Goal: Task Accomplishment & Management: Manage account settings

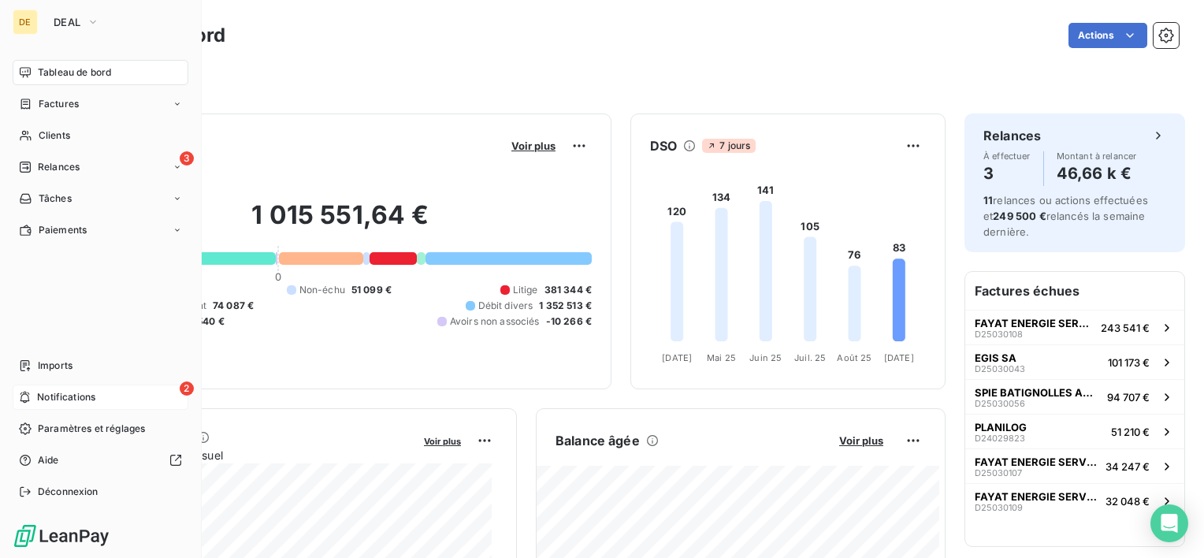
click at [101, 408] on div "2 Notifications" at bounding box center [101, 396] width 176 height 25
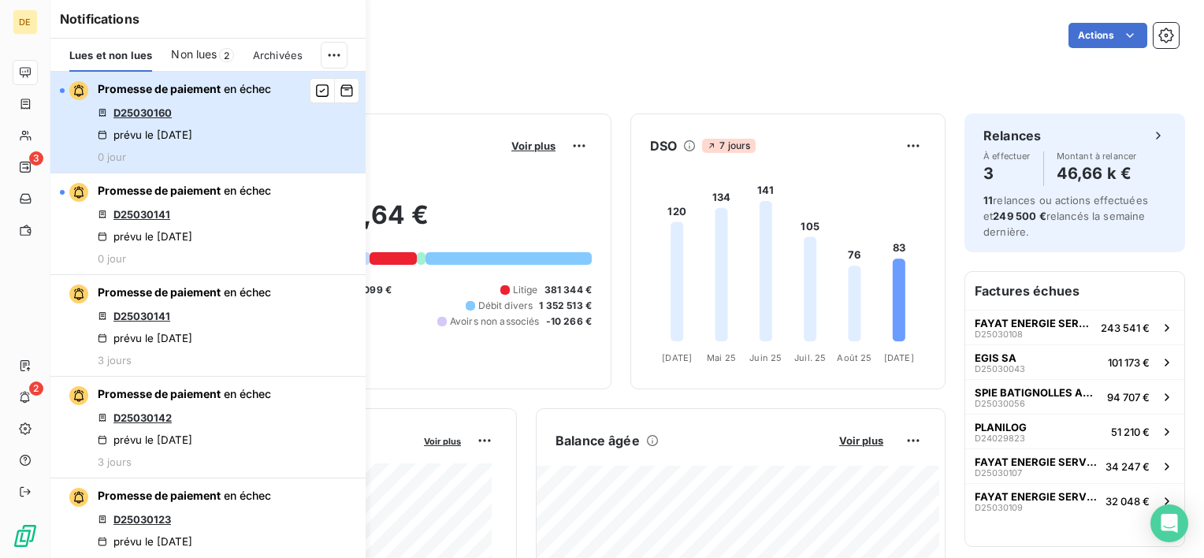
click at [239, 135] on div "Promesse de paiement en échec D25030160 prévu le [DATE] 0 jour" at bounding box center [184, 122] width 173 height 82
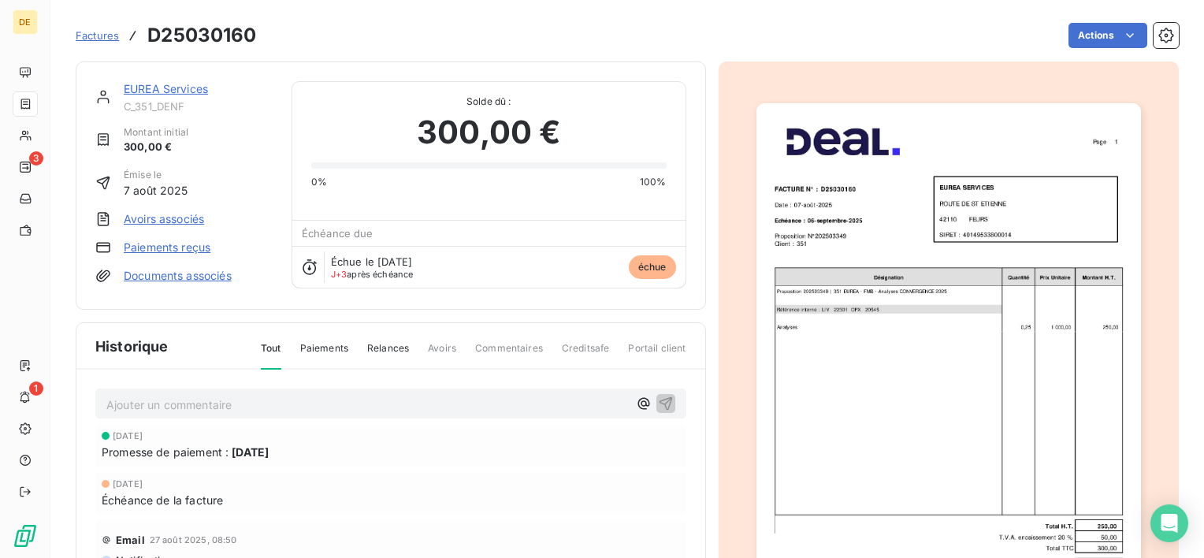
click at [158, 82] on link "EUREA Services" at bounding box center [166, 88] width 84 height 13
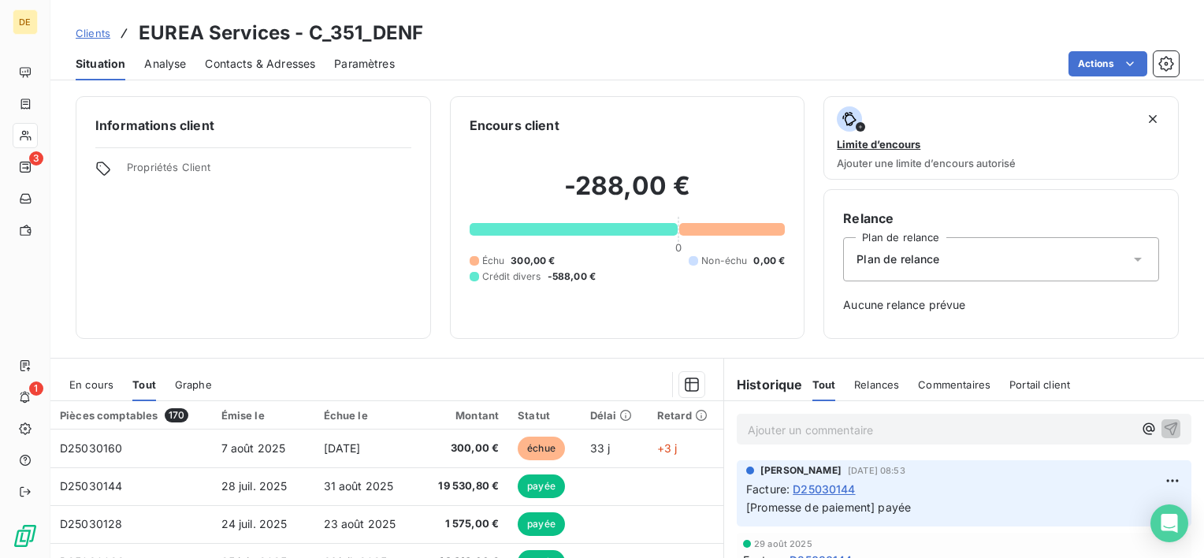
scroll to position [79, 0]
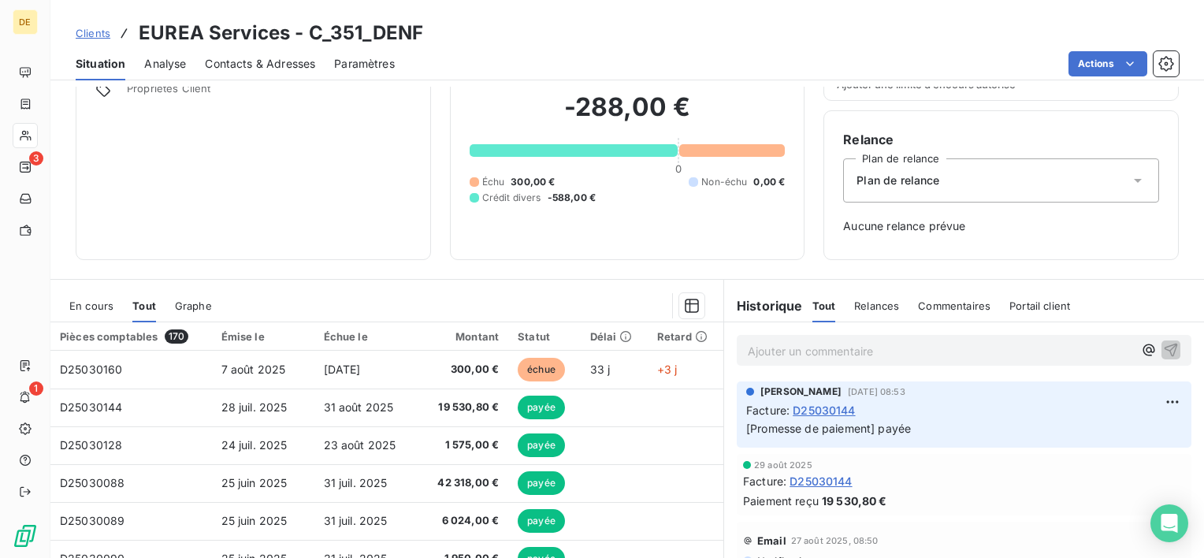
click at [79, 301] on span "En cours" at bounding box center [91, 305] width 44 height 13
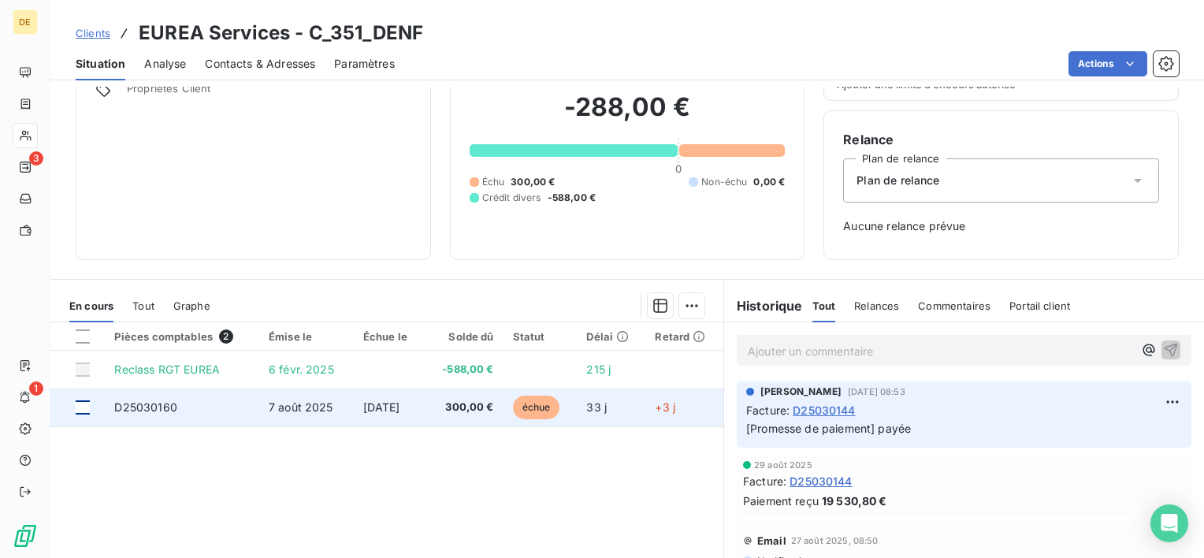
click at [84, 411] on div at bounding box center [83, 407] width 14 height 14
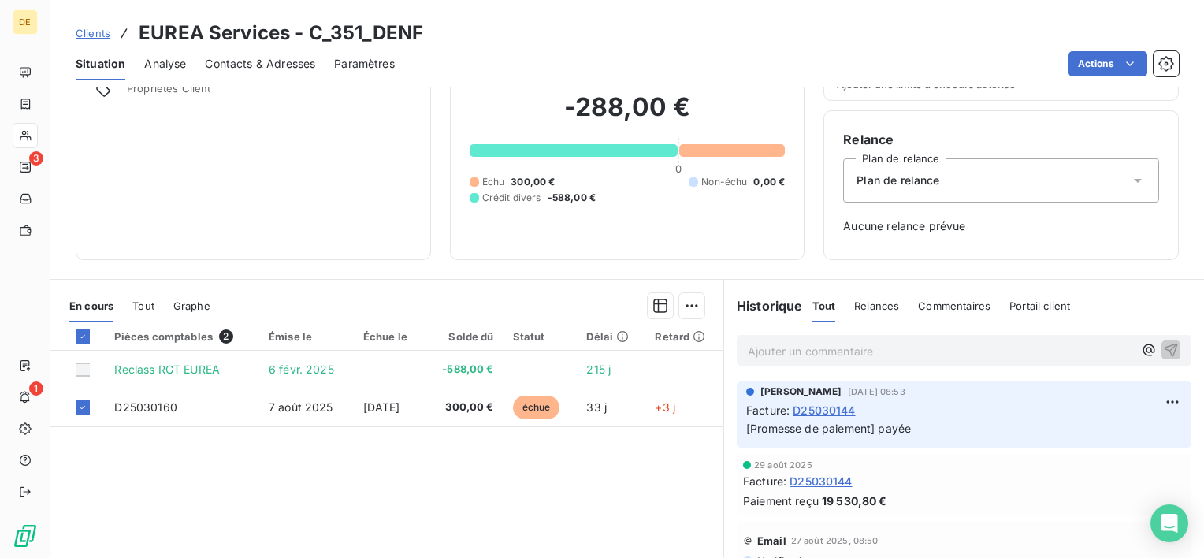
click at [686, 310] on html "DE 3 1 Clients EUREA Services - C_351_DENF Situation Analyse Contacts & Adresse…" at bounding box center [602, 279] width 1204 height 558
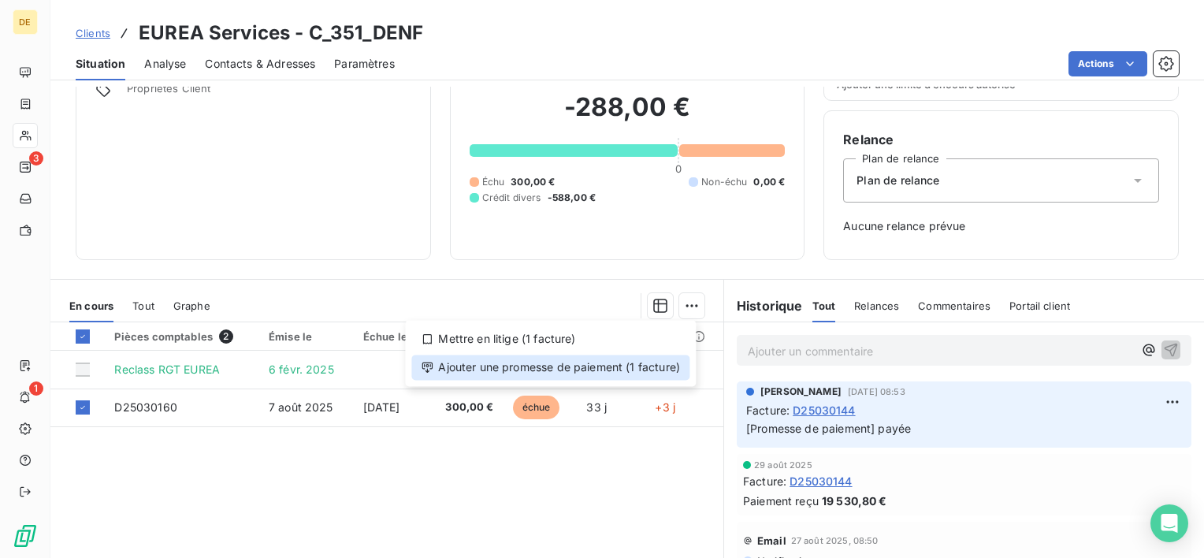
click at [570, 365] on div "Ajouter une promesse de paiement (1 facture)" at bounding box center [550, 366] width 278 height 25
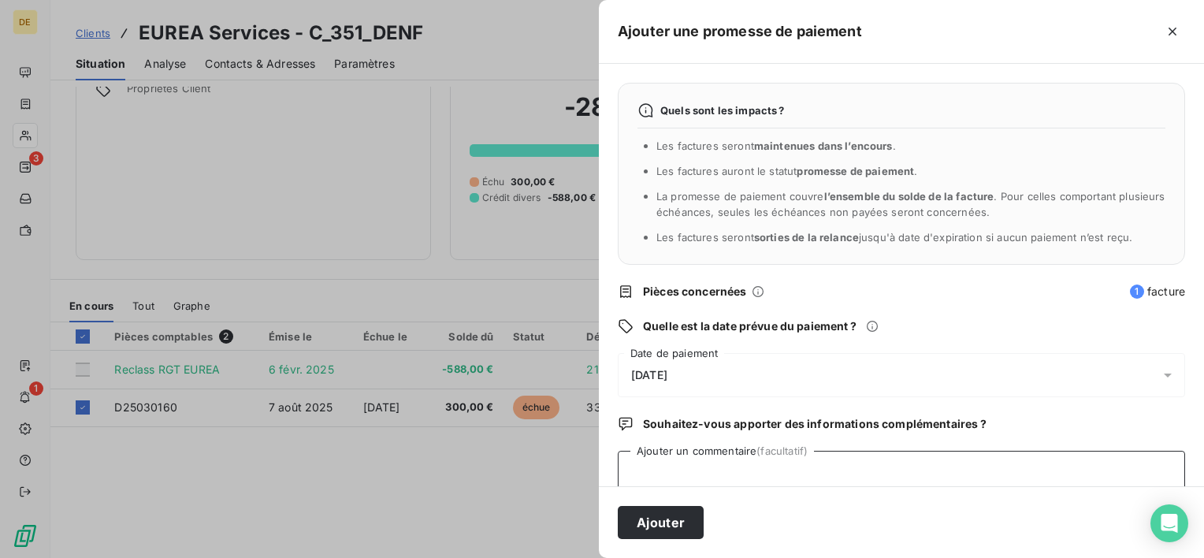
click at [750, 464] on textarea "Ajouter un commentaire (facultatif)" at bounding box center [901, 481] width 567 height 60
type textarea "payéer"
click at [737, 366] on div "[DATE]" at bounding box center [901, 375] width 567 height 44
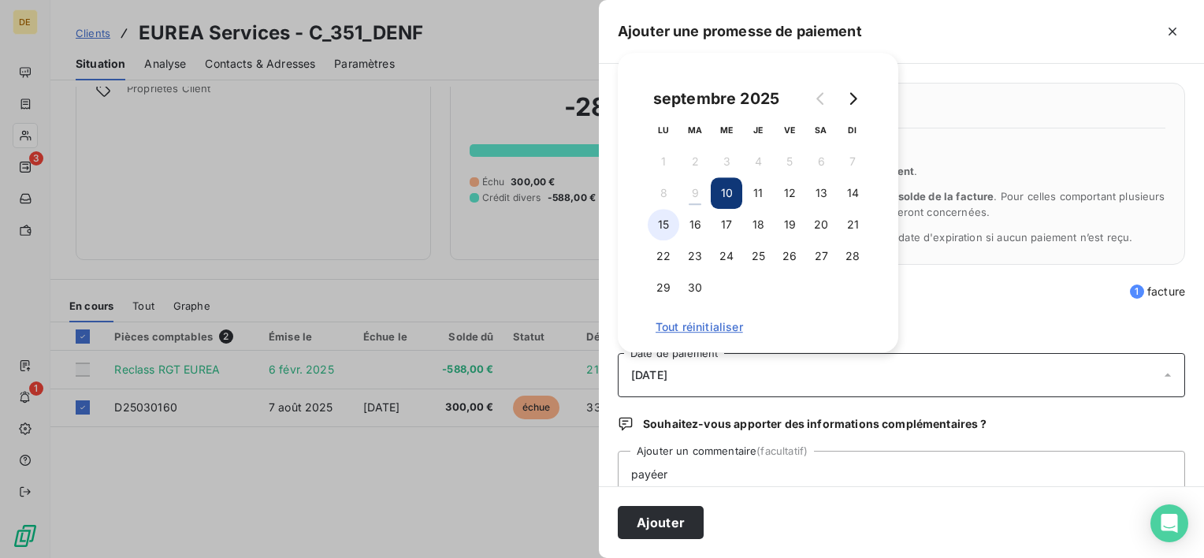
click at [664, 222] on button "15" at bounding box center [664, 225] width 32 height 32
click at [629, 516] on button "Ajouter" at bounding box center [661, 522] width 86 height 33
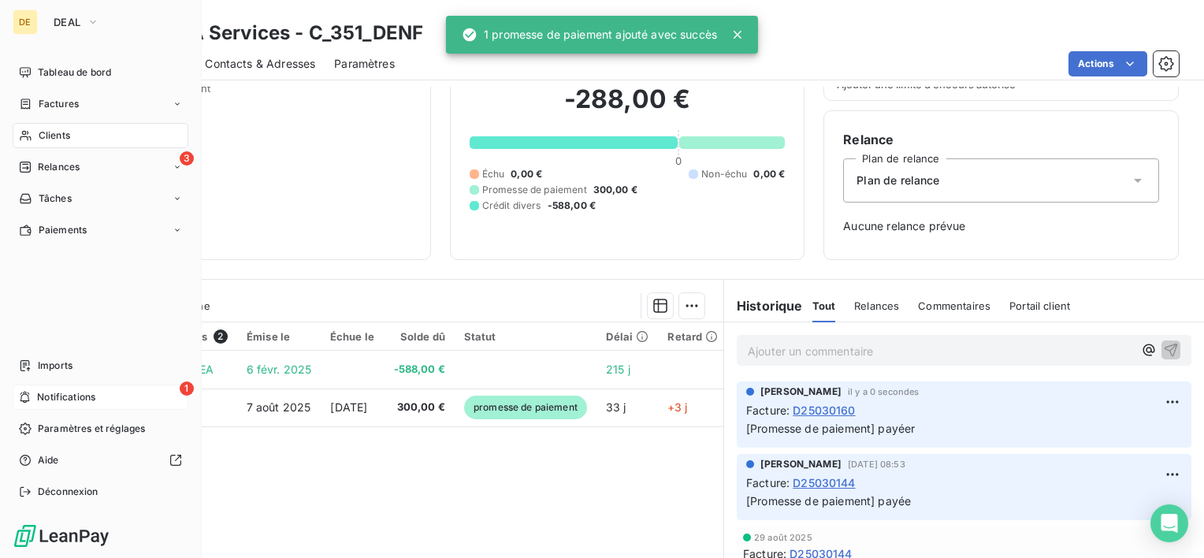
click at [32, 396] on div "1 Notifications" at bounding box center [101, 396] width 176 height 25
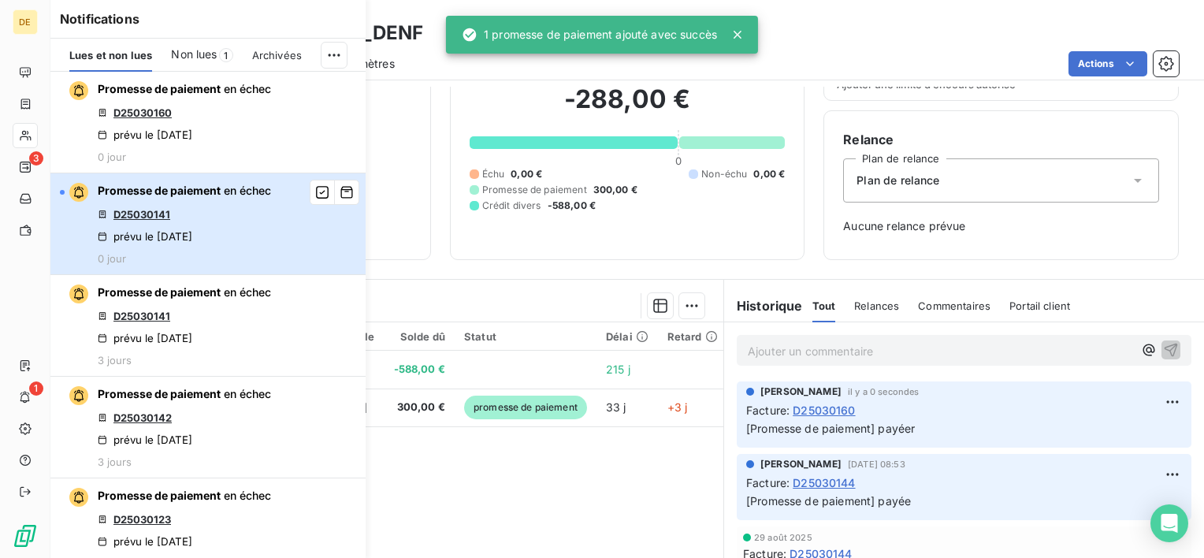
click at [219, 210] on div "Promesse de paiement en échec D25030141 prévu le [DATE] 0 jour" at bounding box center [184, 224] width 173 height 82
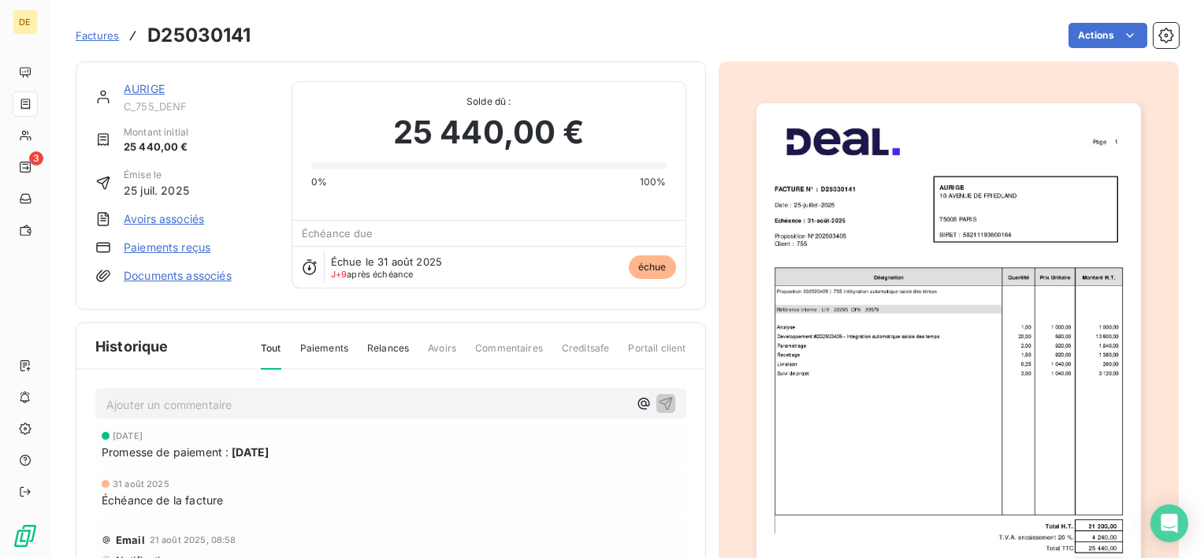
click at [150, 85] on link "AURIGE" at bounding box center [144, 88] width 41 height 13
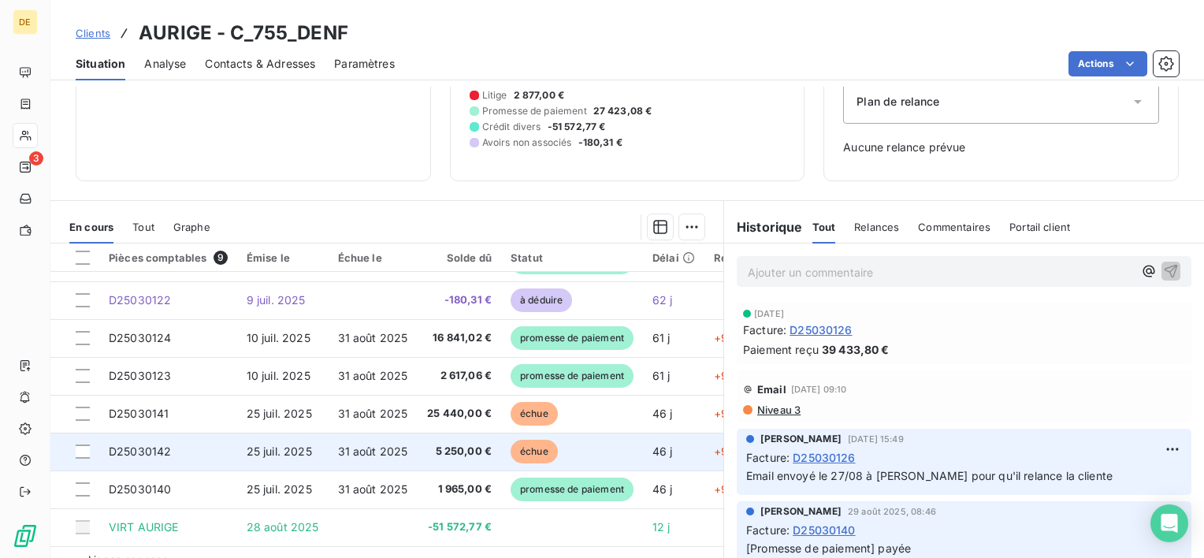
scroll to position [72, 0]
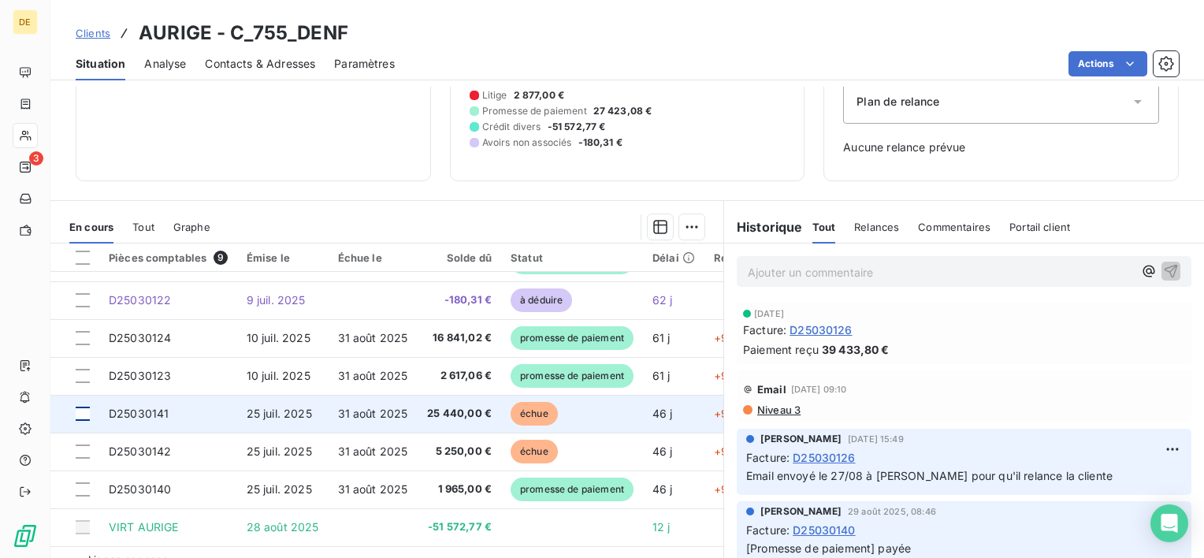
click at [85, 406] on div at bounding box center [83, 413] width 14 height 14
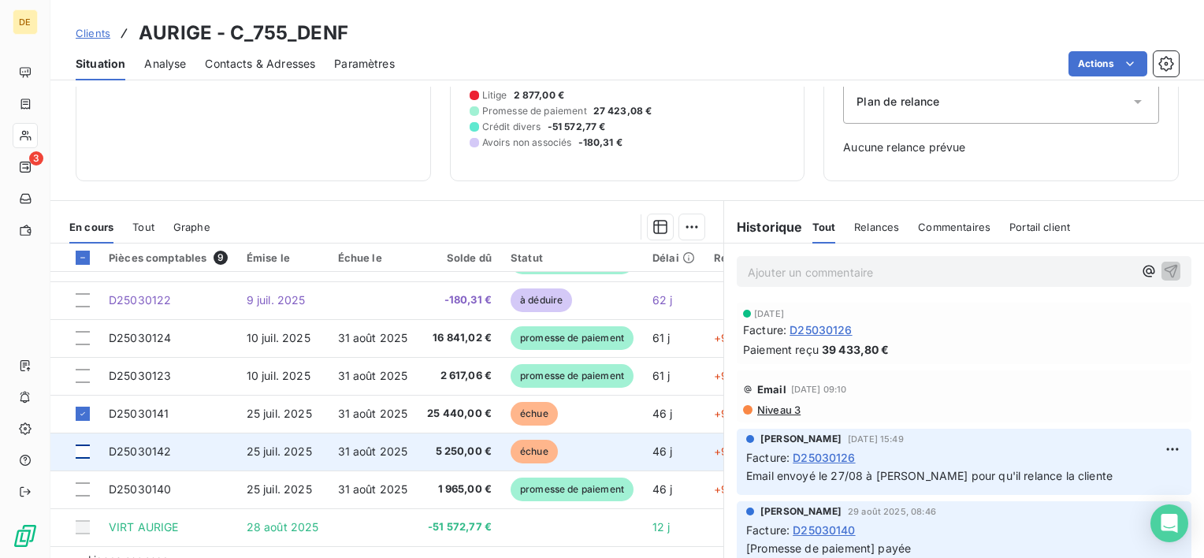
click at [80, 444] on div at bounding box center [83, 451] width 14 height 14
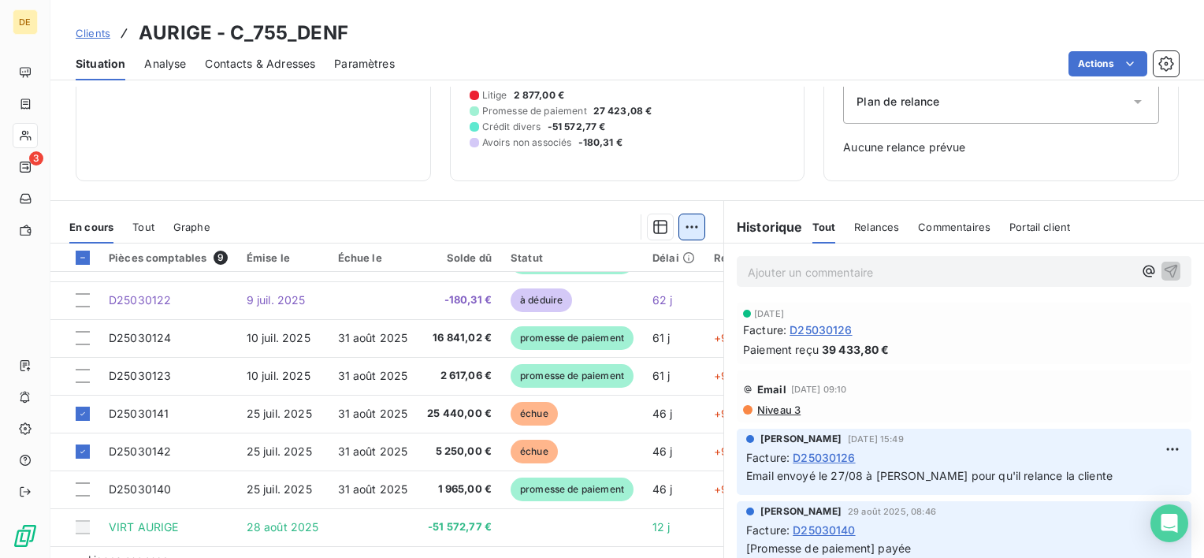
click at [684, 232] on html "DE 3 Clients AURIGE - C_755_DENF Situation Analyse Contacts & Adresses Paramètr…" at bounding box center [602, 279] width 1204 height 558
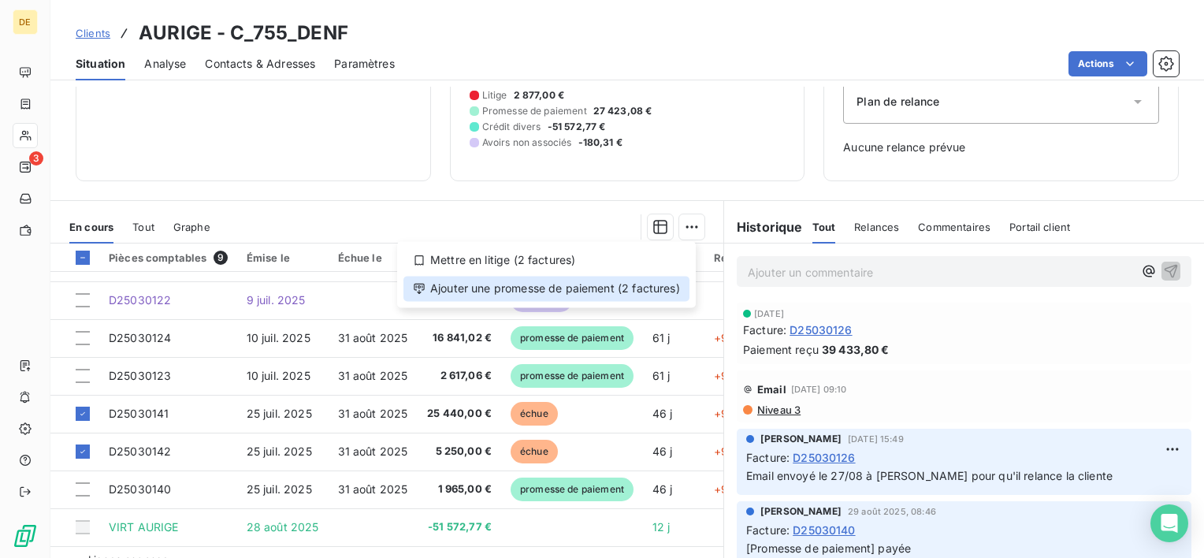
click at [600, 291] on div "Ajouter une promesse de paiement (2 factures)" at bounding box center [546, 288] width 286 height 25
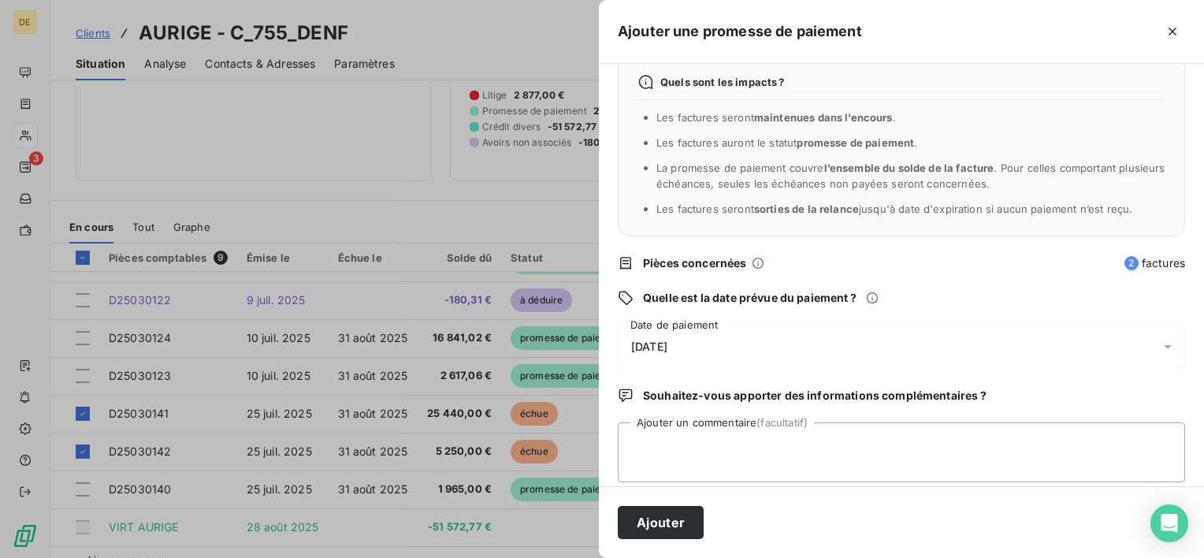
scroll to position [41, 0]
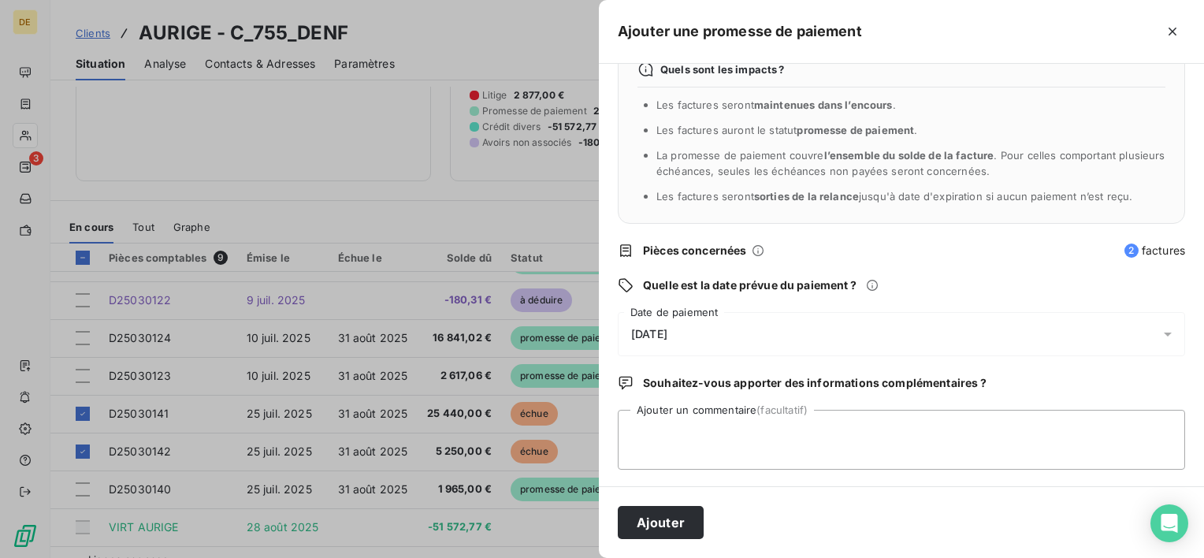
click at [714, 297] on div "Quels sont les impacts ? Les factures seront maintenues dans l’encours . Les fa…" at bounding box center [901, 275] width 605 height 422
click at [711, 318] on div "[DATE]" at bounding box center [901, 334] width 567 height 44
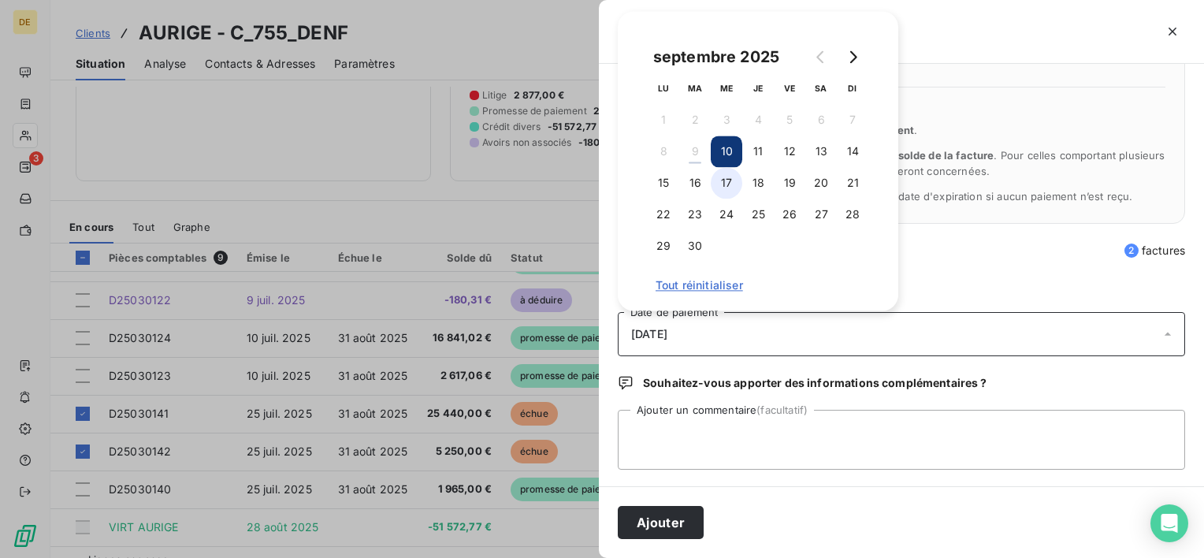
click at [728, 181] on button "17" at bounding box center [727, 183] width 32 height 32
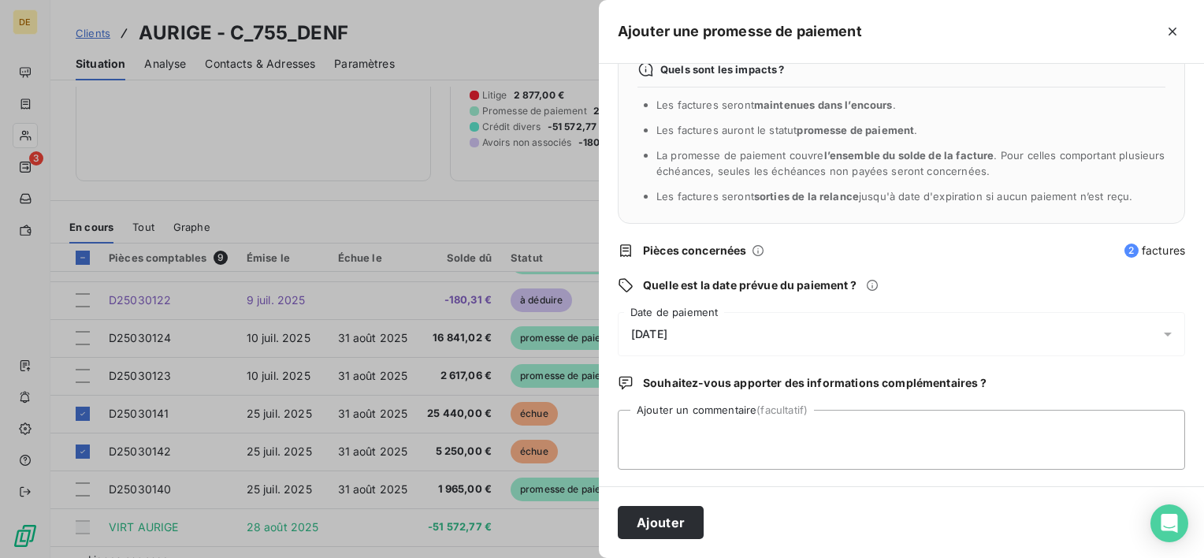
click at [670, 498] on div "Ajouter" at bounding box center [901, 522] width 605 height 72
click at [668, 510] on button "Ajouter" at bounding box center [661, 522] width 86 height 33
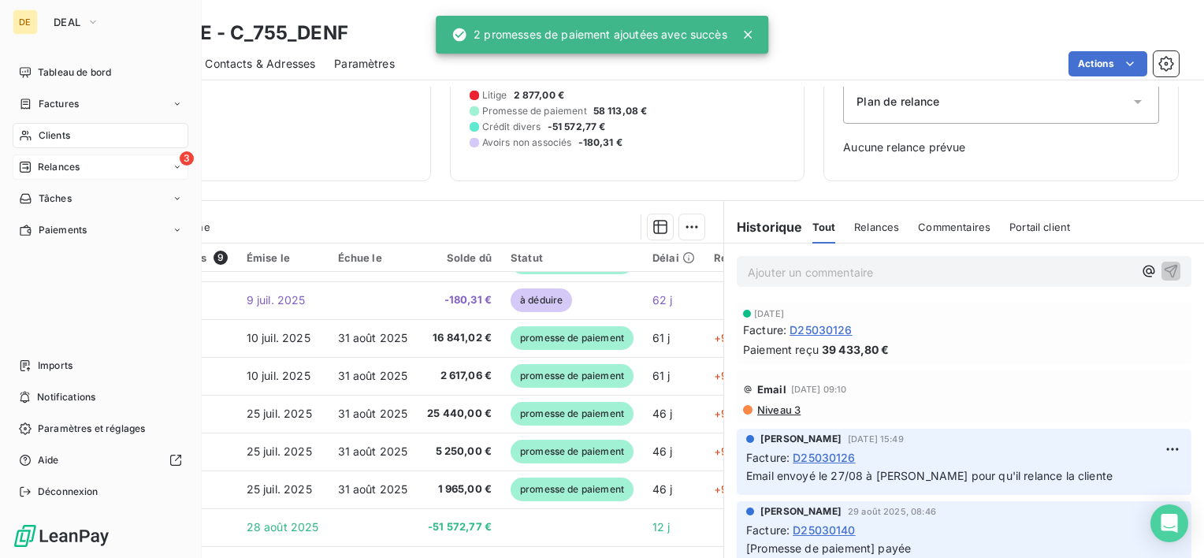
click at [38, 163] on span "Relances" at bounding box center [59, 167] width 42 height 14
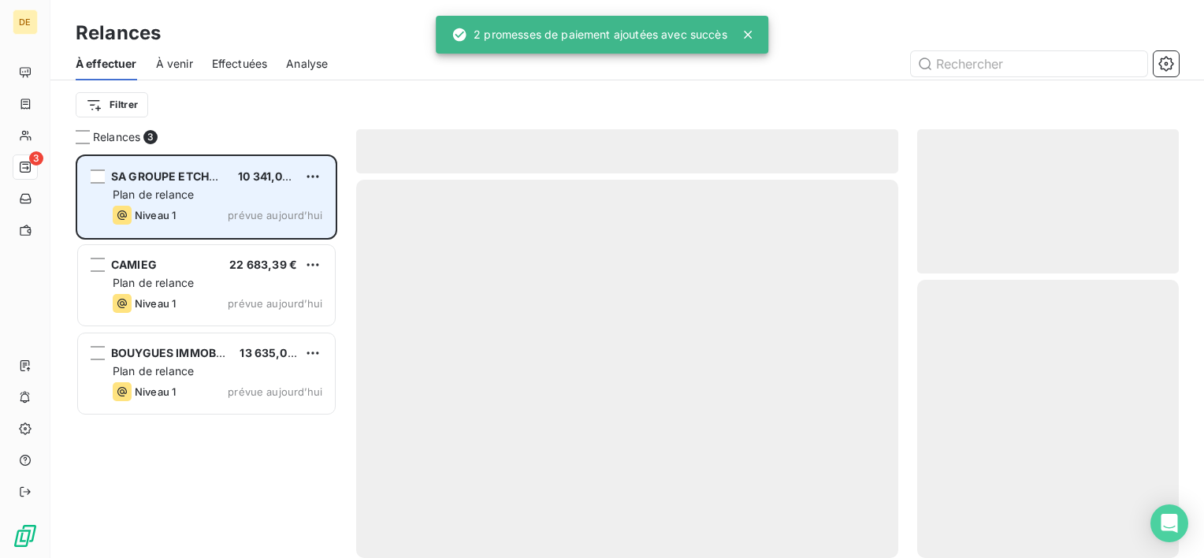
scroll to position [391, 249]
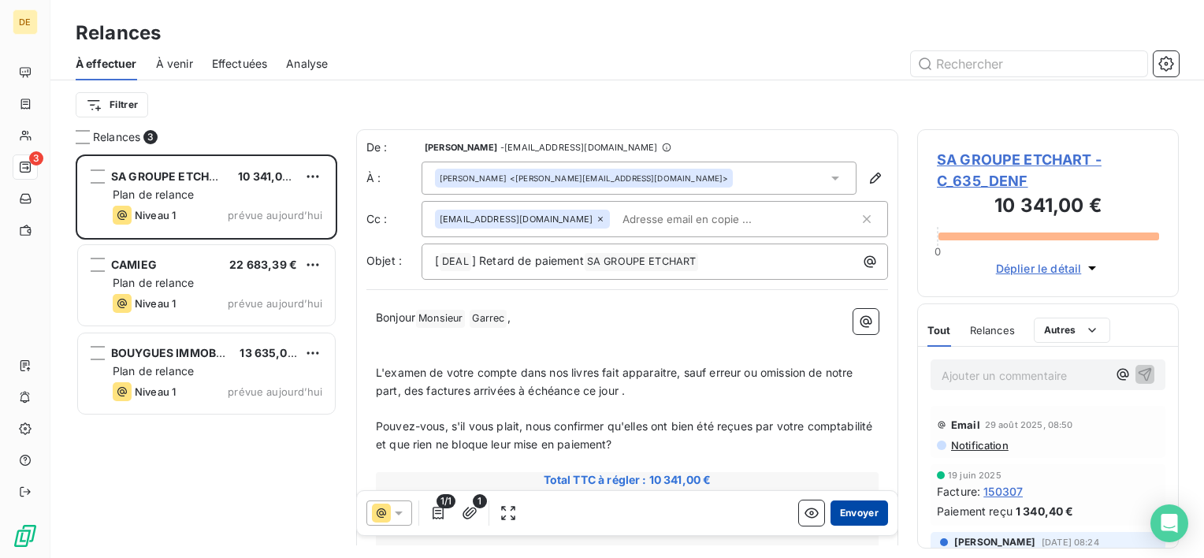
click at [854, 512] on button "Envoyer" at bounding box center [859, 512] width 58 height 25
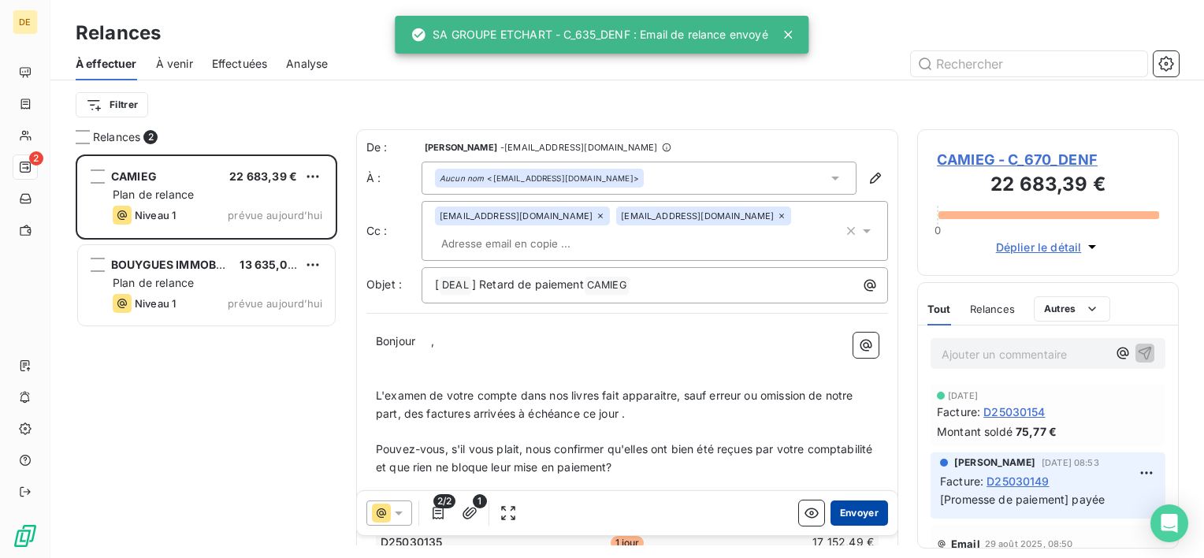
click at [853, 512] on button "Envoyer" at bounding box center [859, 512] width 58 height 25
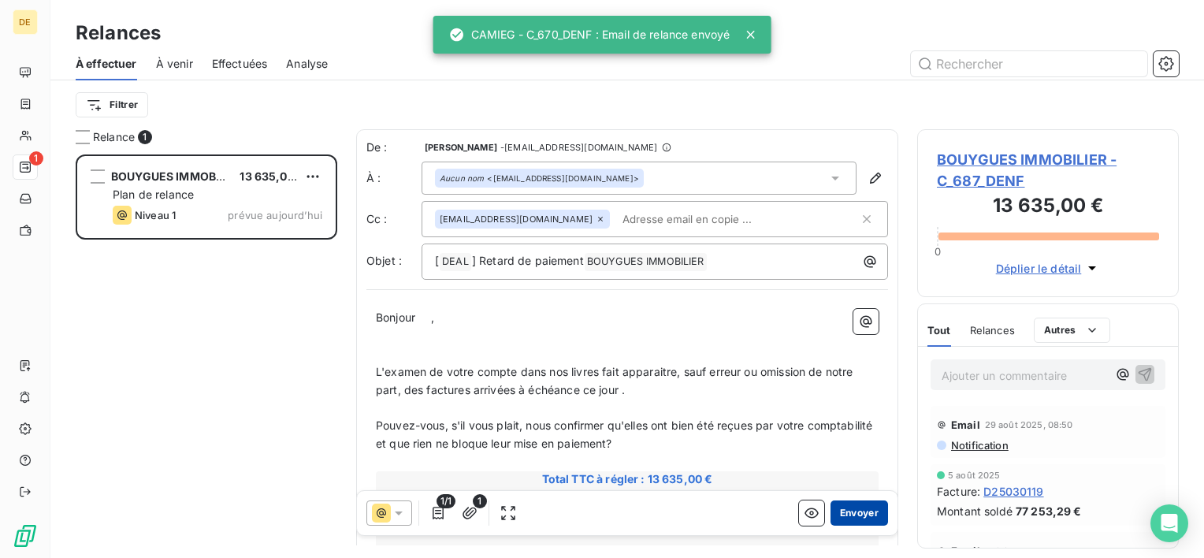
click at [852, 515] on button "Envoyer" at bounding box center [859, 512] width 58 height 25
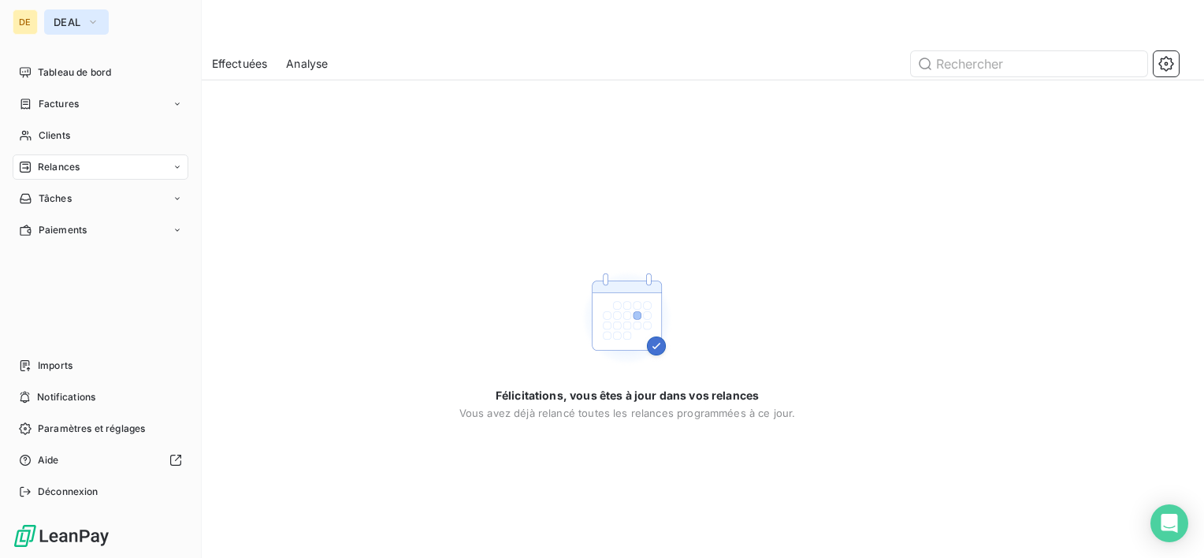
click at [89, 19] on icon "button" at bounding box center [93, 22] width 13 height 16
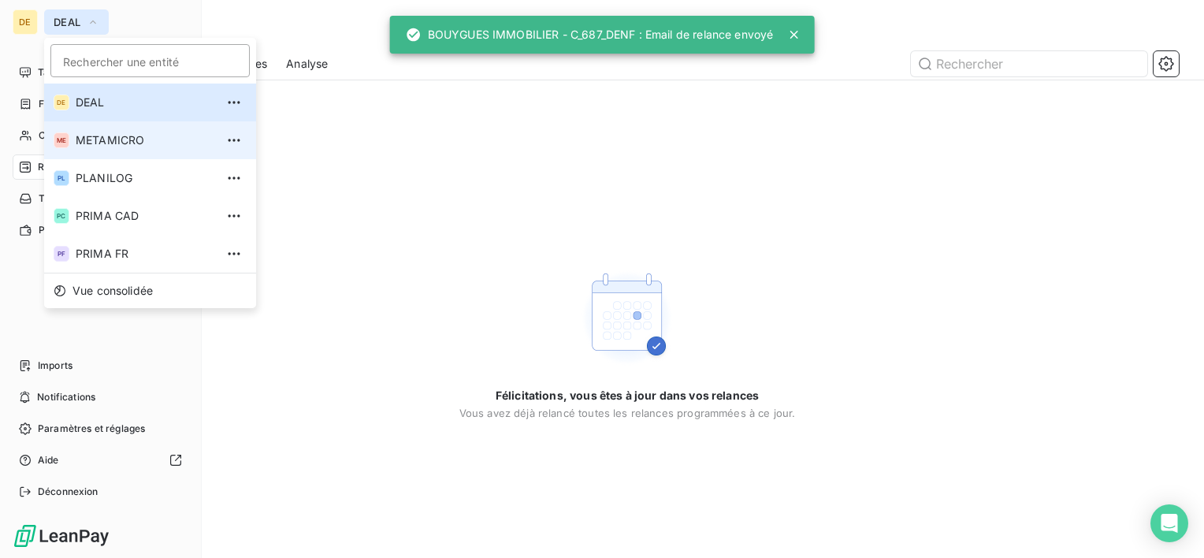
click at [79, 139] on span "METAMICRO" at bounding box center [145, 140] width 139 height 16
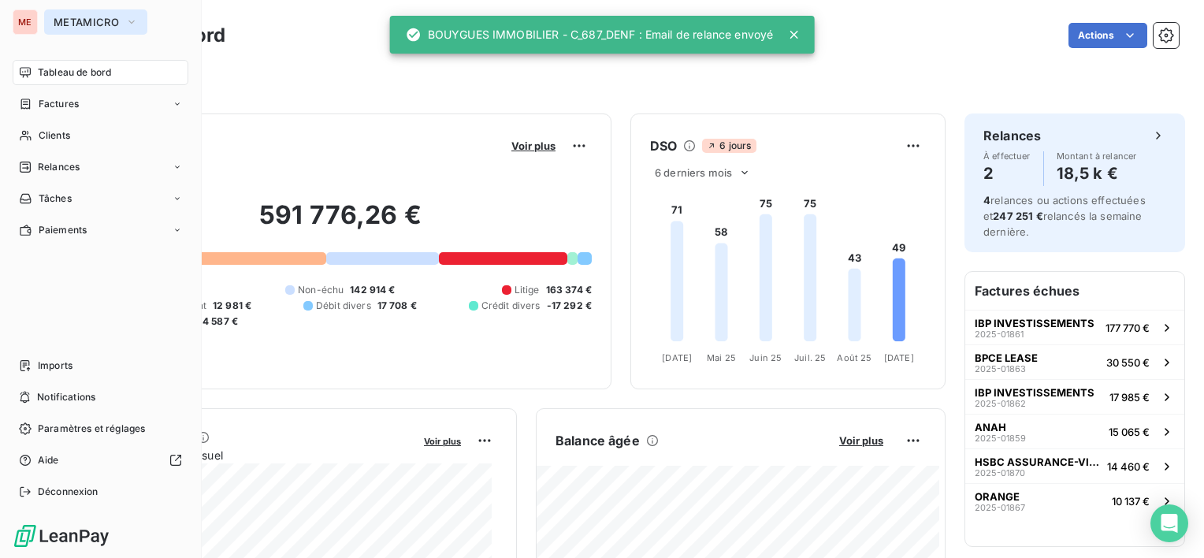
click at [121, 32] on button "METAMICRO" at bounding box center [95, 21] width 103 height 25
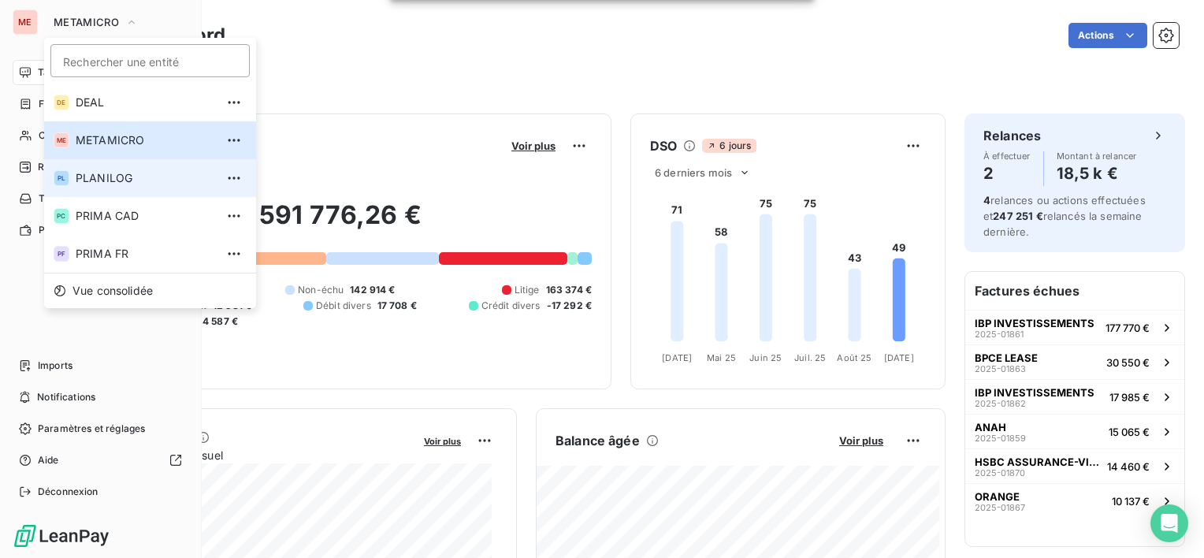
click at [96, 193] on li "PL PLANILOG" at bounding box center [150, 178] width 212 height 38
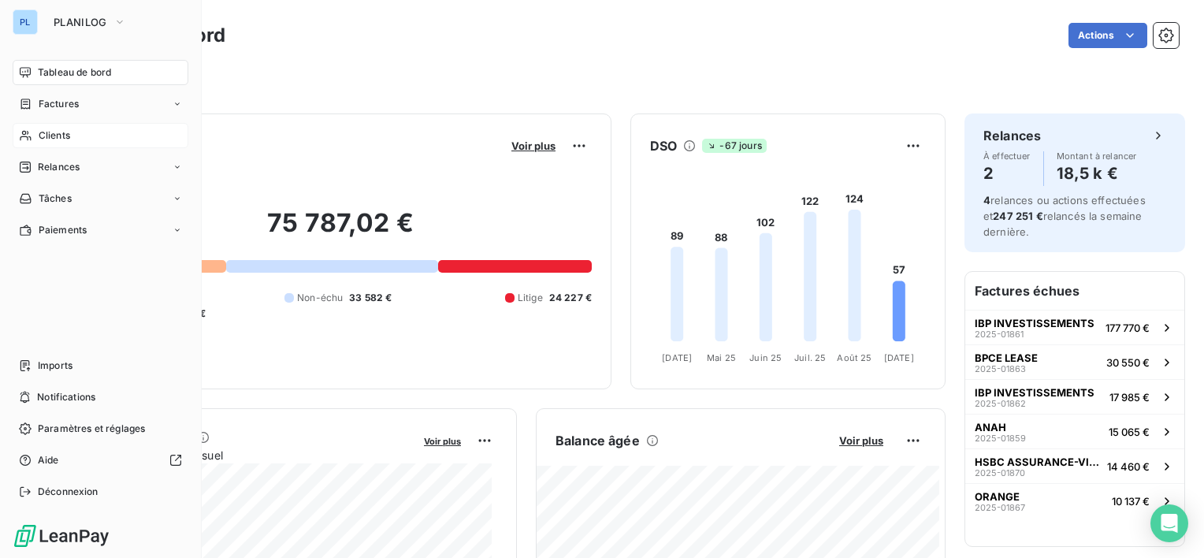
click at [83, 126] on div "Clients" at bounding box center [101, 135] width 176 height 25
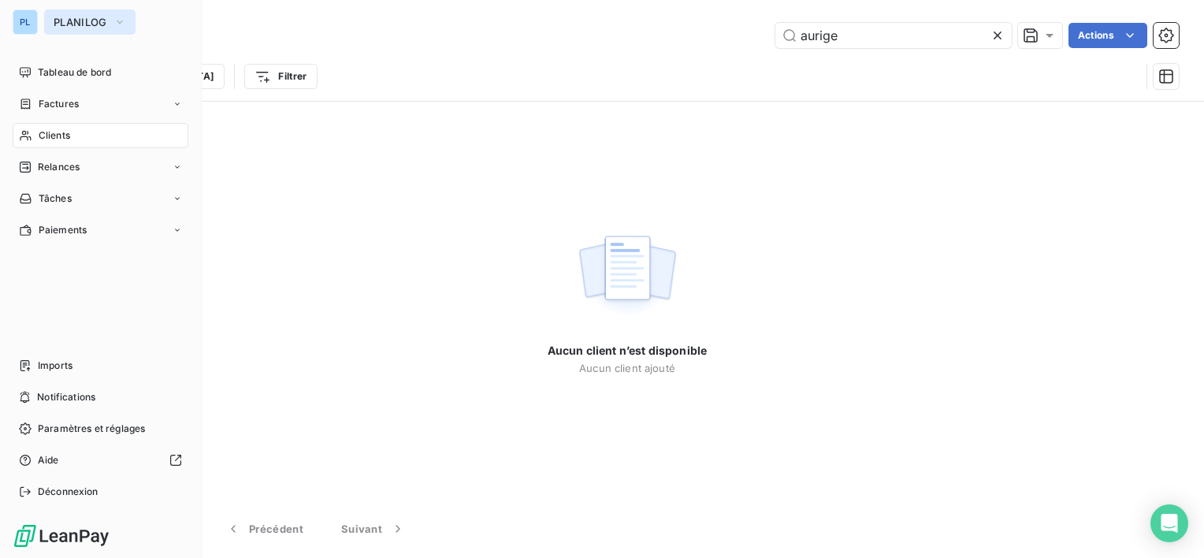
click at [112, 28] on button "PLANILOG" at bounding box center [89, 21] width 91 height 25
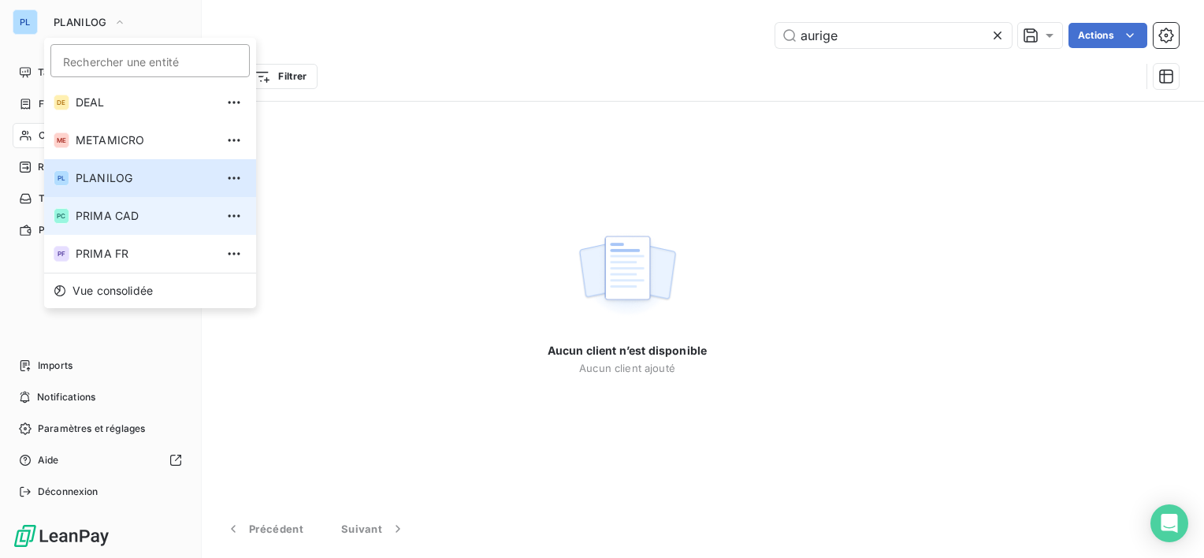
click at [111, 222] on span "PRIMA CAD" at bounding box center [145, 216] width 139 height 16
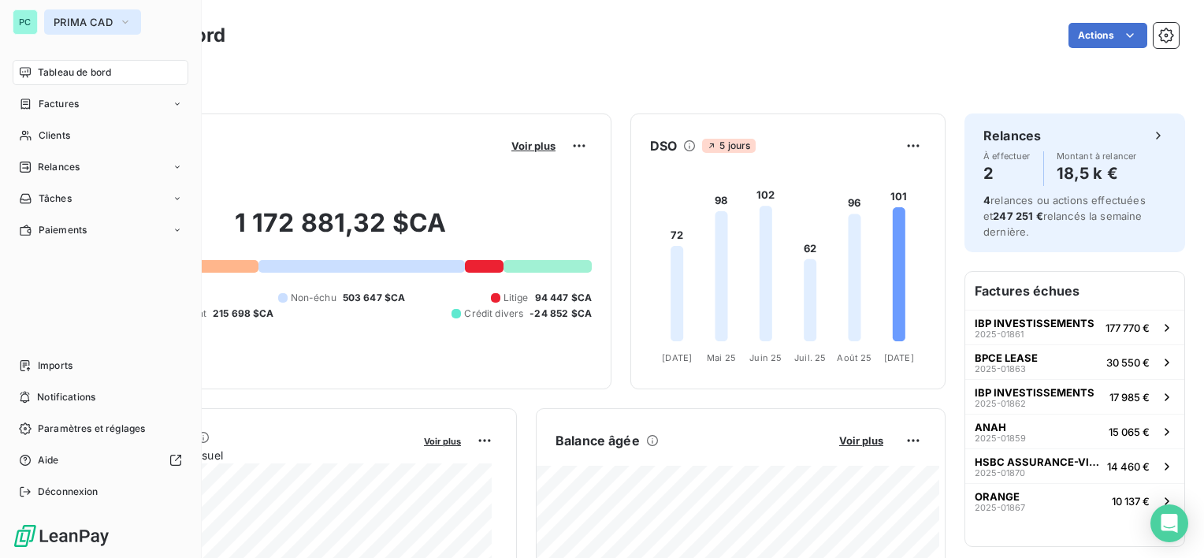
click at [103, 28] on span "PRIMA CAD" at bounding box center [83, 22] width 59 height 13
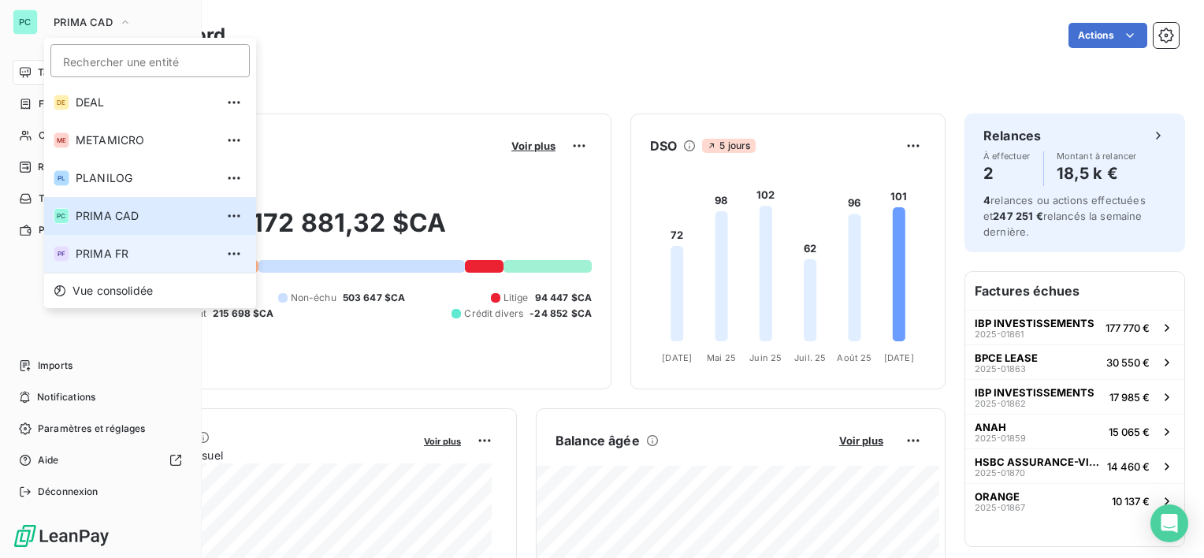
click at [78, 241] on li "PF PRIMA FR" at bounding box center [150, 254] width 212 height 38
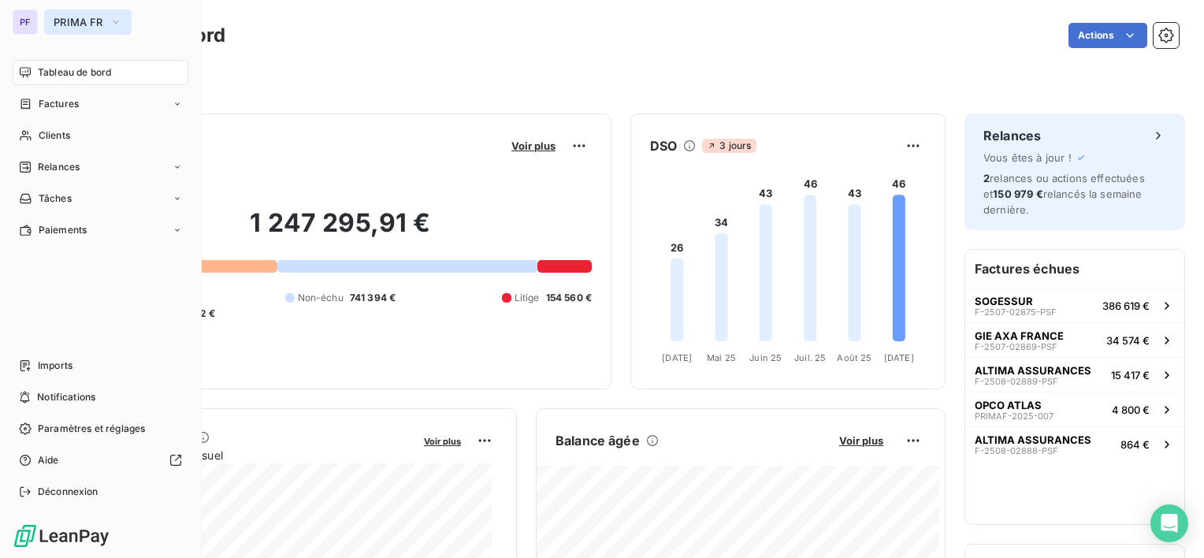
click at [69, 21] on span "PRIMA FR" at bounding box center [79, 22] width 50 height 13
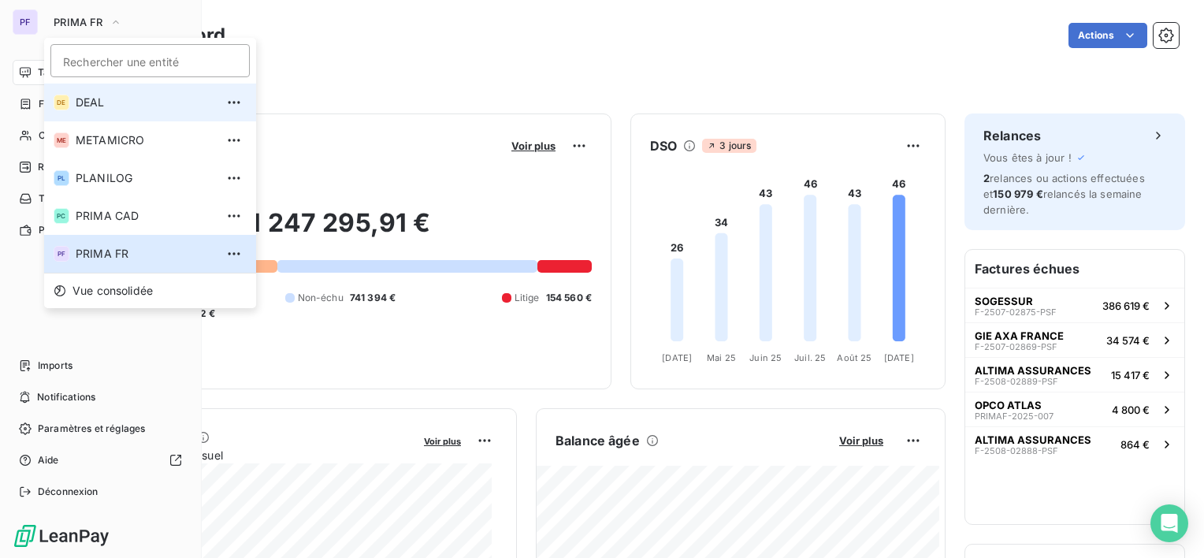
click at [98, 86] on li "DE DEAL" at bounding box center [150, 103] width 212 height 38
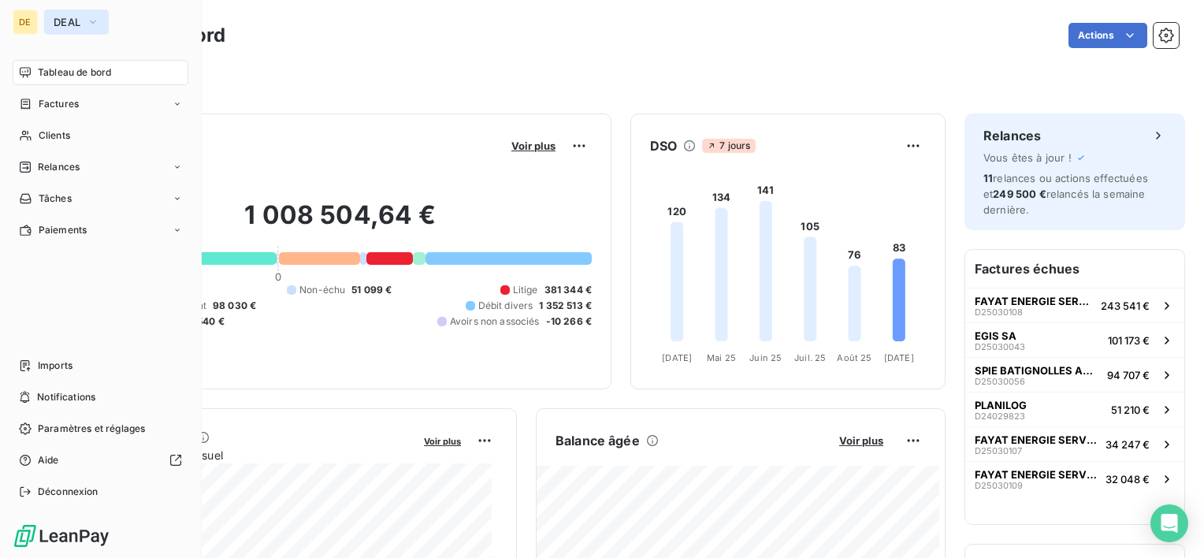
click at [58, 24] on span "DEAL" at bounding box center [67, 22] width 27 height 13
click at [64, 10] on button "DEAL" at bounding box center [76, 21] width 65 height 25
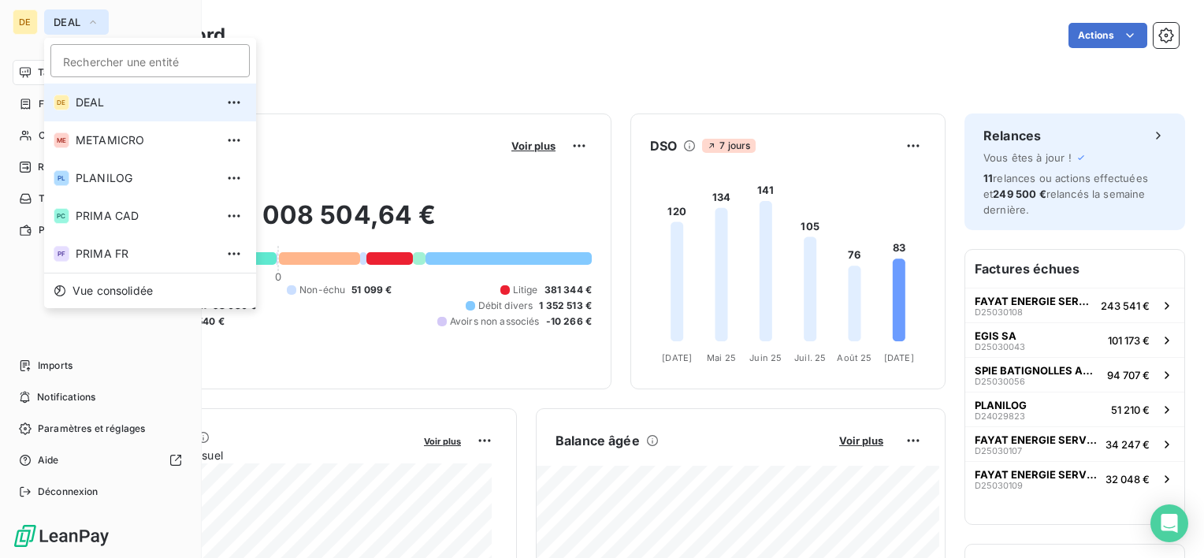
click at [64, 10] on button "DEAL" at bounding box center [76, 21] width 65 height 25
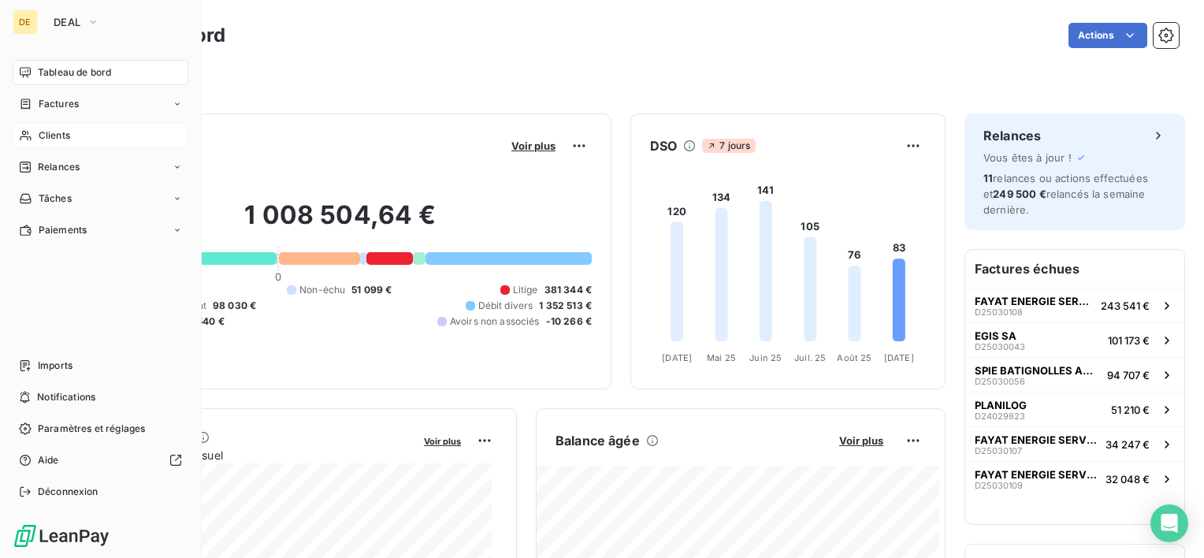
click at [87, 135] on div "Clients" at bounding box center [101, 135] width 176 height 25
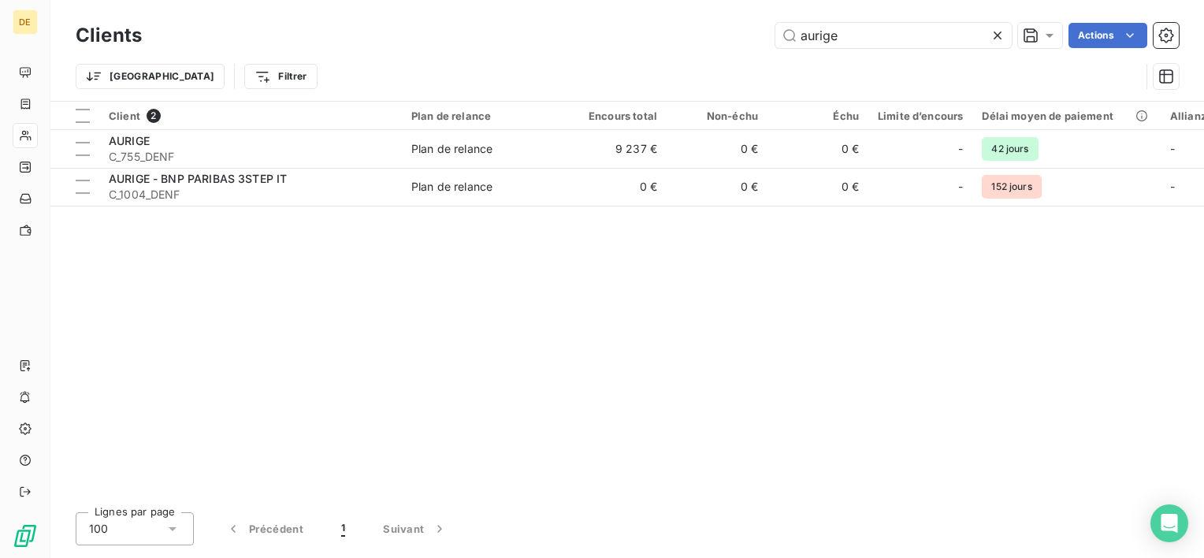
drag, startPoint x: 844, startPoint y: 35, endPoint x: 712, endPoint y: 40, distance: 131.7
click at [712, 46] on div "aurige Actions" at bounding box center [670, 35] width 1018 height 25
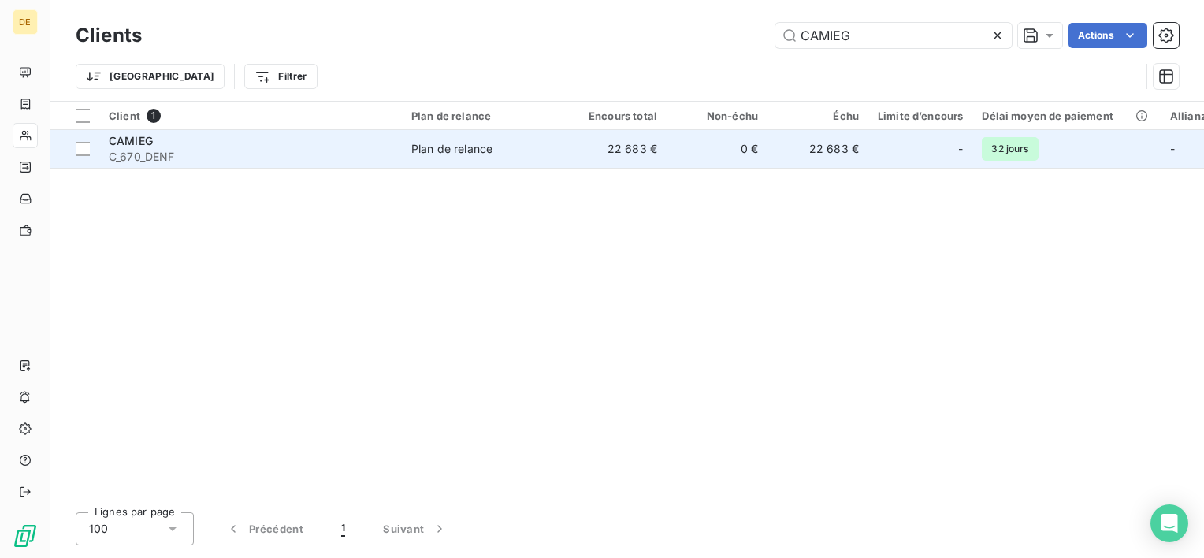
type input "CAMIEG"
click at [649, 146] on td "22 683 €" at bounding box center [616, 149] width 101 height 38
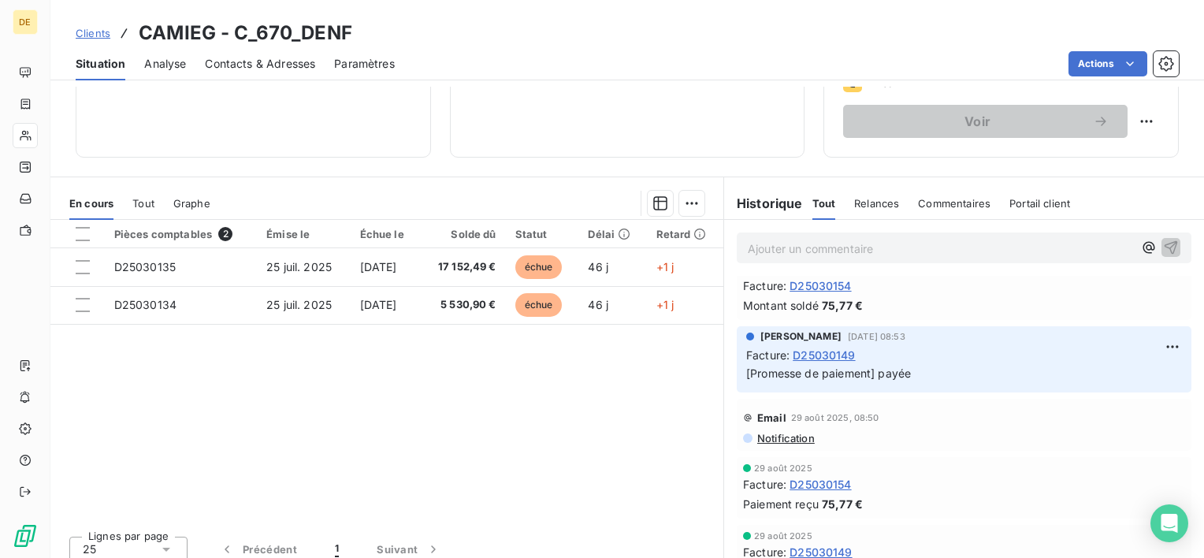
scroll to position [236, 0]
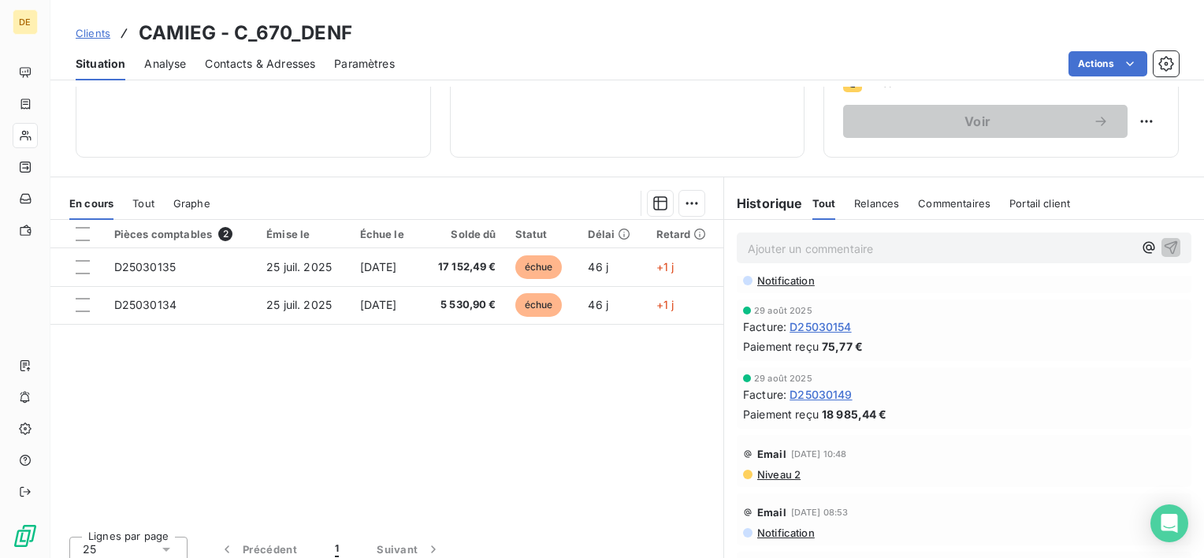
click at [769, 534] on span "Notification" at bounding box center [784, 532] width 59 height 13
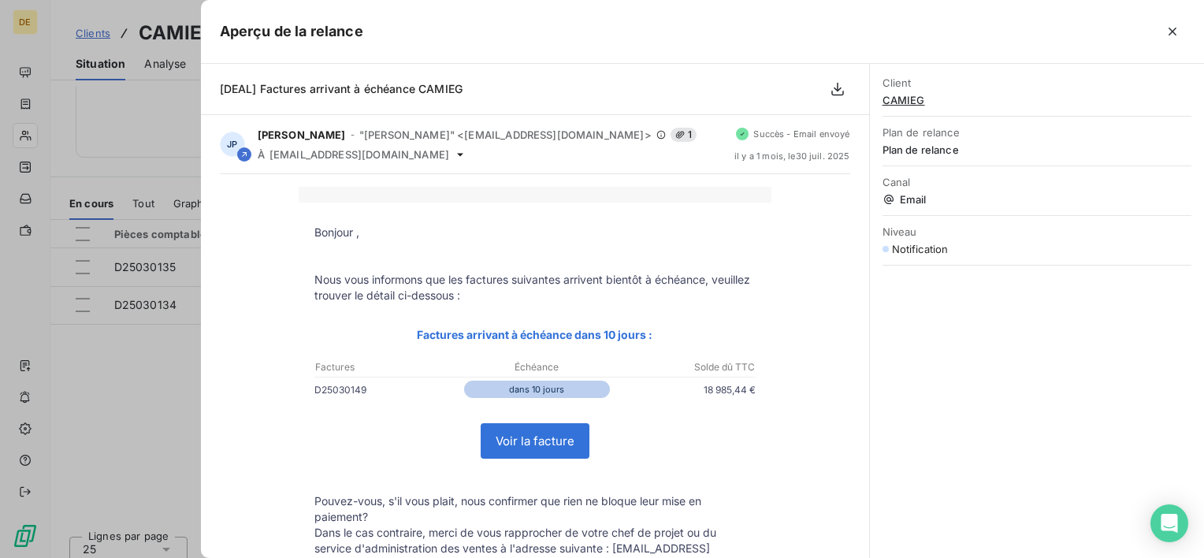
click at [82, 87] on div at bounding box center [602, 279] width 1204 height 558
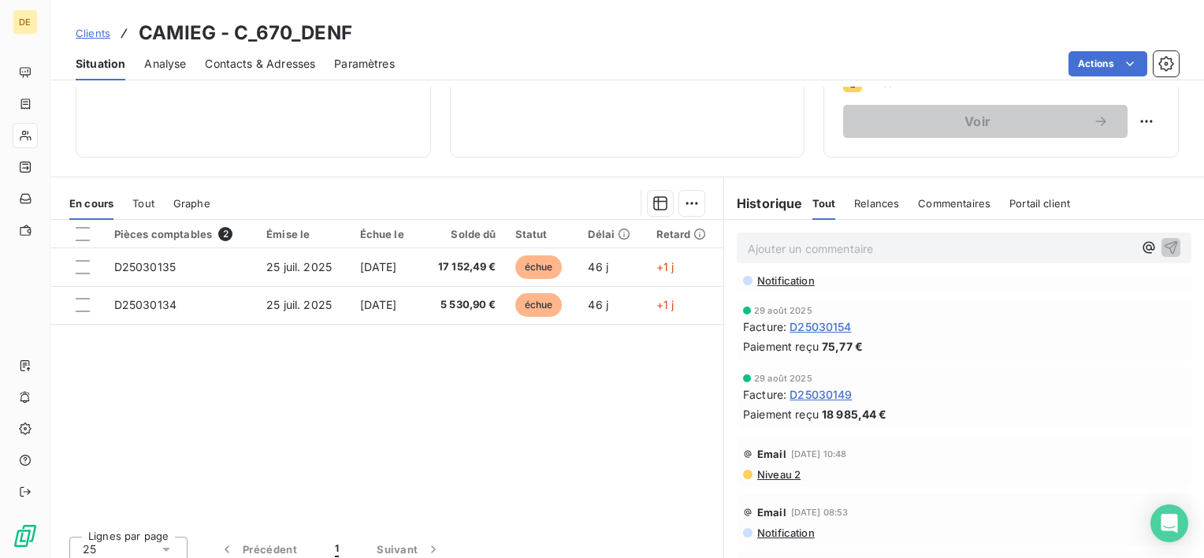
click at [779, 468] on span "Niveau 2" at bounding box center [777, 474] width 45 height 13
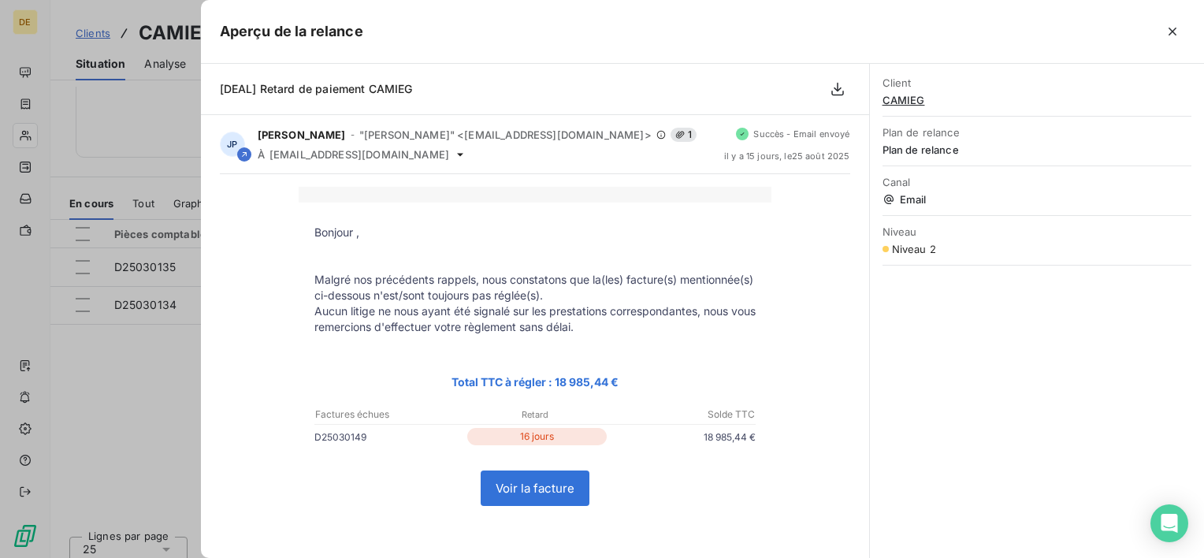
drag, startPoint x: 158, startPoint y: 390, endPoint x: 618, endPoint y: 510, distance: 475.6
click at [161, 391] on div at bounding box center [602, 279] width 1204 height 558
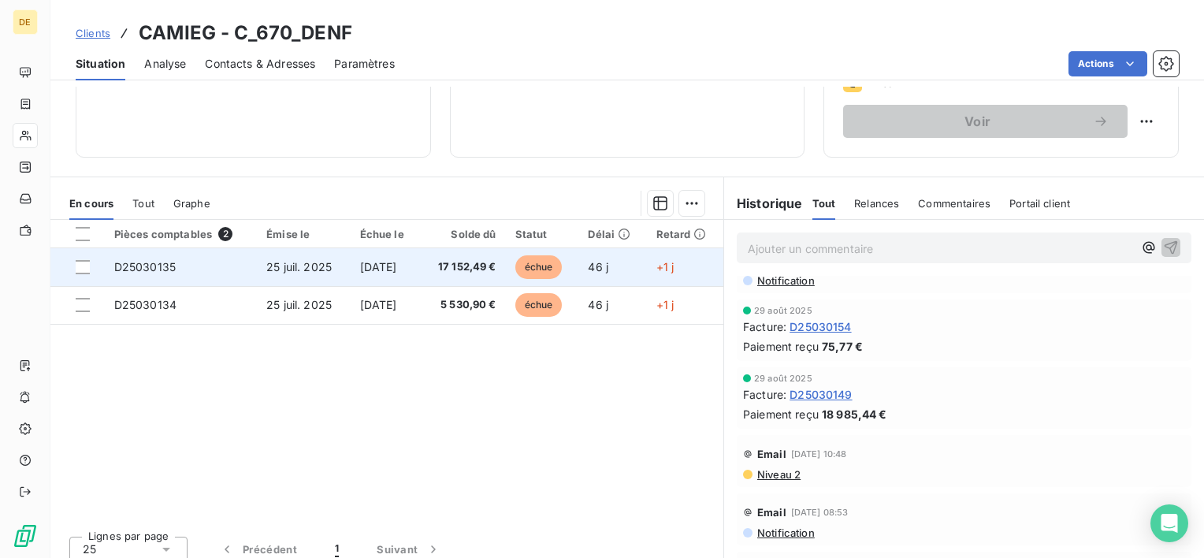
click at [447, 268] on span "17 152,49 €" at bounding box center [462, 267] width 66 height 16
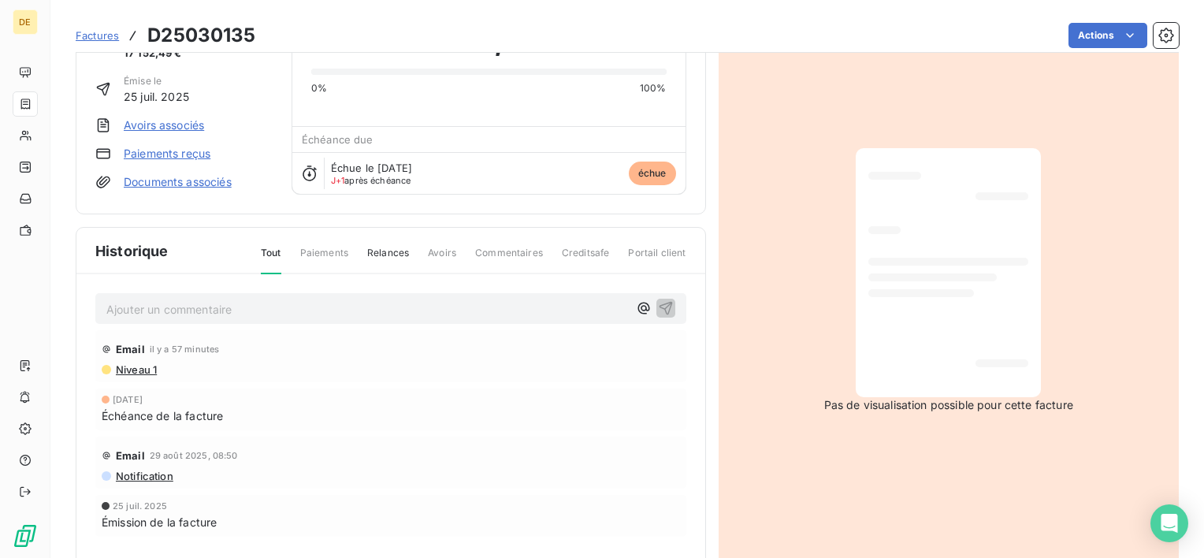
scroll to position [154, 0]
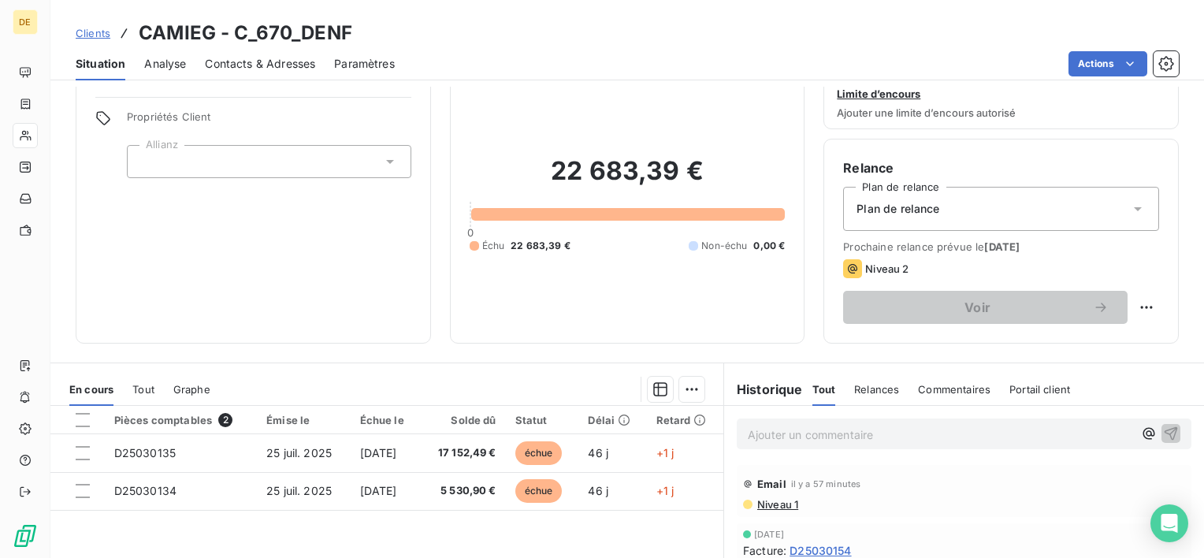
scroll to position [158, 0]
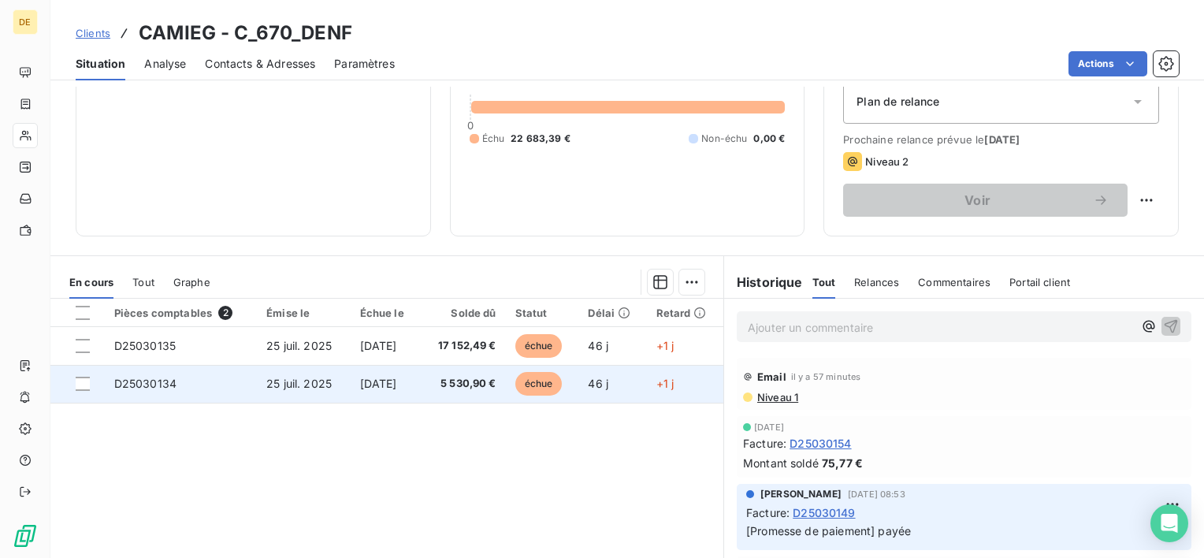
click at [336, 392] on td "25 juil. 2025" at bounding box center [304, 384] width 94 height 38
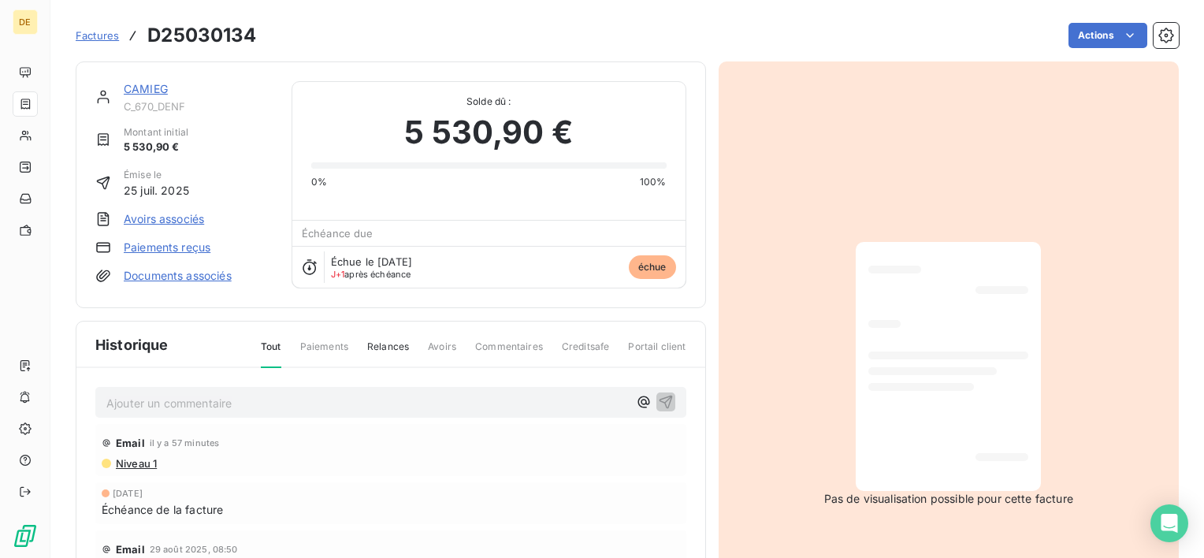
click at [951, 331] on div at bounding box center [948, 366] width 160 height 224
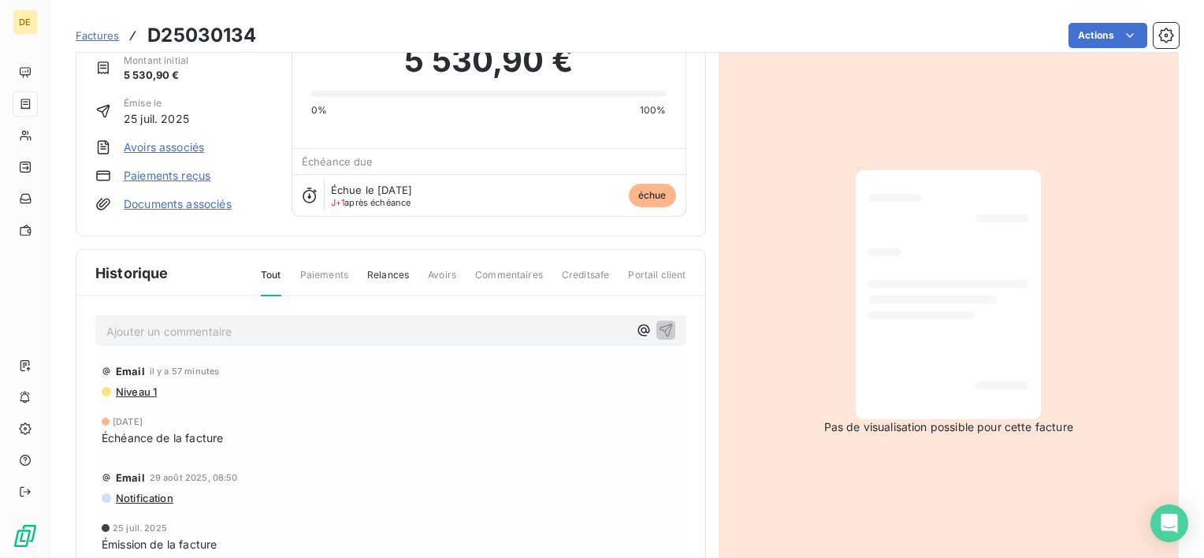
scroll to position [80, 0]
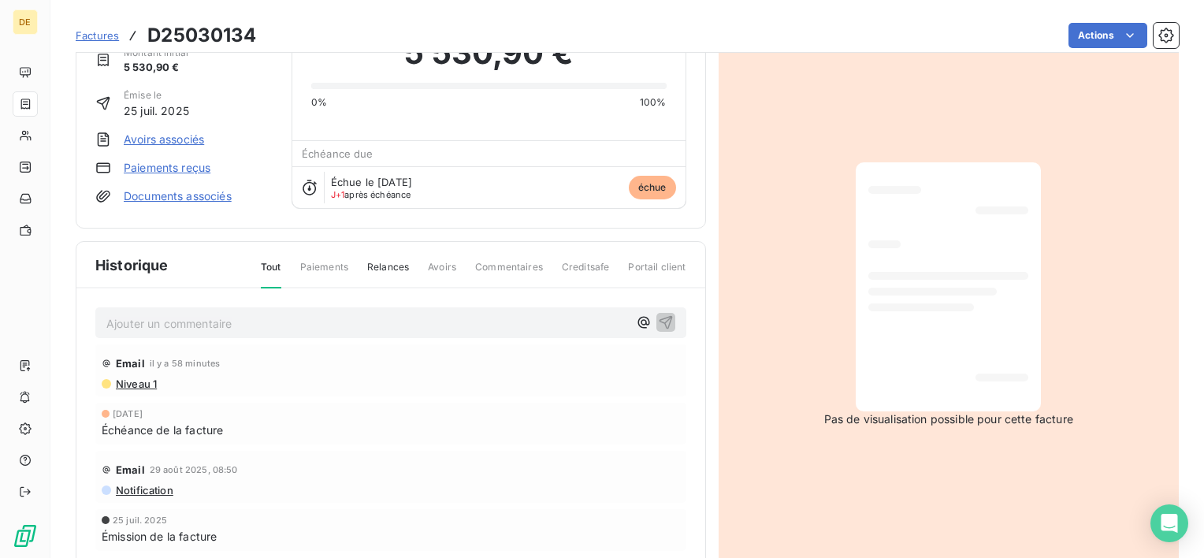
click at [210, 36] on h3 "D25030134" at bounding box center [201, 35] width 109 height 28
copy h3 "D25030134"
click at [95, 33] on span "Factures" at bounding box center [97, 35] width 43 height 13
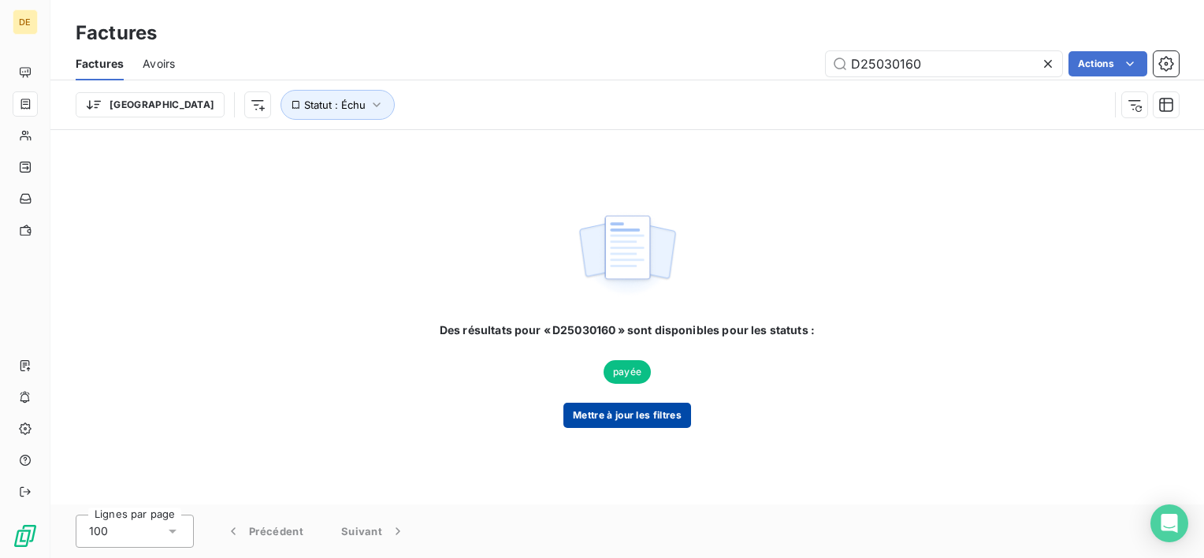
click at [651, 421] on button "Mettre à jour les filtres" at bounding box center [627, 415] width 128 height 25
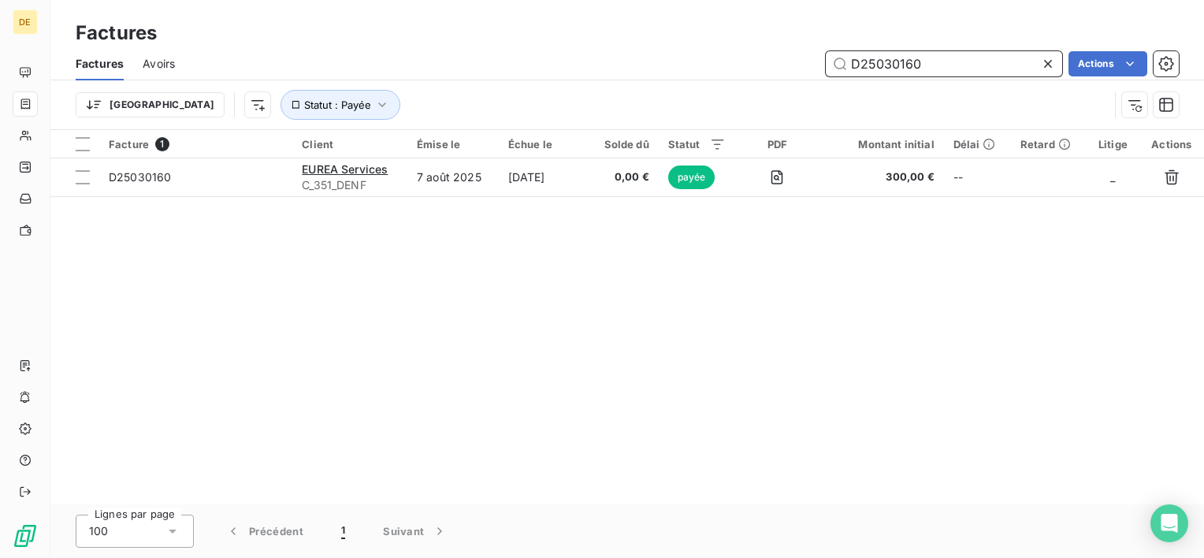
drag, startPoint x: 938, startPoint y: 65, endPoint x: 201, endPoint y: 109, distance: 738.7
click at [936, 65] on input "D25030160" at bounding box center [944, 63] width 236 height 25
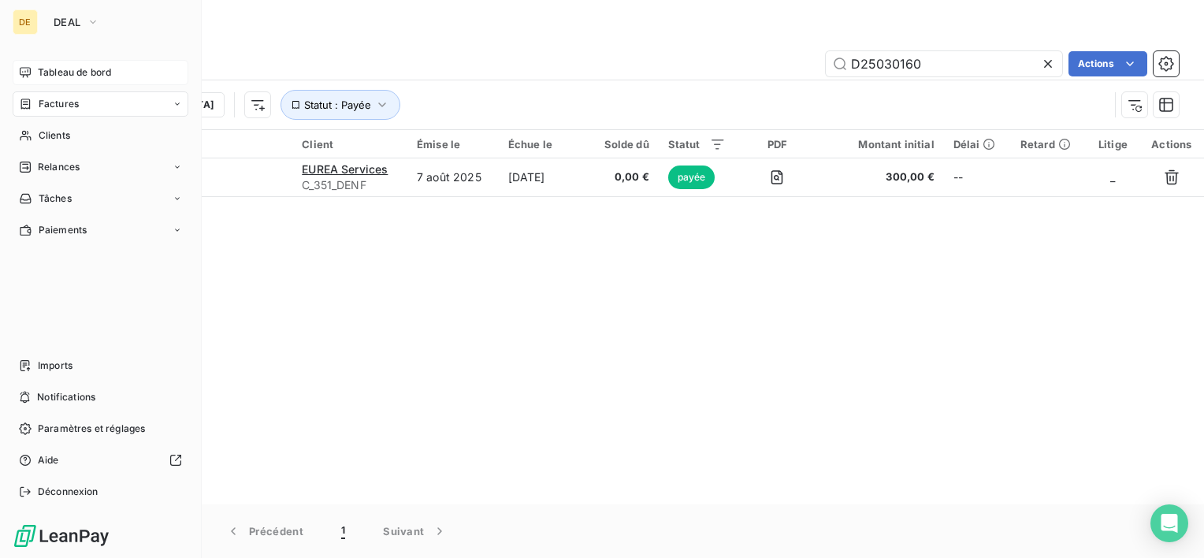
click at [58, 66] on span "Tableau de bord" at bounding box center [74, 72] width 73 height 14
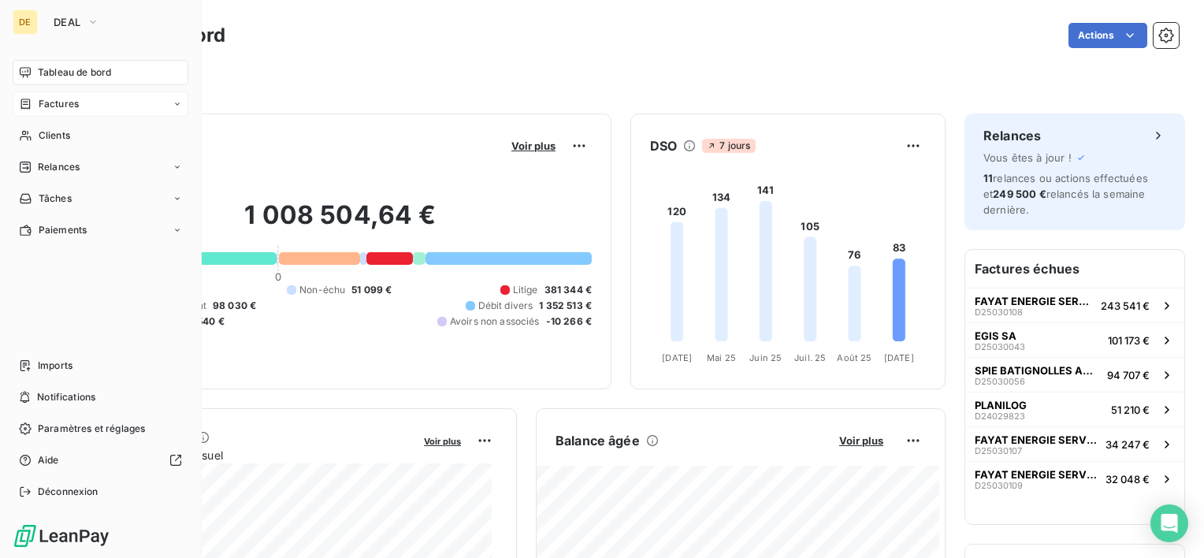
click at [87, 107] on div "Factures" at bounding box center [101, 103] width 176 height 25
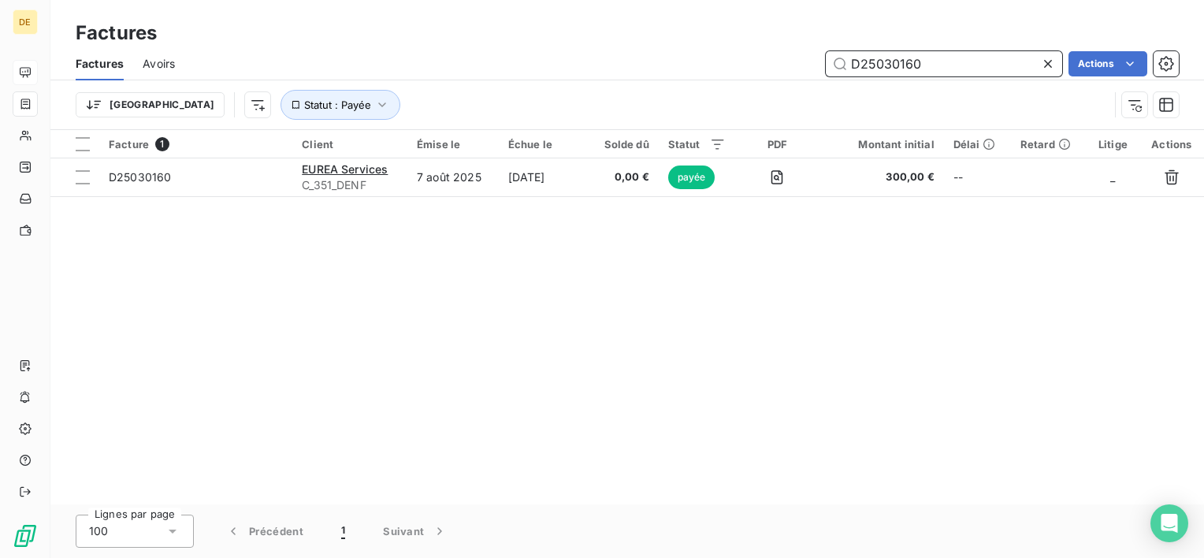
drag, startPoint x: 921, startPoint y: 63, endPoint x: 565, endPoint y: 54, distance: 356.2
click at [565, 54] on div "D25030160 Actions" at bounding box center [686, 63] width 985 height 25
paste input "34"
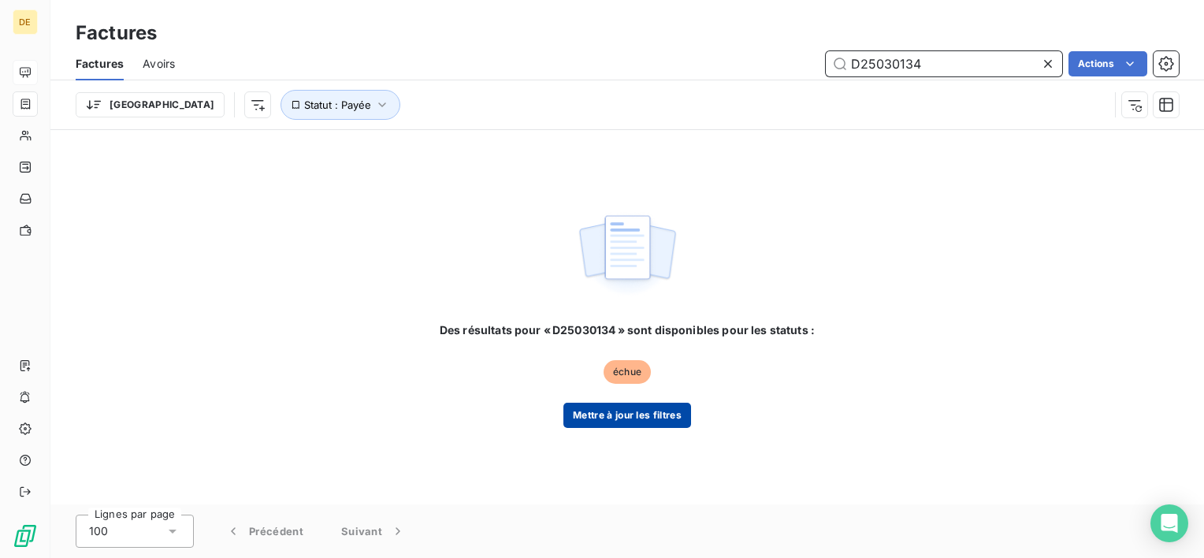
type input "D25030134"
click at [627, 418] on button "Mettre à jour les filtres" at bounding box center [627, 415] width 128 height 25
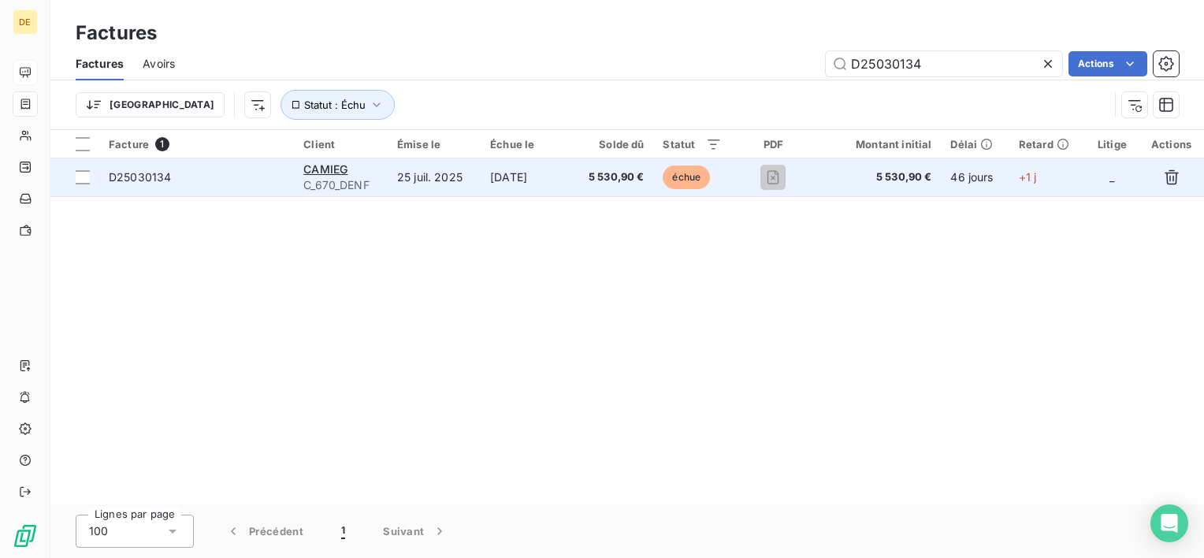
click at [816, 184] on td at bounding box center [773, 177] width 85 height 38
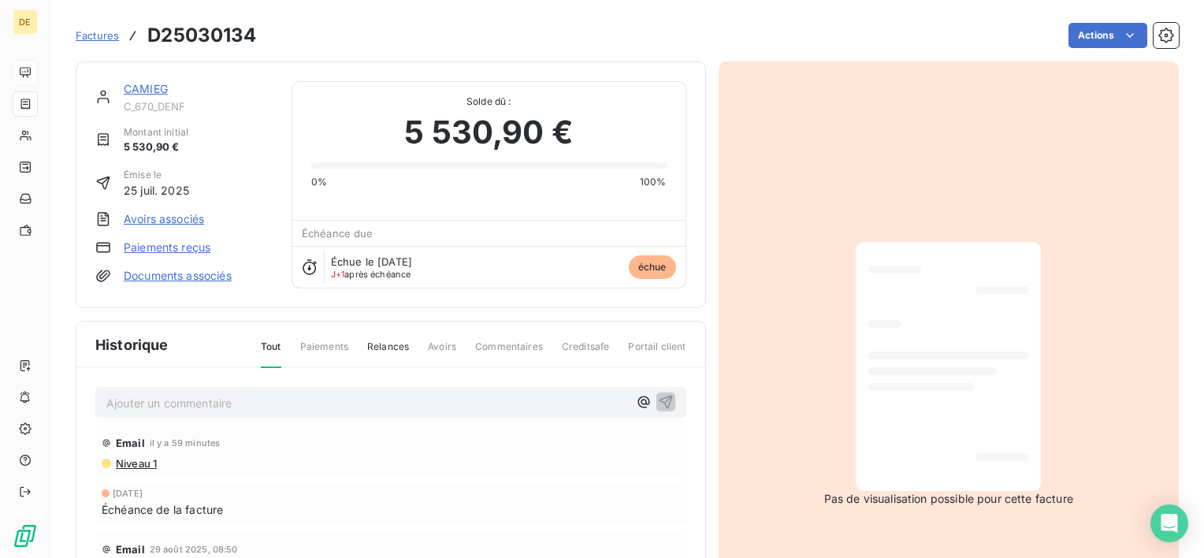
click at [150, 95] on link "CAMIEG" at bounding box center [146, 88] width 44 height 13
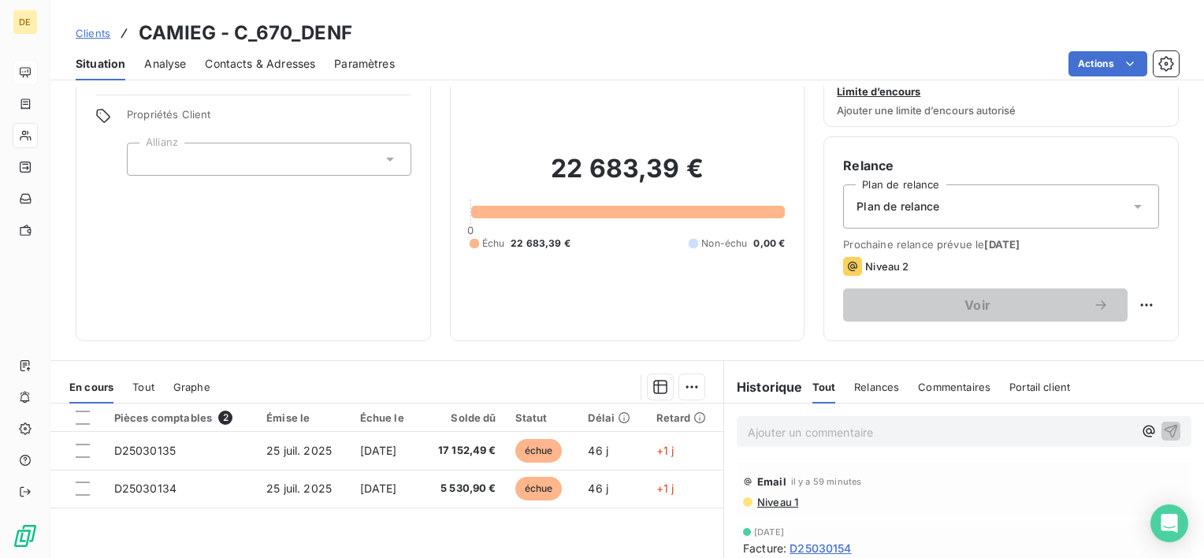
scroll to position [79, 0]
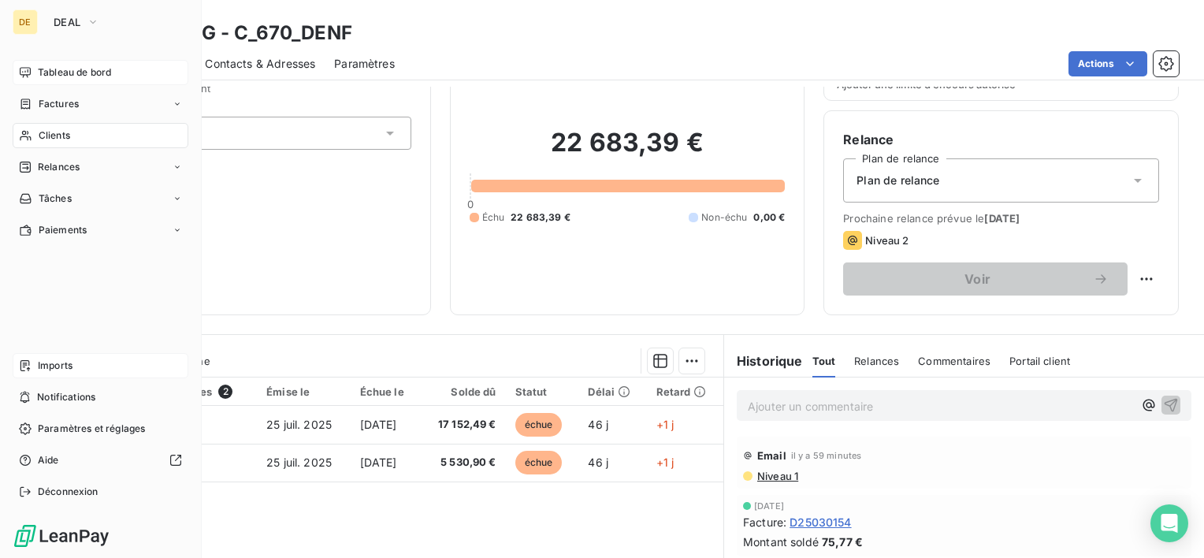
click at [76, 369] on div "Imports" at bounding box center [101, 365] width 176 height 25
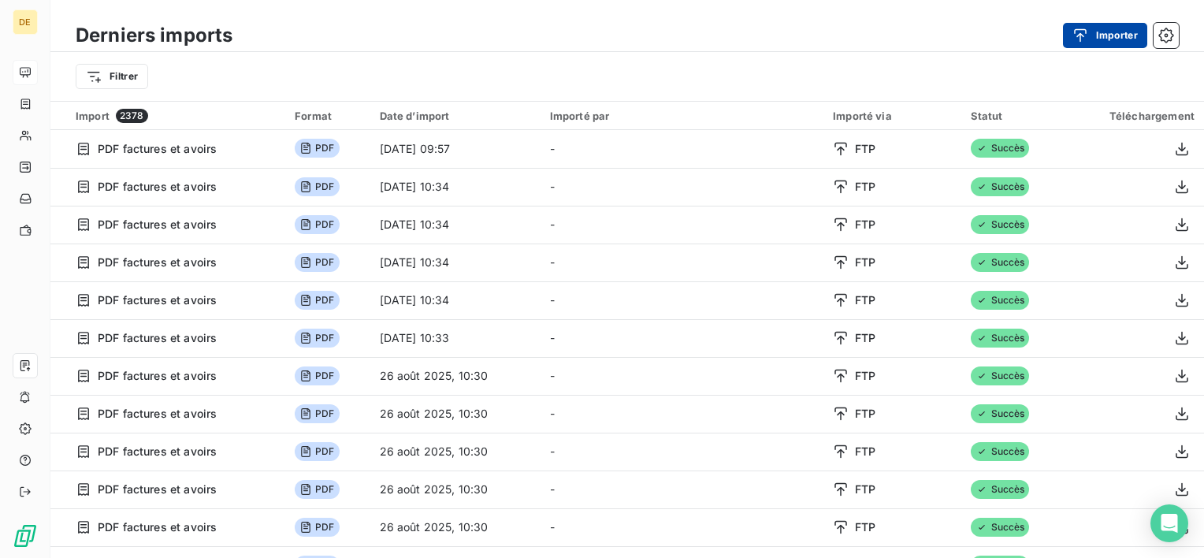
click at [1100, 35] on button "Importer" at bounding box center [1105, 35] width 84 height 25
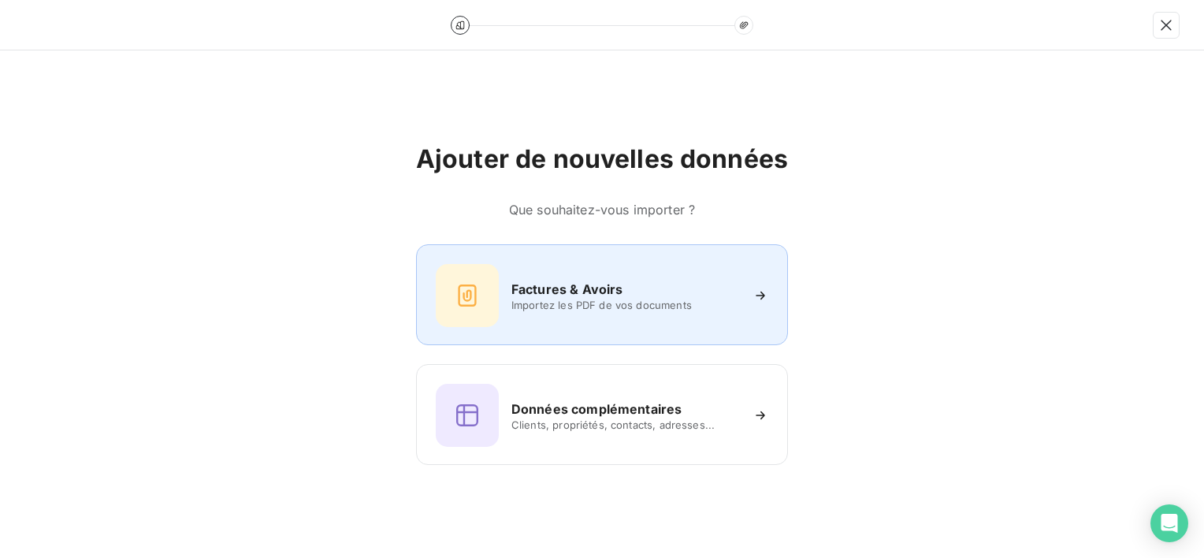
click at [566, 324] on div "Factures & Avoirs Importez les PDF de vos documents" at bounding box center [602, 295] width 332 height 63
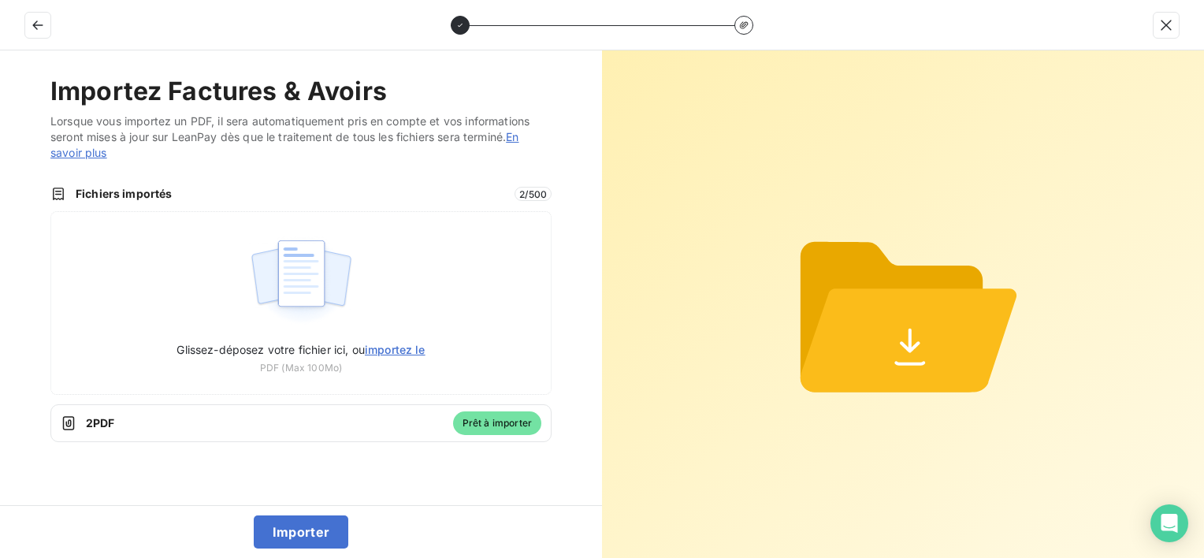
click at [317, 510] on div "Importer" at bounding box center [301, 531] width 602 height 53
drag, startPoint x: 308, startPoint y: 529, endPoint x: 438, endPoint y: 473, distance: 141.5
click at [307, 529] on button "Importer" at bounding box center [301, 531] width 95 height 33
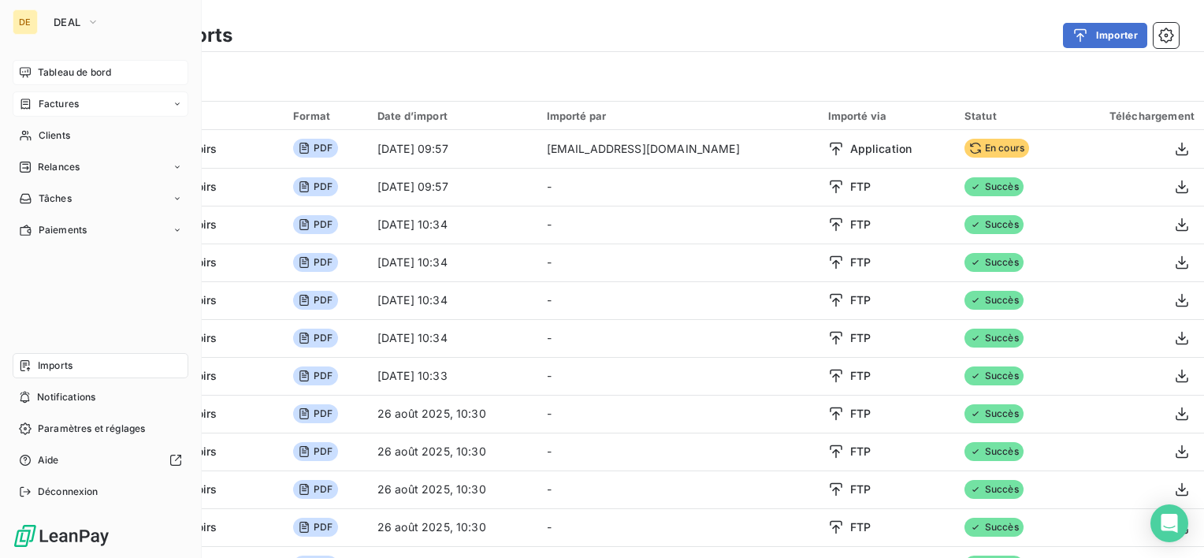
click at [68, 102] on span "Factures" at bounding box center [59, 104] width 40 height 14
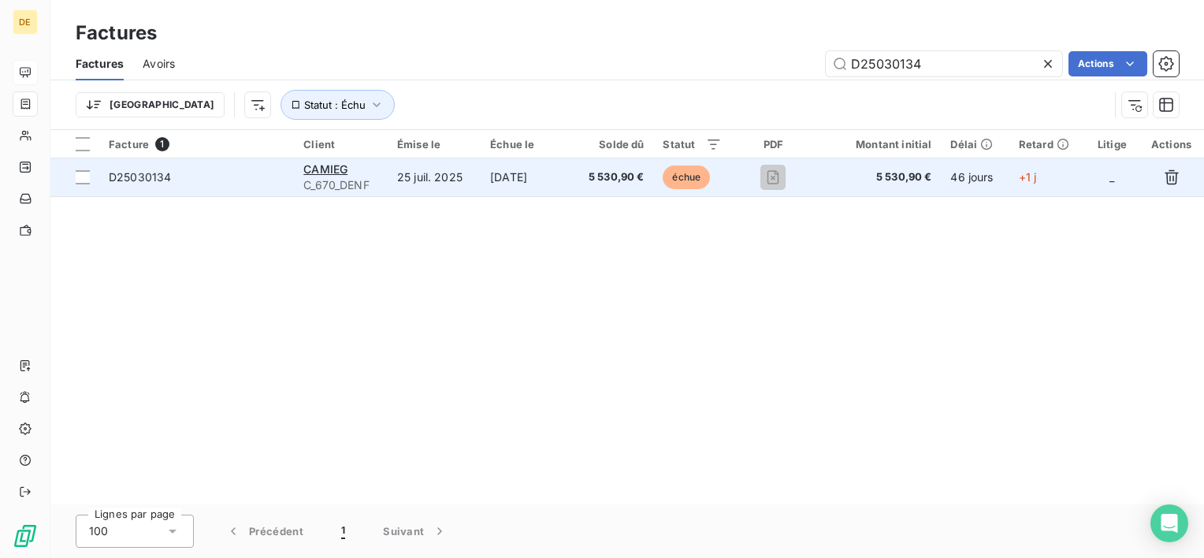
click at [851, 173] on span "5 530,90 €" at bounding box center [878, 177] width 106 height 16
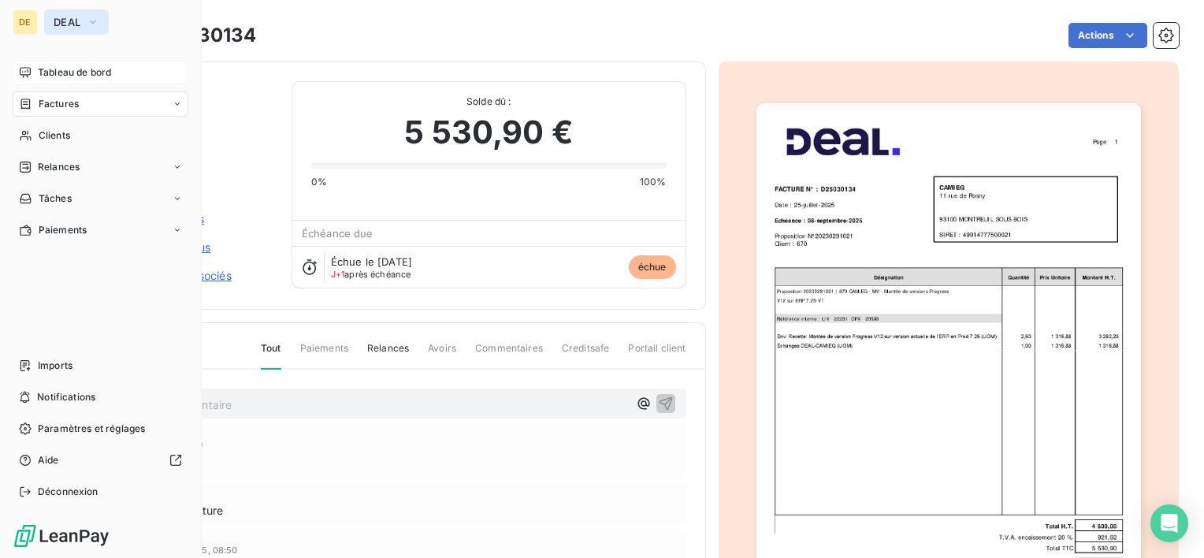
click at [65, 19] on span "DEAL" at bounding box center [67, 22] width 27 height 13
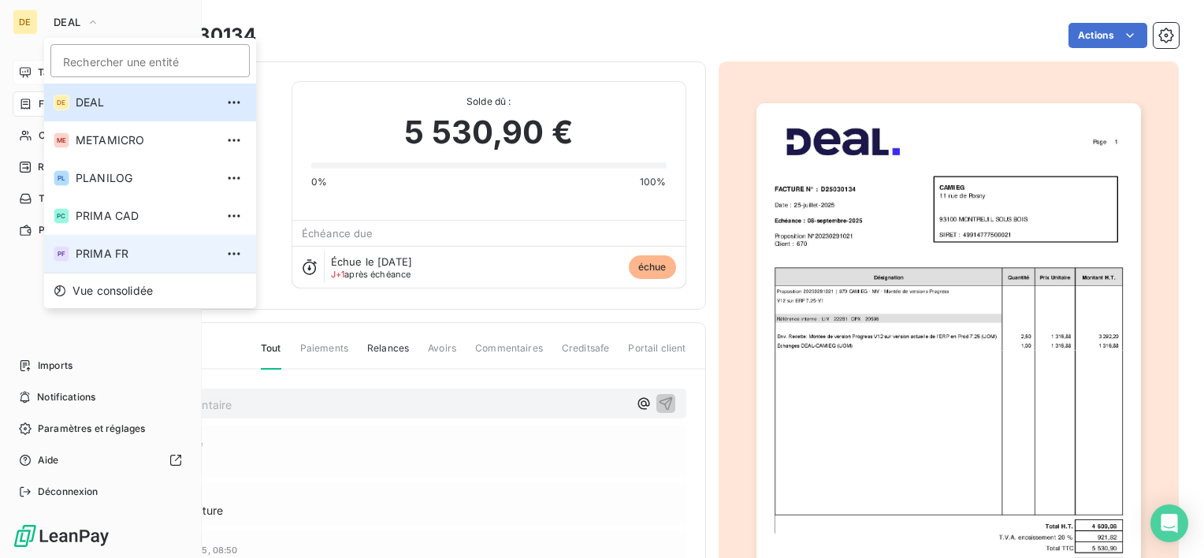
click at [110, 262] on li "PF PRIMA FR" at bounding box center [150, 254] width 212 height 38
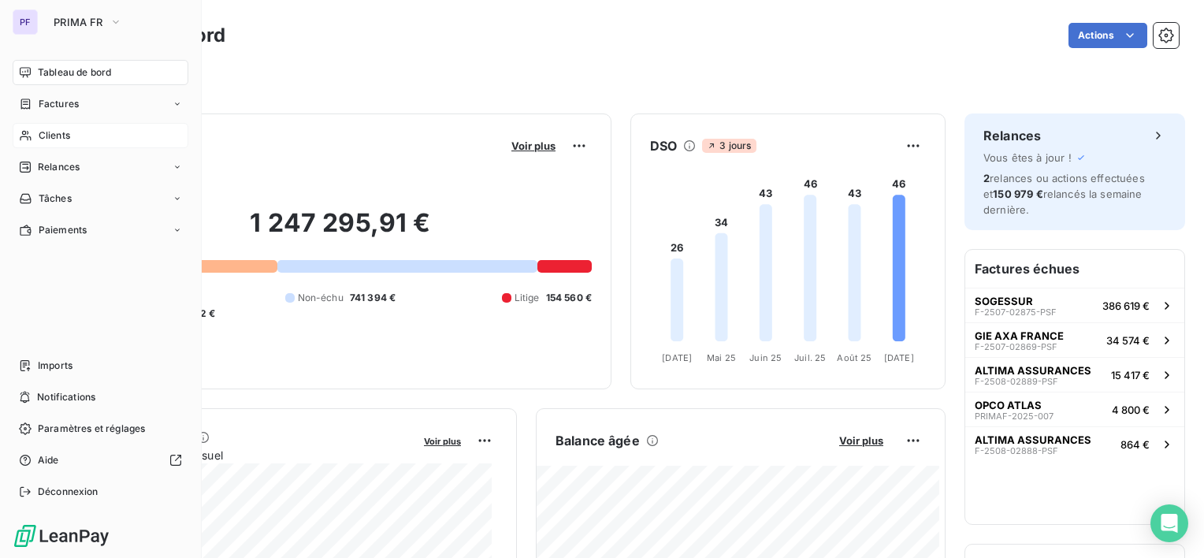
click at [46, 139] on span "Clients" at bounding box center [55, 135] width 32 height 14
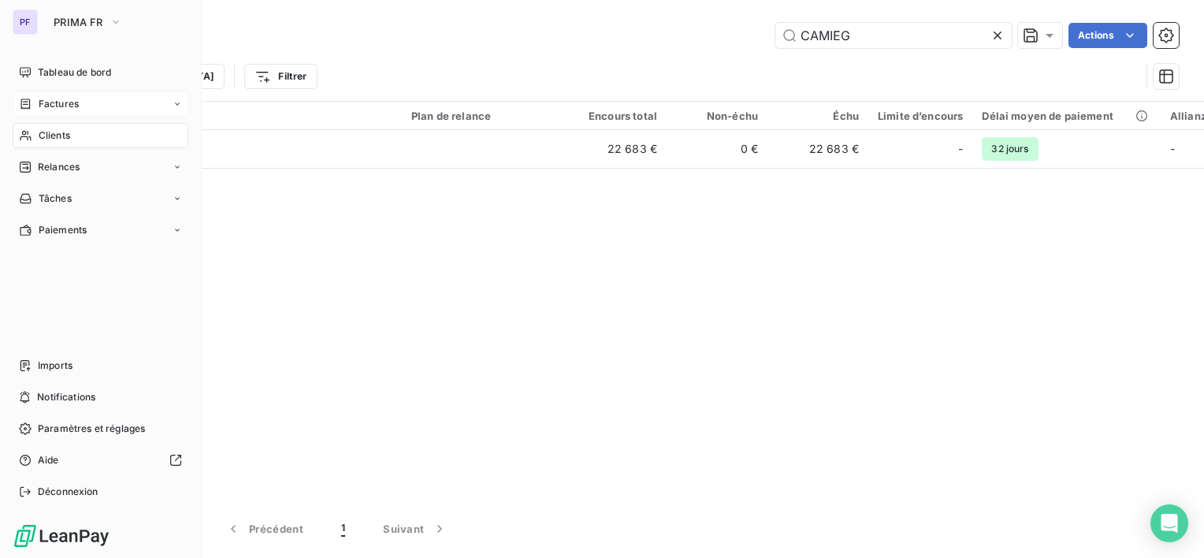
click at [50, 106] on span "Factures" at bounding box center [59, 104] width 40 height 14
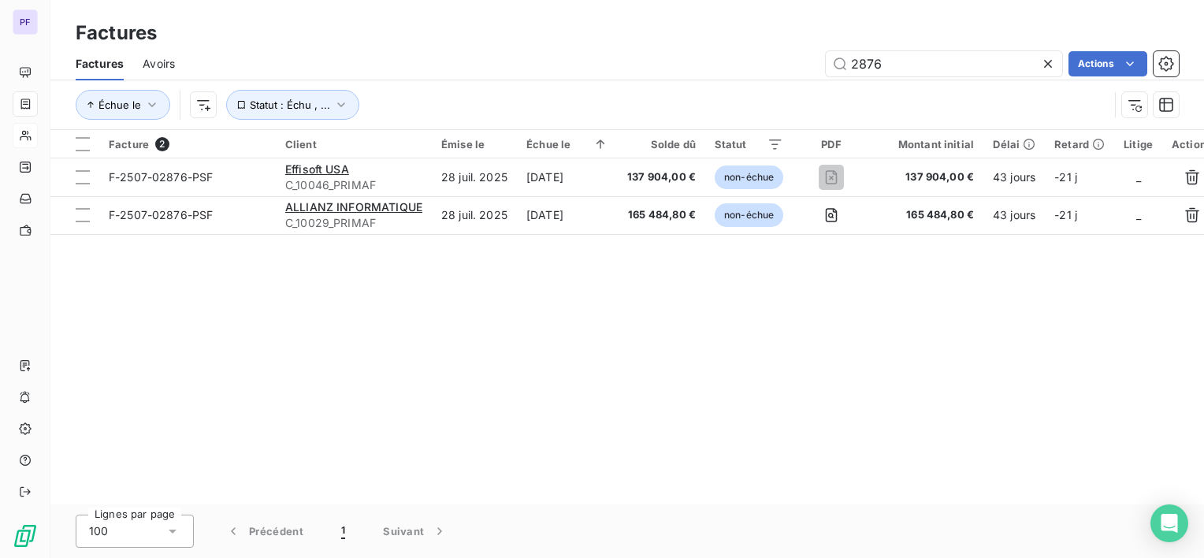
drag, startPoint x: 910, startPoint y: 66, endPoint x: 593, endPoint y: 42, distance: 317.6
click at [596, 42] on div "Factures Factures Avoirs 2876 Actions Échue le Statut : Échu , ..." at bounding box center [626, 65] width 1153 height 130
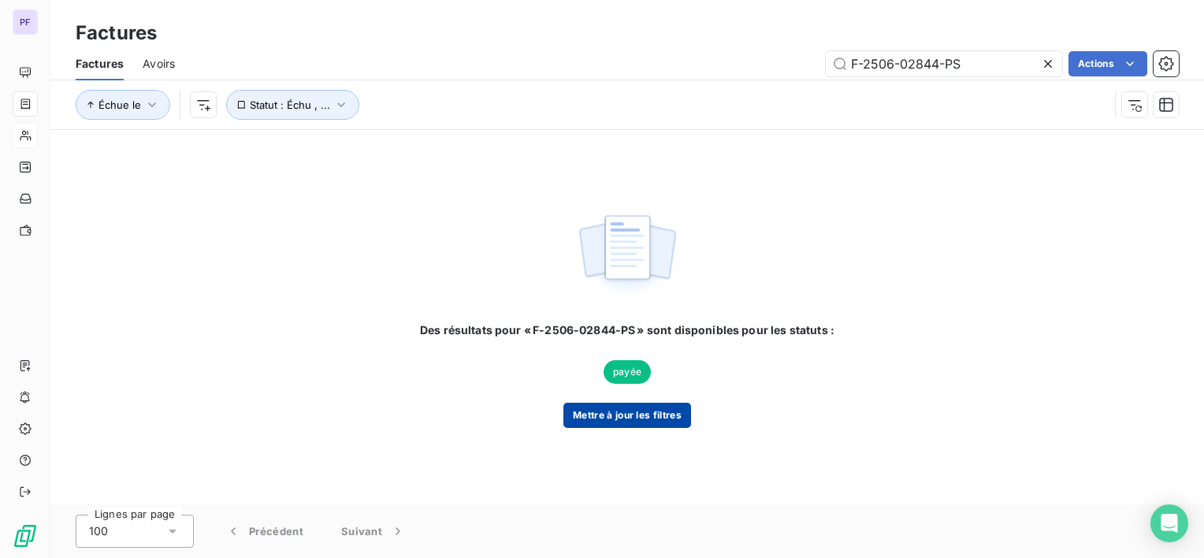
type input "F-2506-02844-PS"
click at [630, 413] on button "Mettre à jour les filtres" at bounding box center [627, 415] width 128 height 25
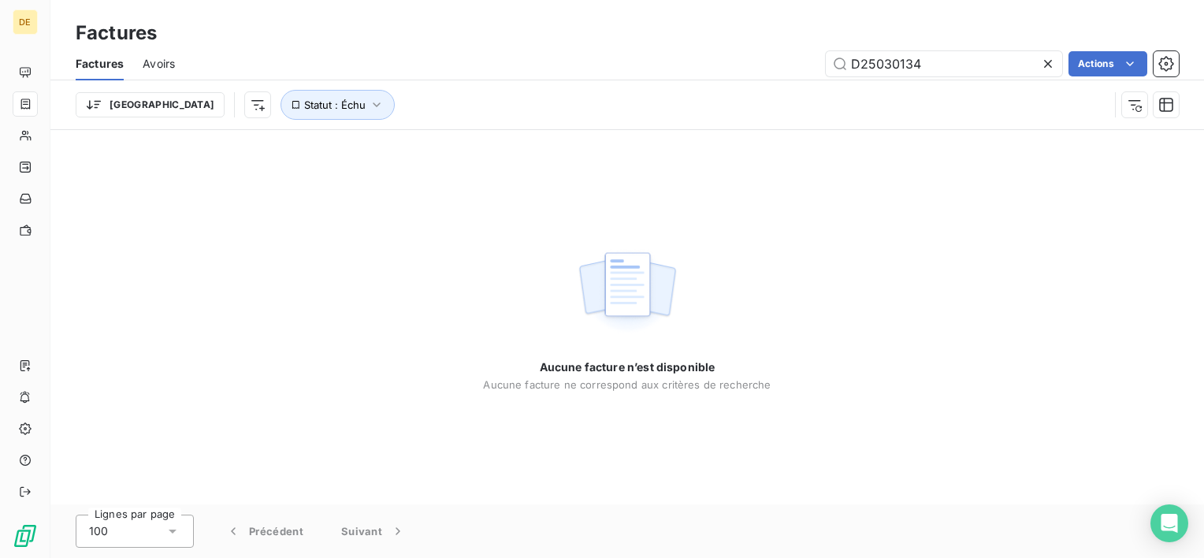
drag, startPoint x: 945, startPoint y: 62, endPoint x: 674, endPoint y: 58, distance: 271.0
click at [675, 58] on div "D25030134 Actions" at bounding box center [686, 63] width 985 height 25
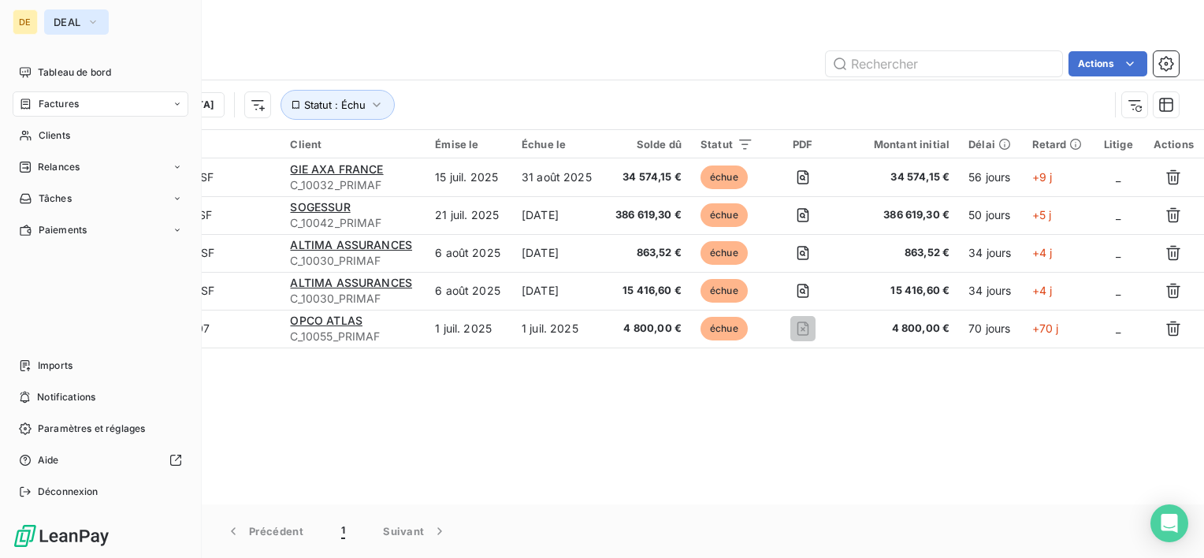
click at [58, 19] on span "DEAL" at bounding box center [67, 22] width 27 height 13
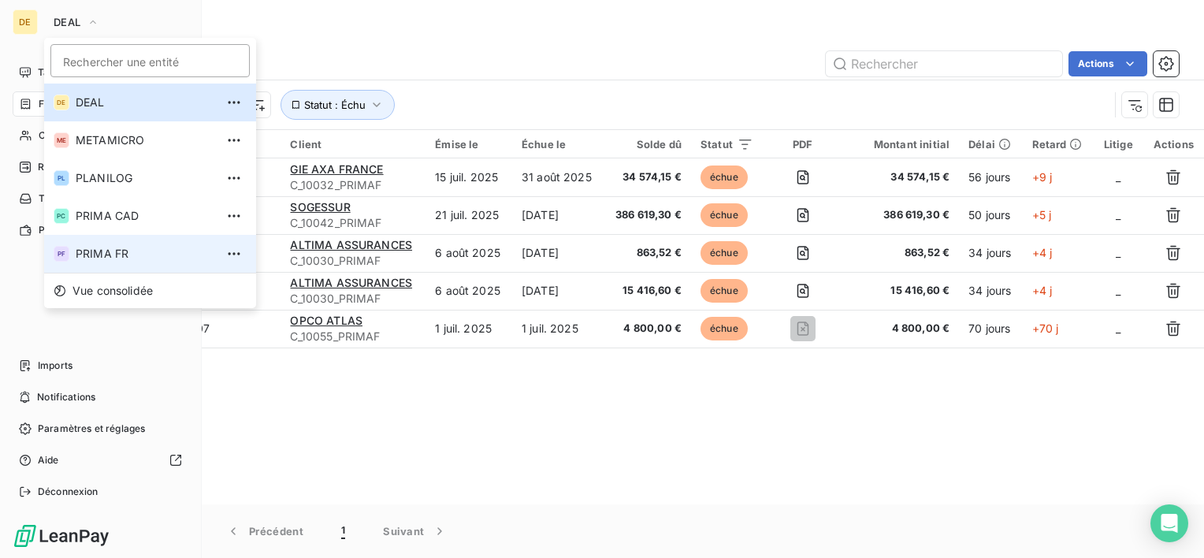
click at [117, 259] on span "PRIMA FR" at bounding box center [145, 254] width 139 height 16
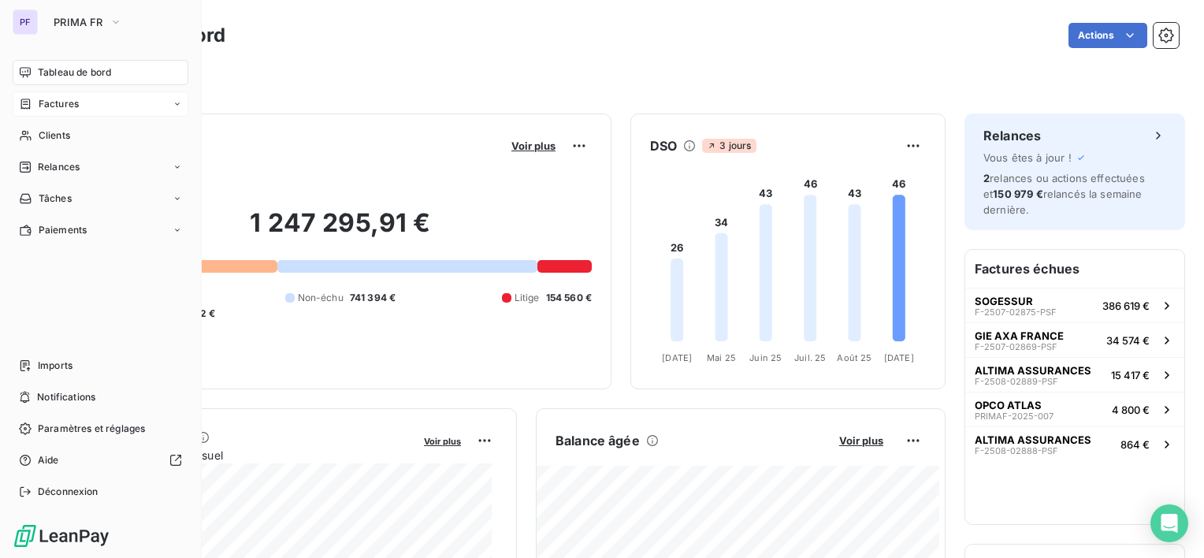
click at [71, 111] on div "Factures" at bounding box center [101, 103] width 176 height 25
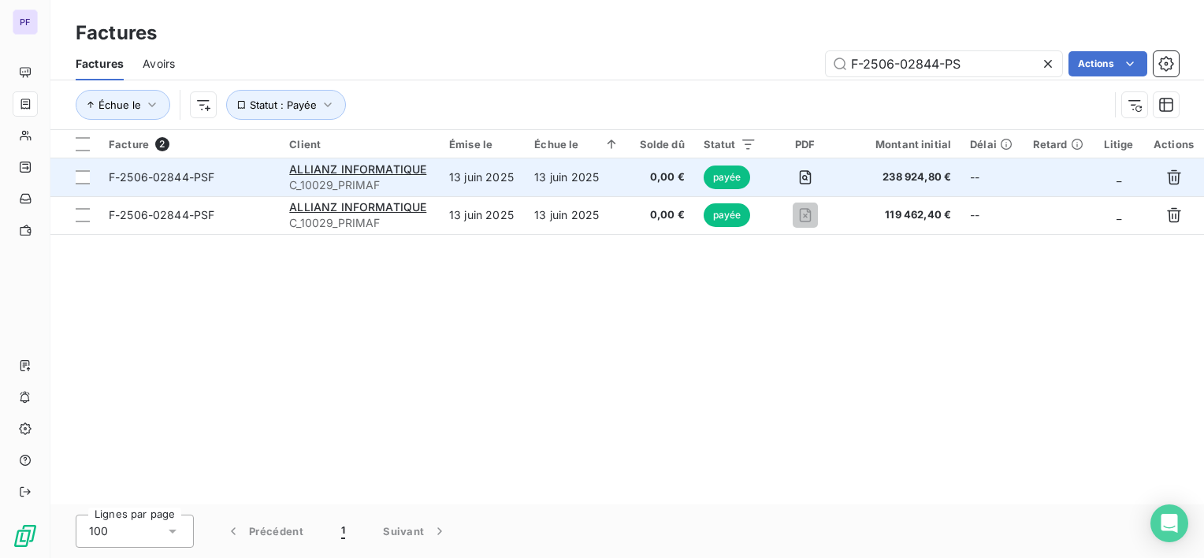
click at [602, 177] on td "13 juin 2025" at bounding box center [576, 177] width 103 height 38
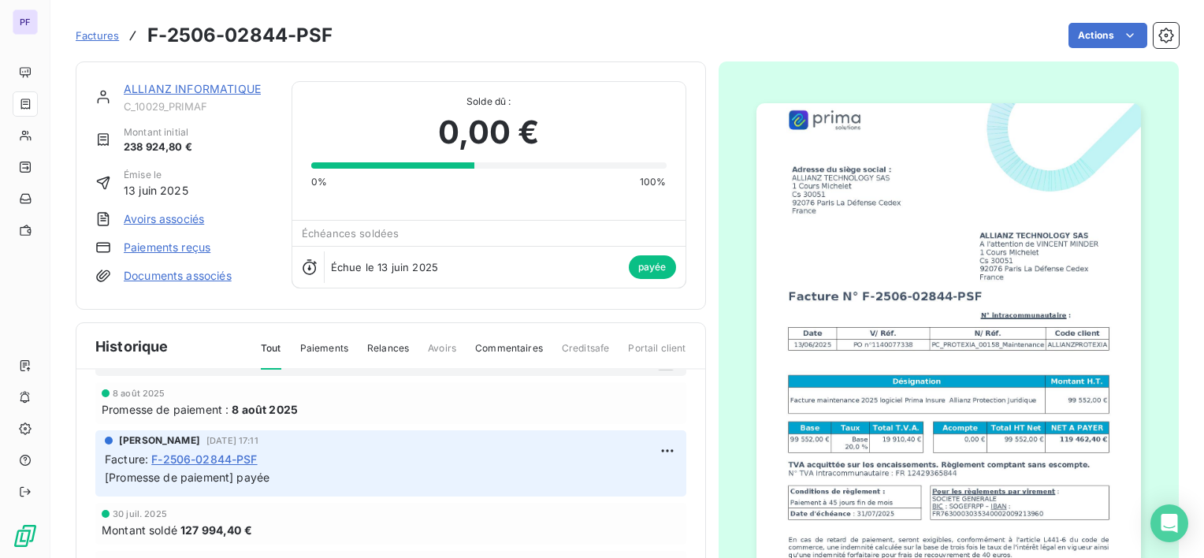
scroll to position [79, 0]
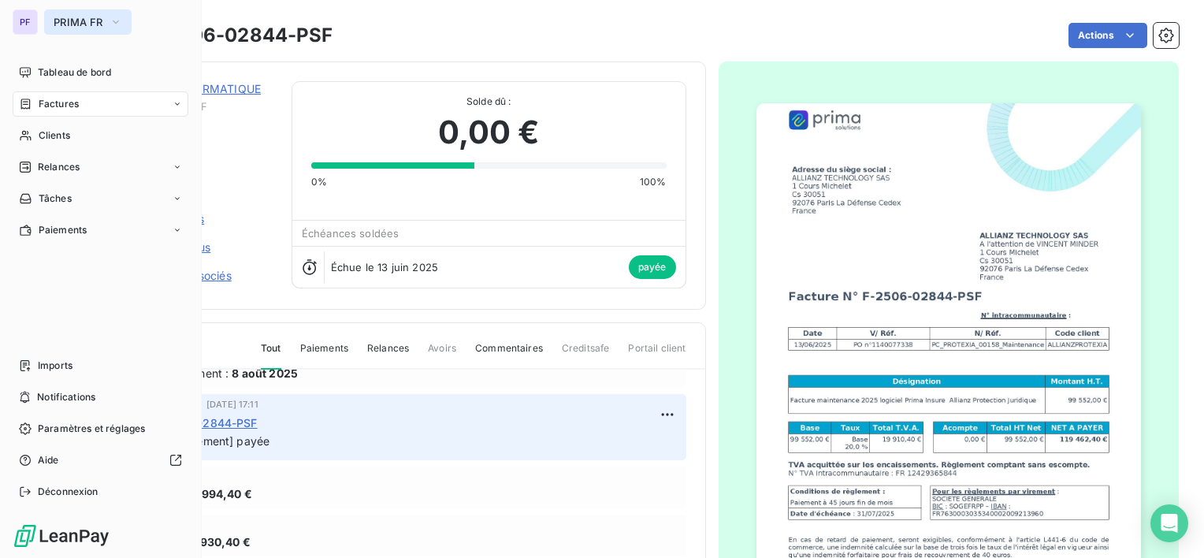
click at [47, 13] on button "PRIMA FR" at bounding box center [87, 21] width 87 height 25
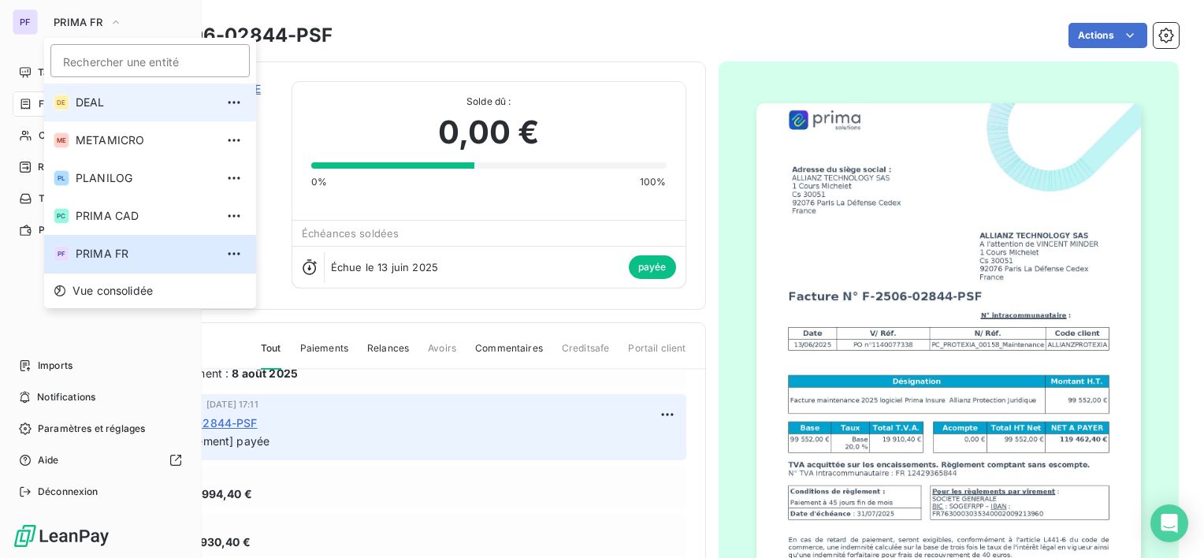
click at [126, 94] on li "DE DEAL" at bounding box center [150, 103] width 212 height 38
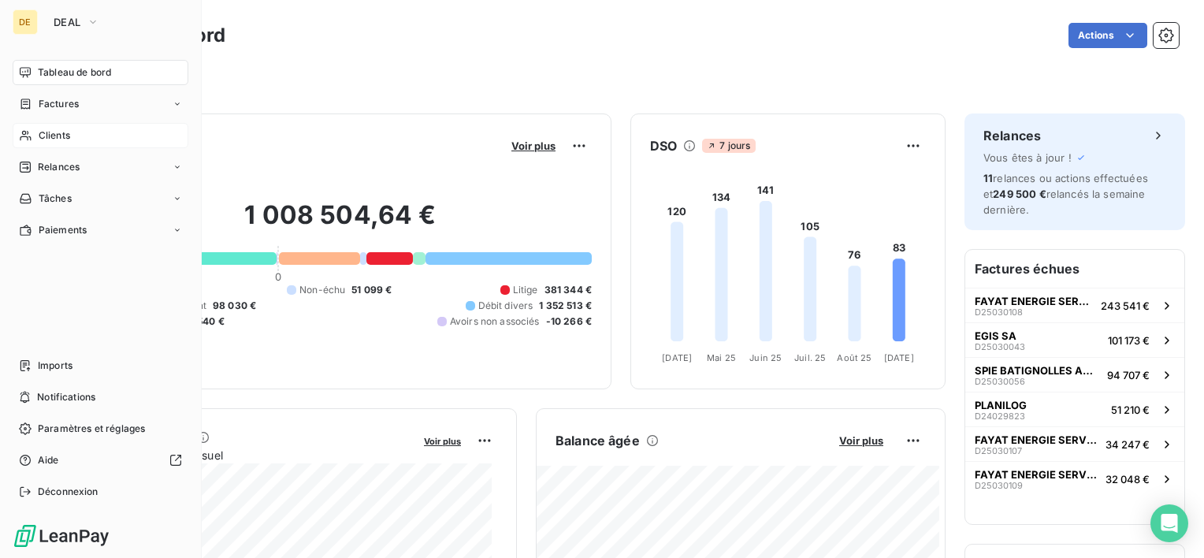
click at [60, 132] on span "Clients" at bounding box center [55, 135] width 32 height 14
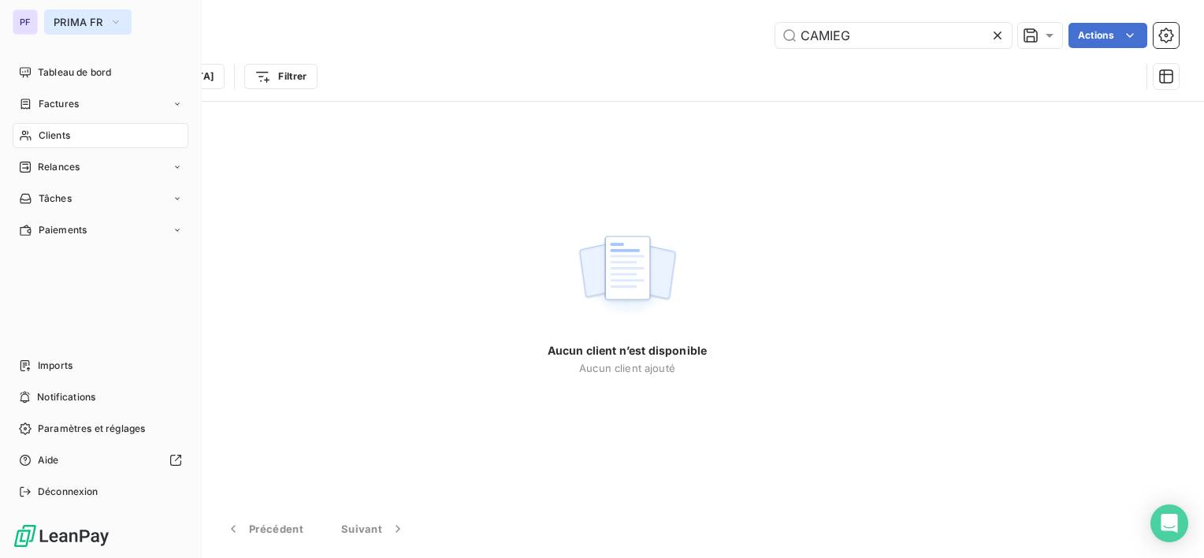
click at [69, 23] on span "PRIMA FR" at bounding box center [79, 22] width 50 height 13
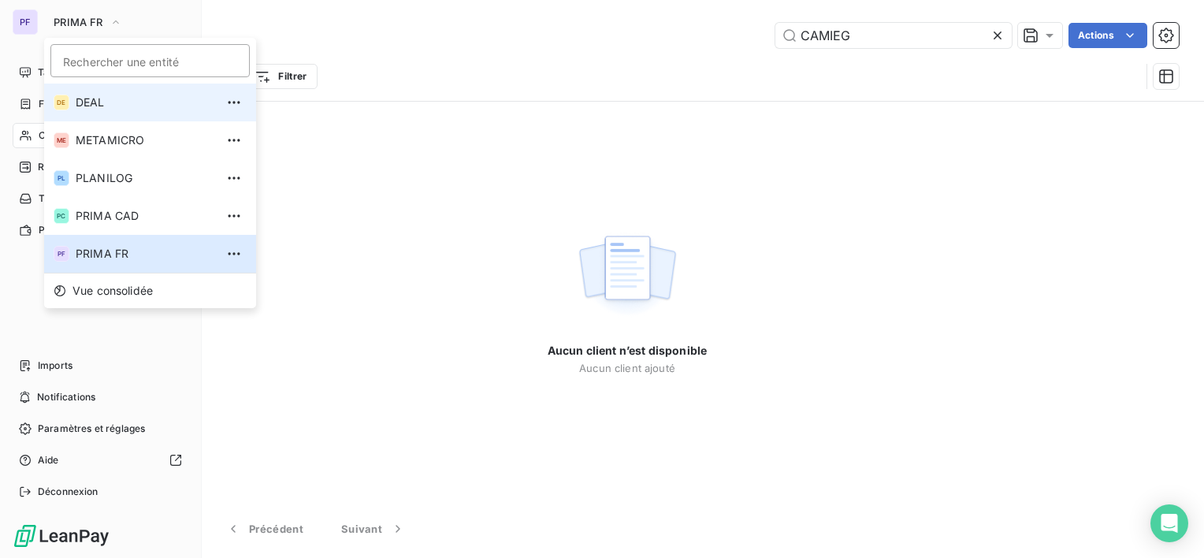
click at [131, 99] on span "DEAL" at bounding box center [145, 103] width 139 height 16
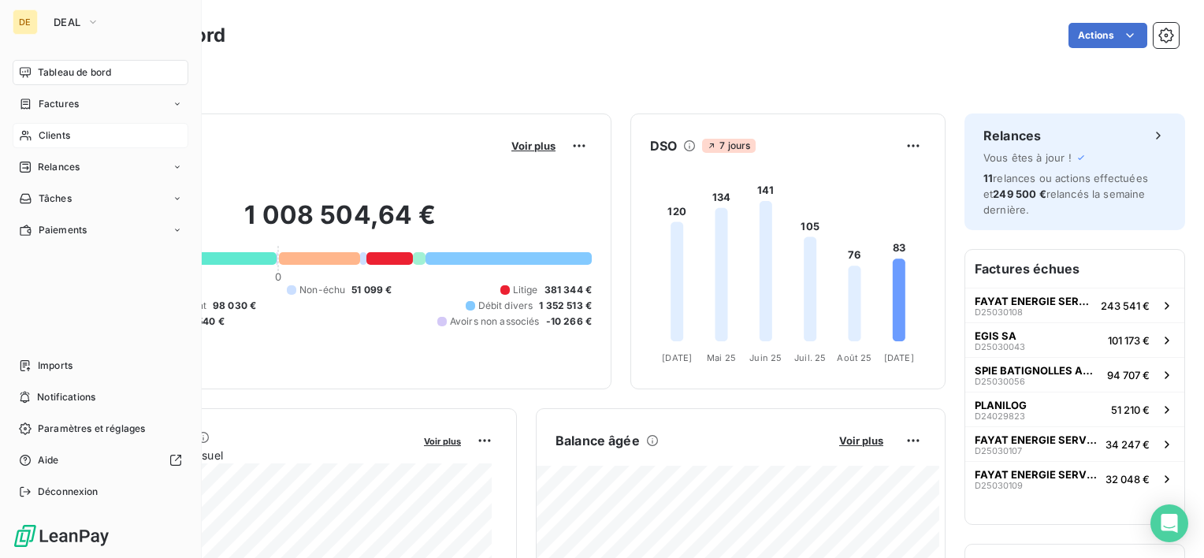
click at [70, 128] on div "Clients" at bounding box center [101, 135] width 176 height 25
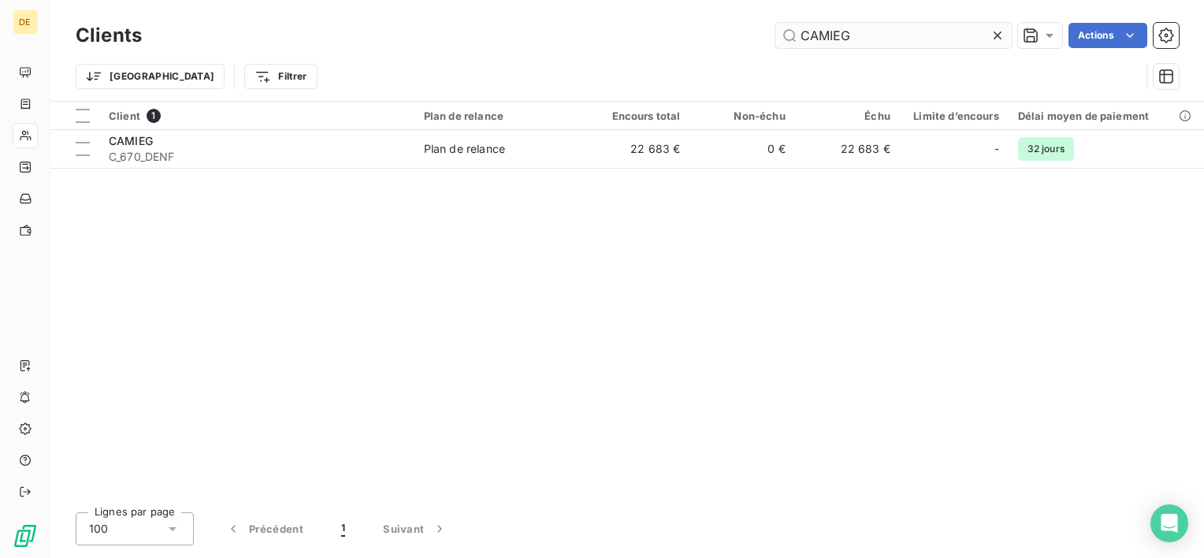
click at [868, 35] on input "CAMIEG" at bounding box center [893, 35] width 236 height 25
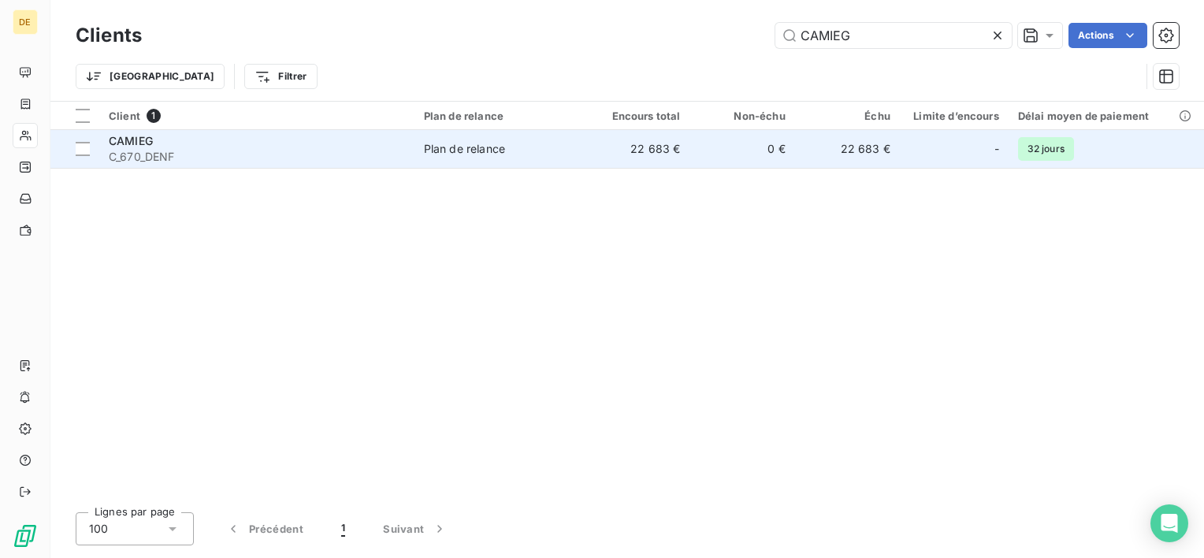
click at [733, 151] on td "0 €" at bounding box center [741, 149] width 105 height 38
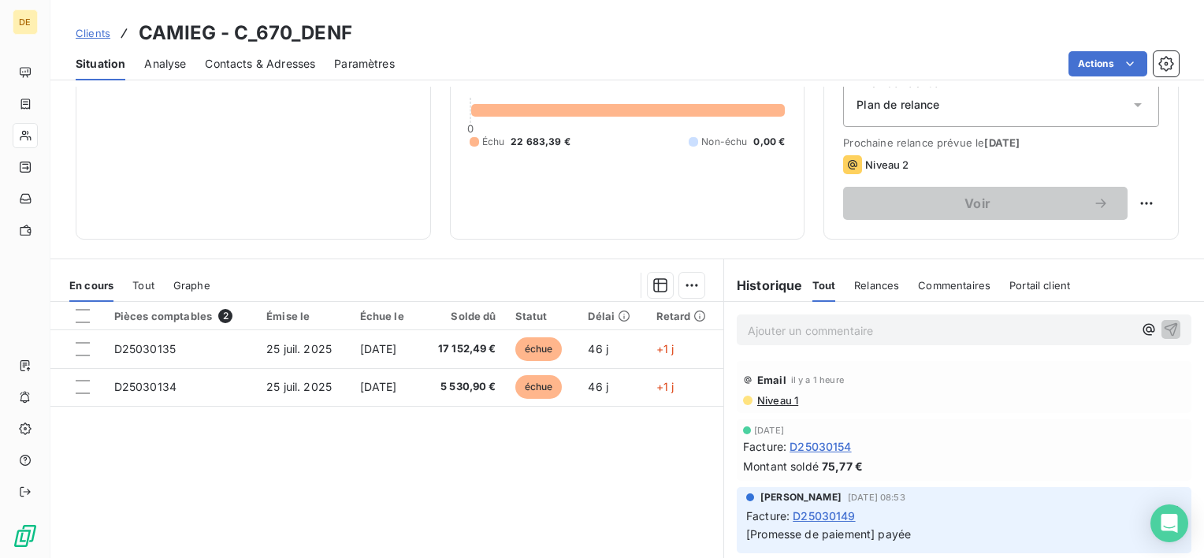
scroll to position [158, 0]
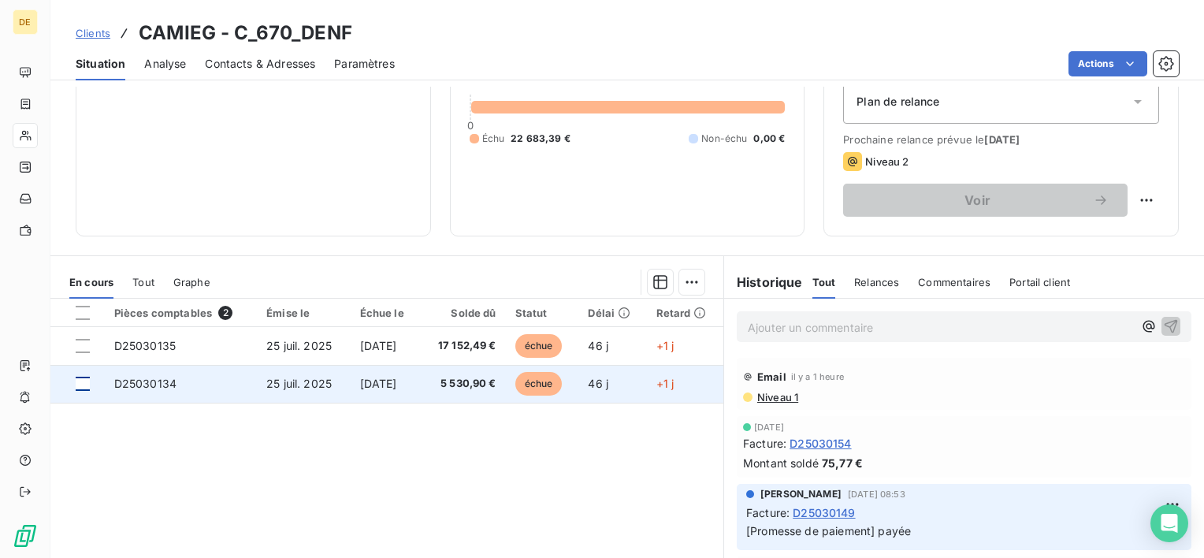
click at [80, 384] on div at bounding box center [83, 384] width 14 height 14
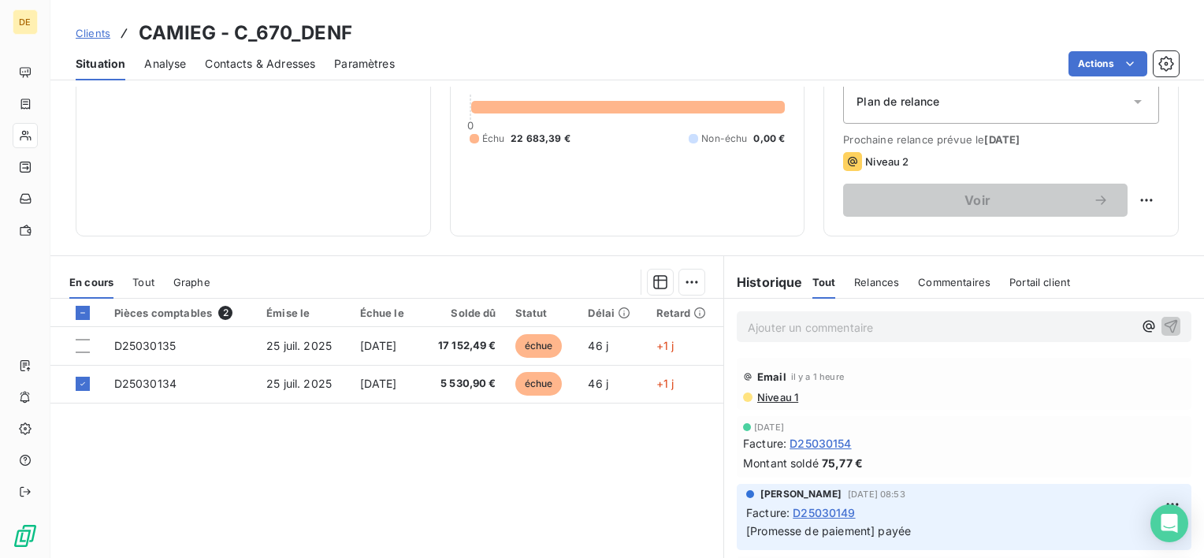
click at [135, 484] on div "Pièces comptables 2 Émise le Échue le Solde dû Statut Délai Retard D25030135 [D…" at bounding box center [386, 450] width 673 height 303
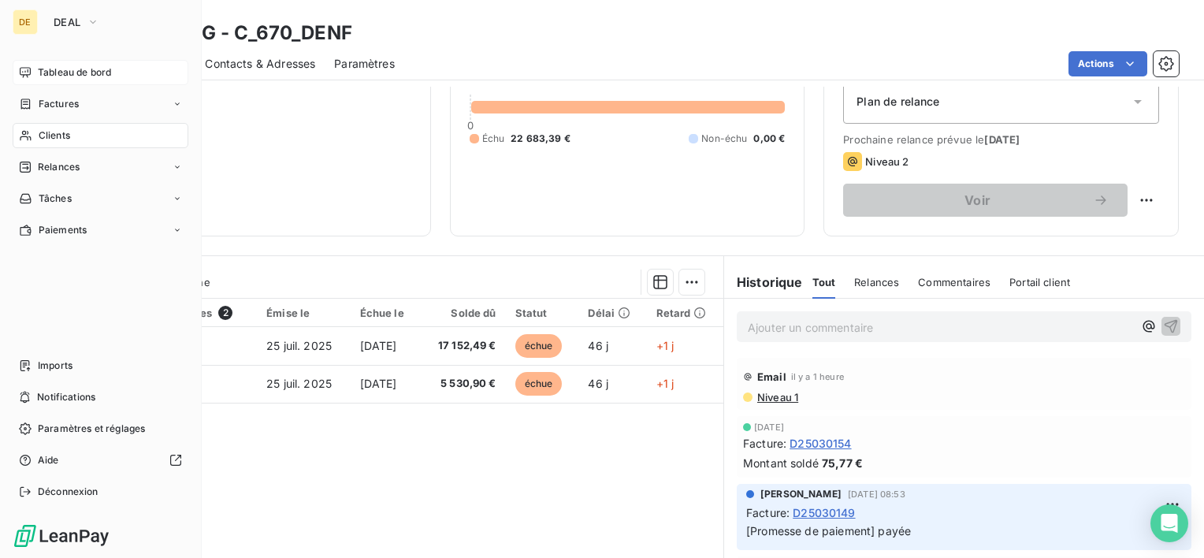
click at [49, 71] on span "Tableau de bord" at bounding box center [74, 72] width 73 height 14
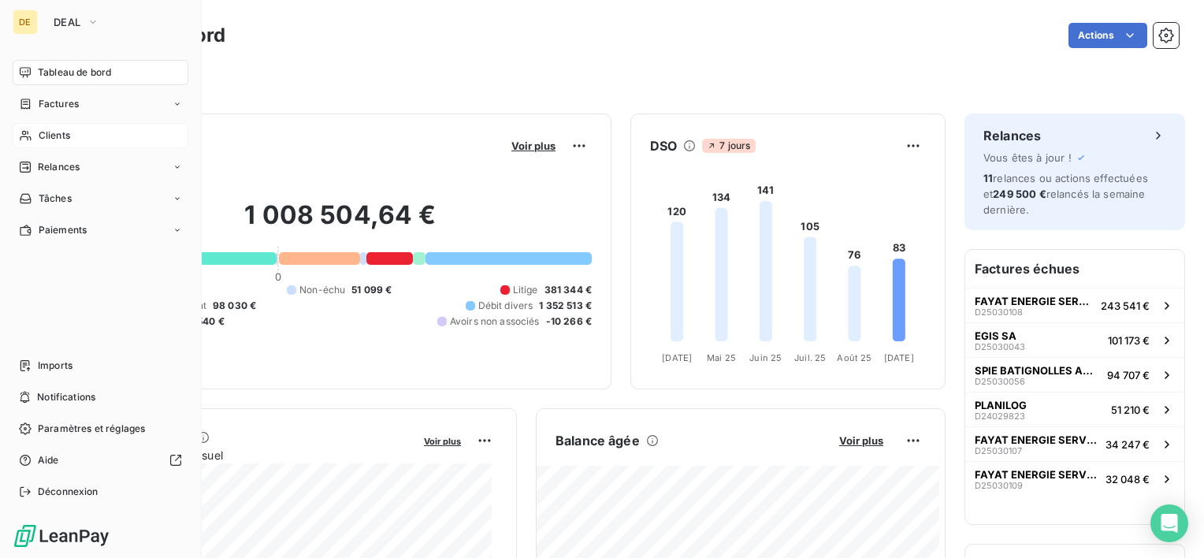
click at [86, 134] on div "Clients" at bounding box center [101, 135] width 176 height 25
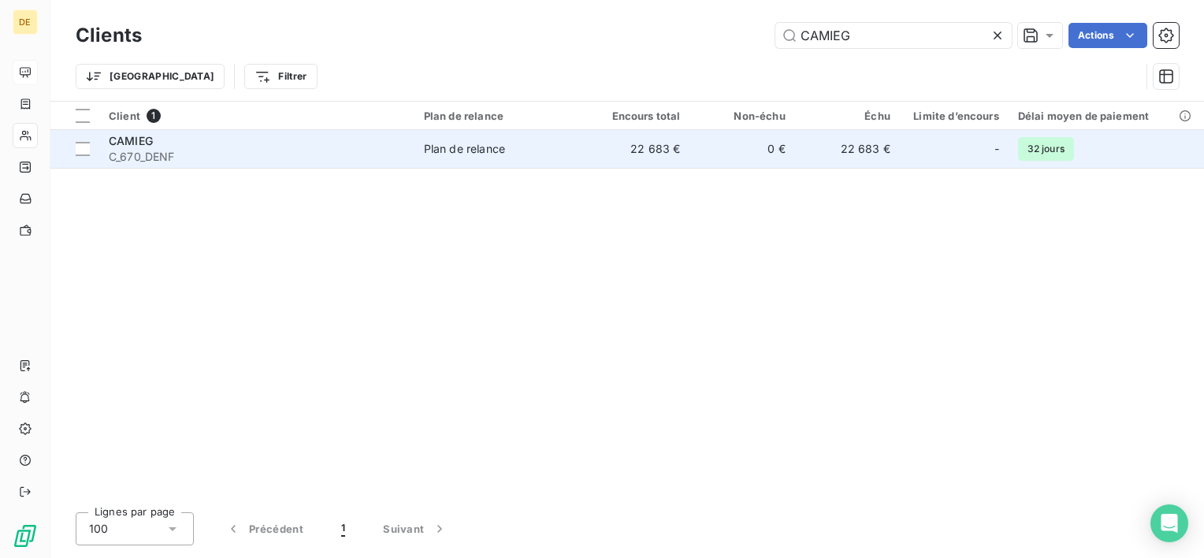
click at [179, 143] on div "CAMIEG" at bounding box center [257, 141] width 296 height 16
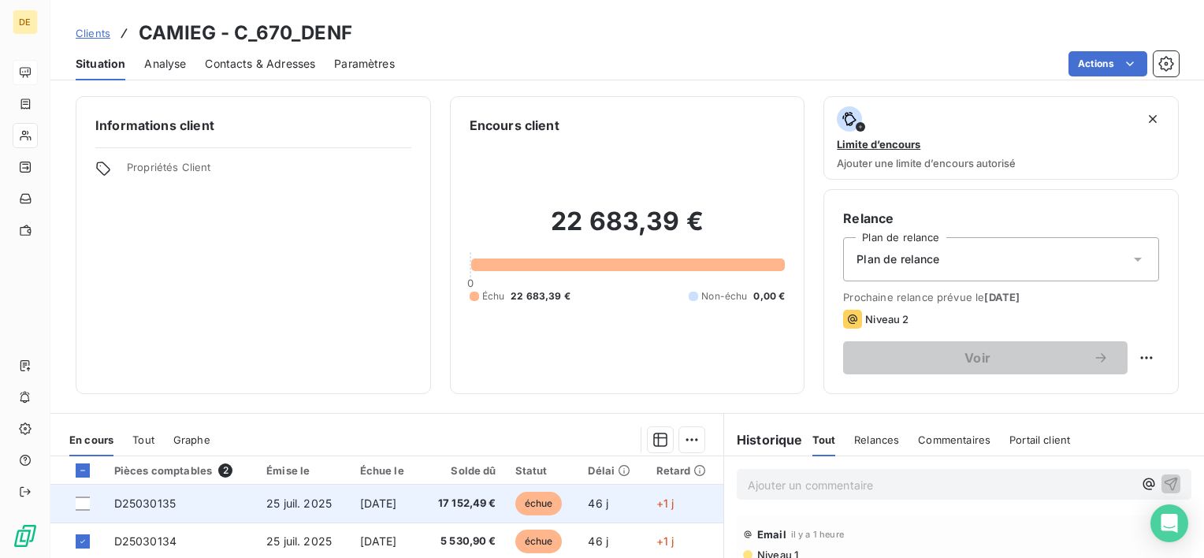
click at [91, 506] on div at bounding box center [86, 503] width 20 height 14
click at [88, 503] on div at bounding box center [83, 503] width 14 height 14
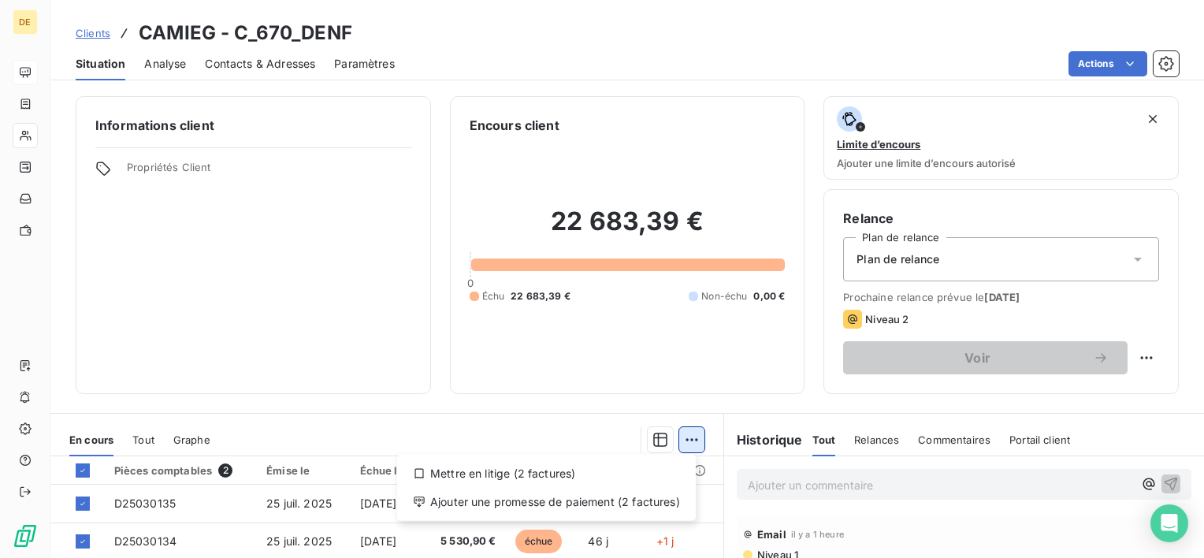
click at [681, 442] on html "DE Clients CAMIEG - C_670_DENF Situation Analyse Contacts & Adresses Paramètres…" at bounding box center [602, 279] width 1204 height 558
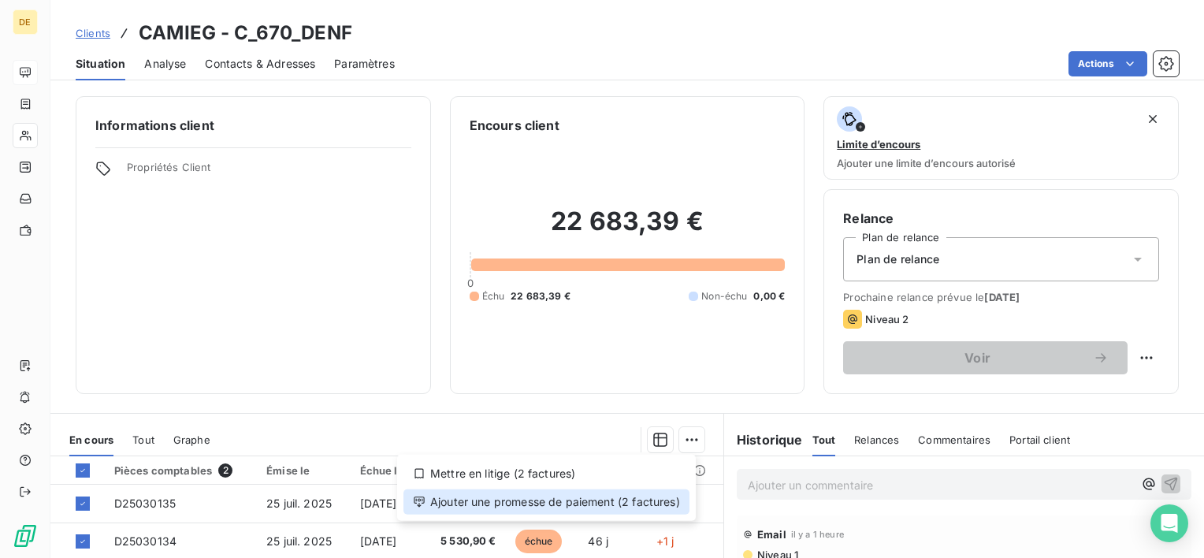
click at [611, 508] on div "Ajouter une promesse de paiement (2 factures)" at bounding box center [546, 501] width 286 height 25
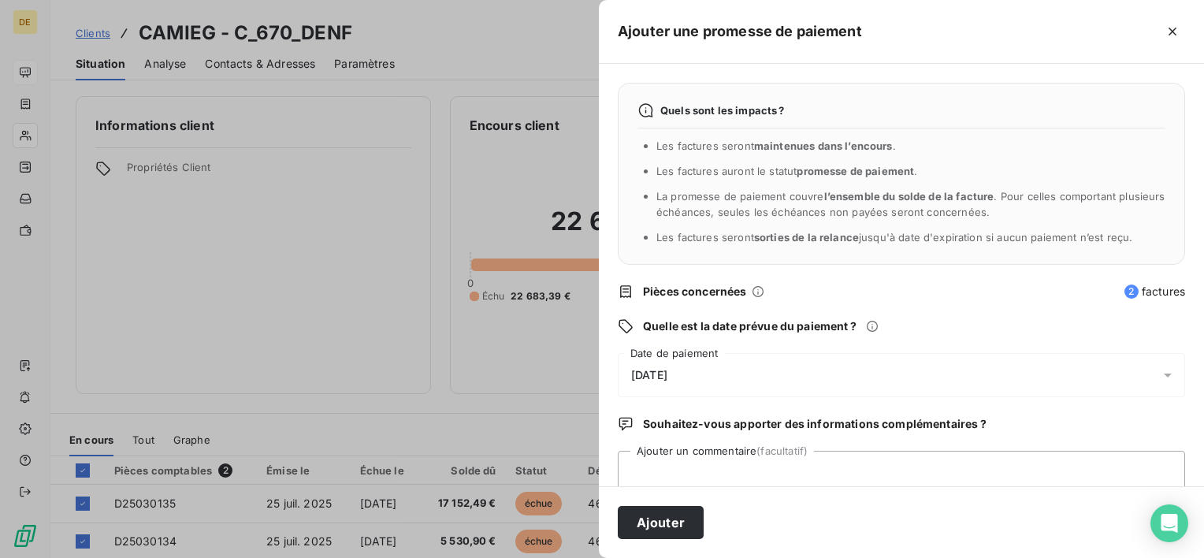
click at [1112, 372] on div "[DATE]" at bounding box center [901, 375] width 567 height 44
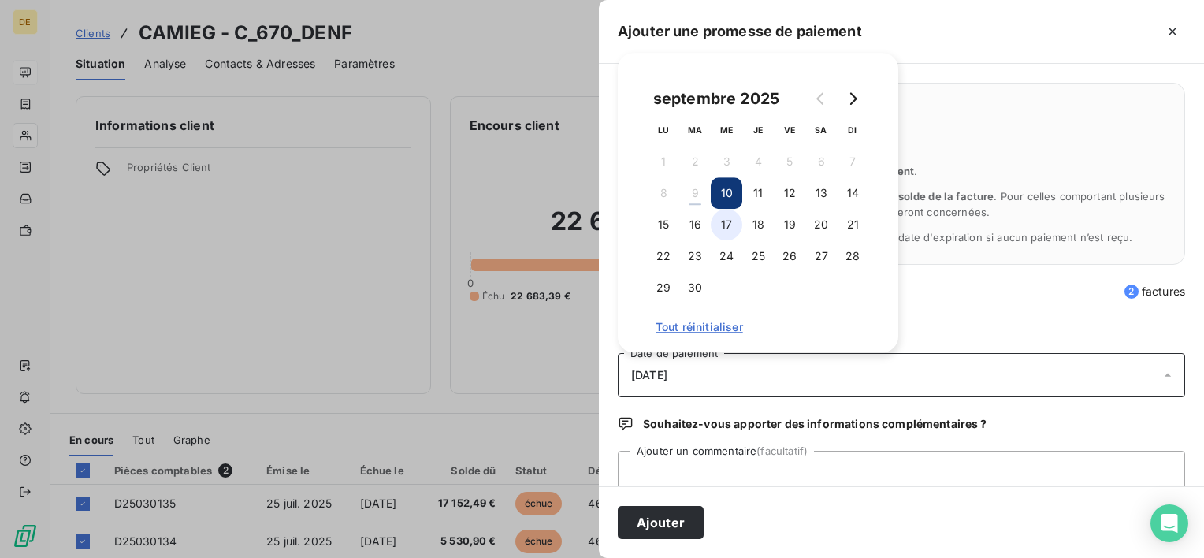
click at [734, 225] on button "17" at bounding box center [727, 225] width 32 height 32
click at [763, 214] on button "18" at bounding box center [758, 225] width 32 height 32
click at [671, 526] on button "Ajouter" at bounding box center [661, 522] width 86 height 33
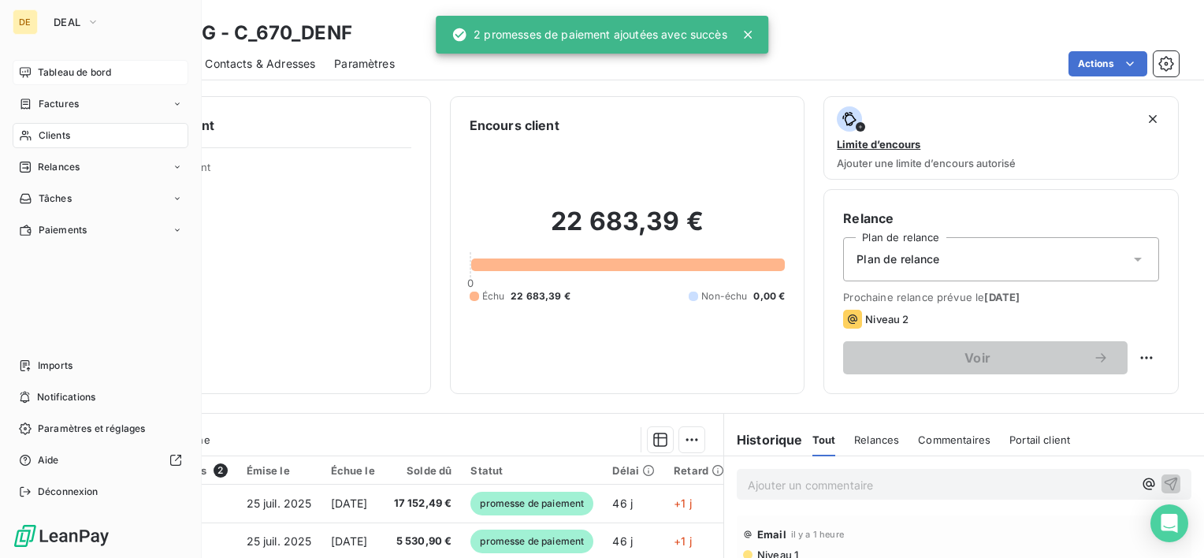
click at [87, 71] on span "Tableau de bord" at bounding box center [74, 72] width 73 height 14
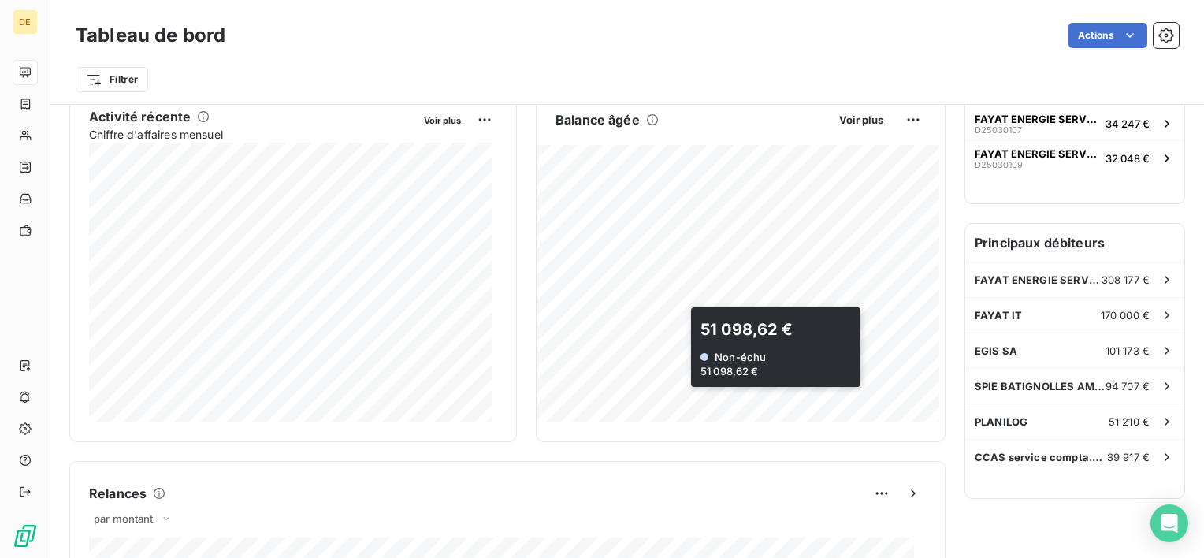
scroll to position [551, 0]
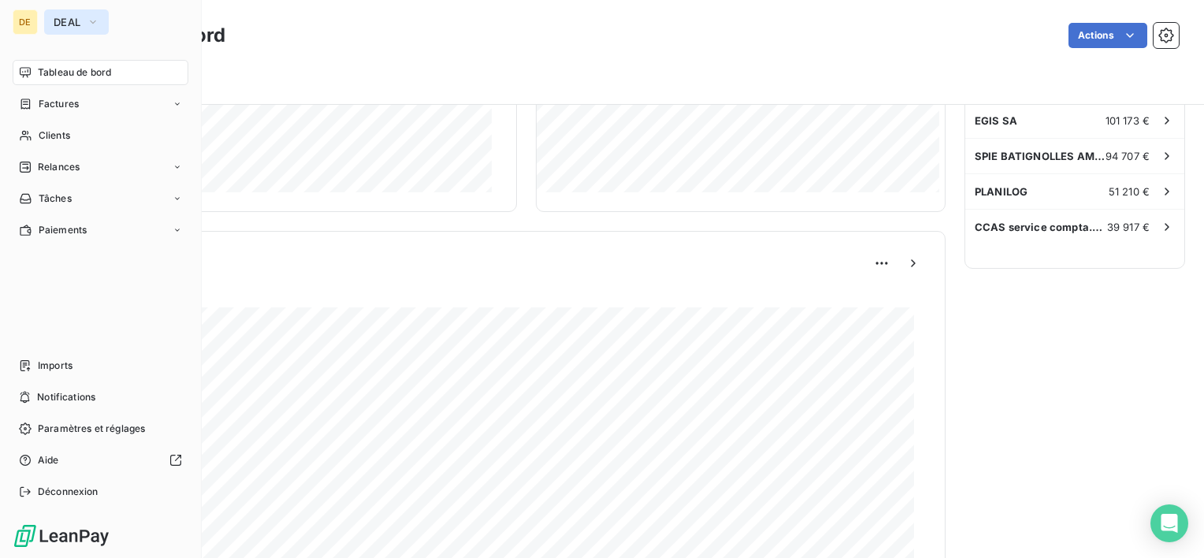
click at [87, 18] on icon "button" at bounding box center [93, 22] width 13 height 16
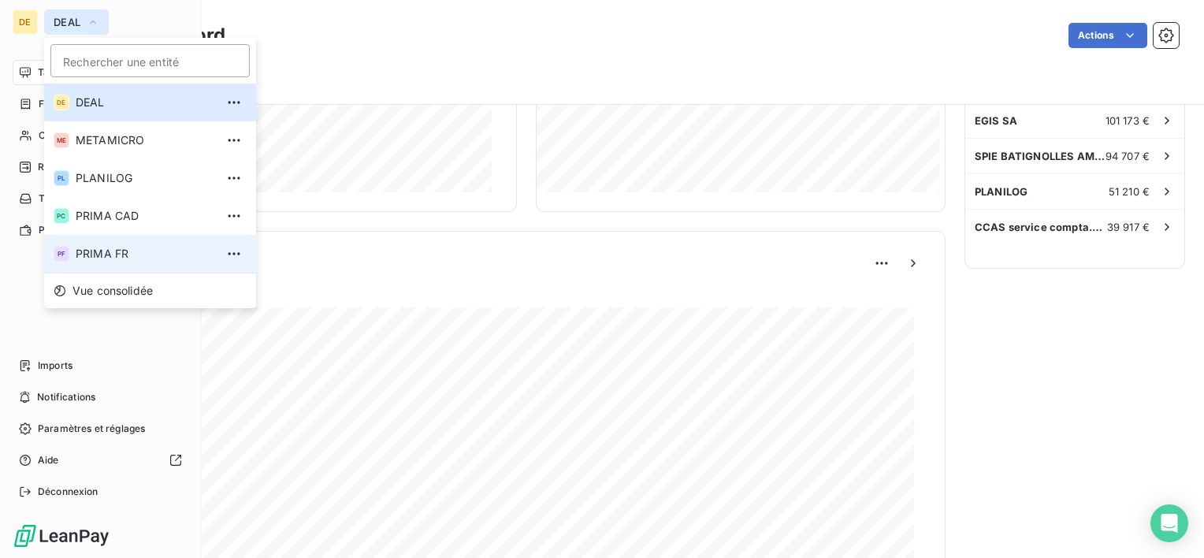
click at [113, 246] on li "PF PRIMA FR" at bounding box center [150, 254] width 212 height 38
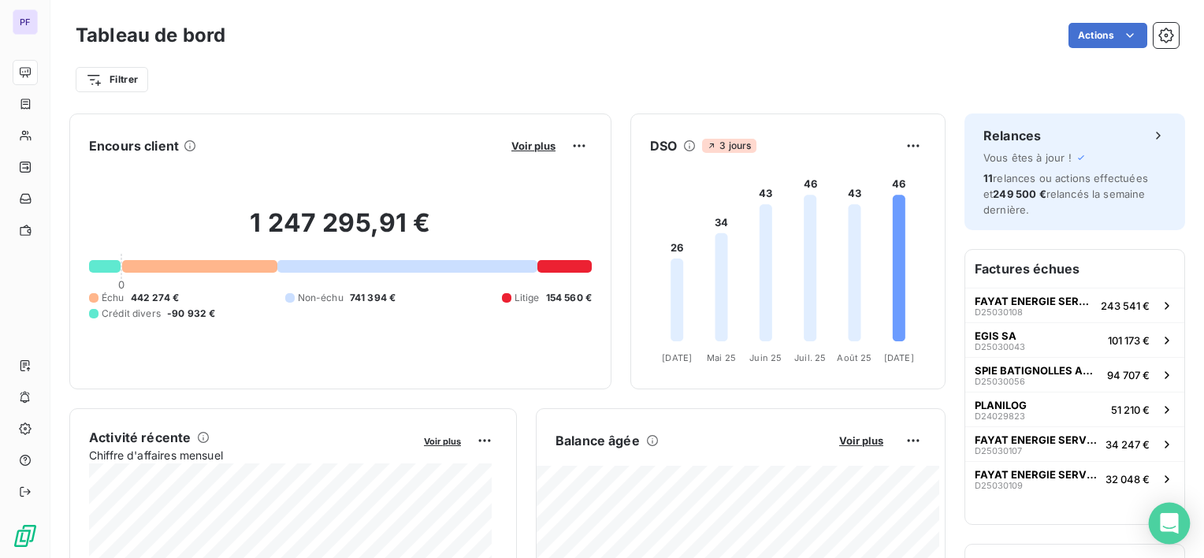
click at [1162, 526] on icon "Open Intercom Messenger" at bounding box center [1169, 523] width 18 height 20
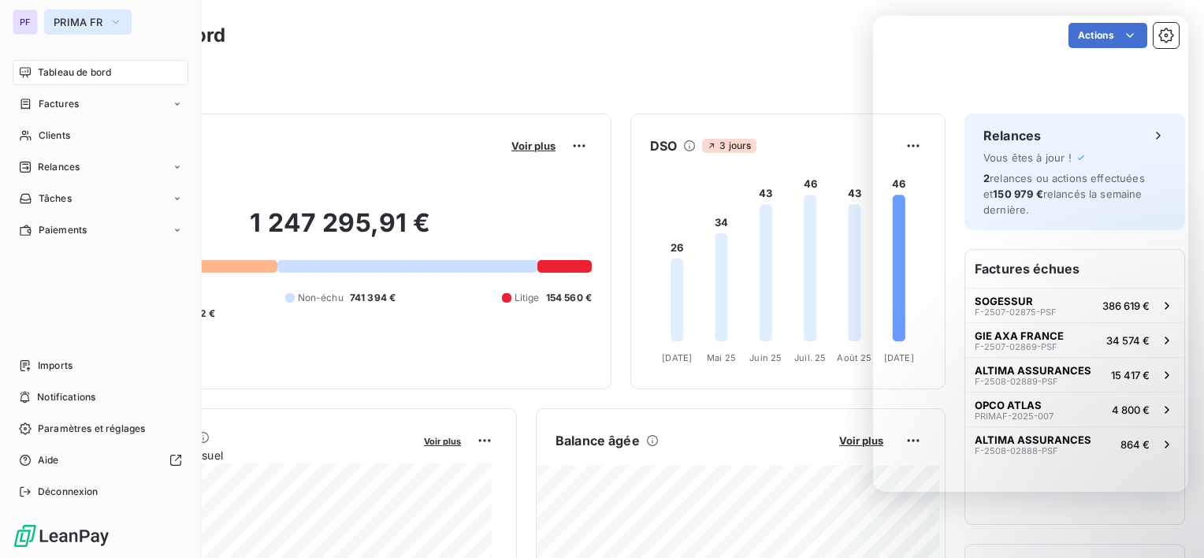
click at [90, 21] on span "PRIMA FR" at bounding box center [79, 22] width 50 height 13
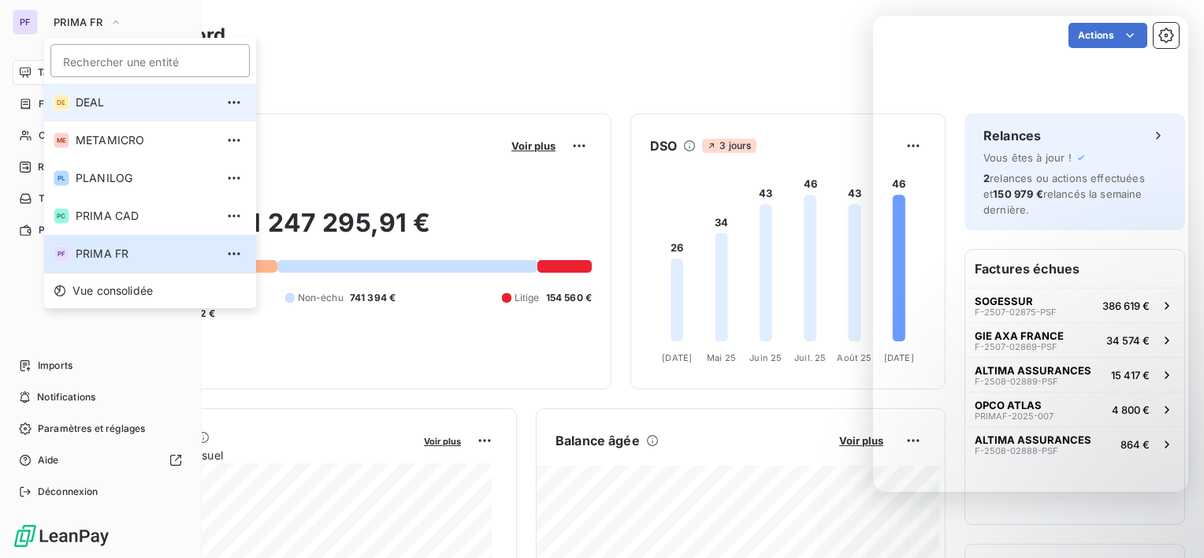
click at [108, 105] on span "DEAL" at bounding box center [145, 103] width 139 height 16
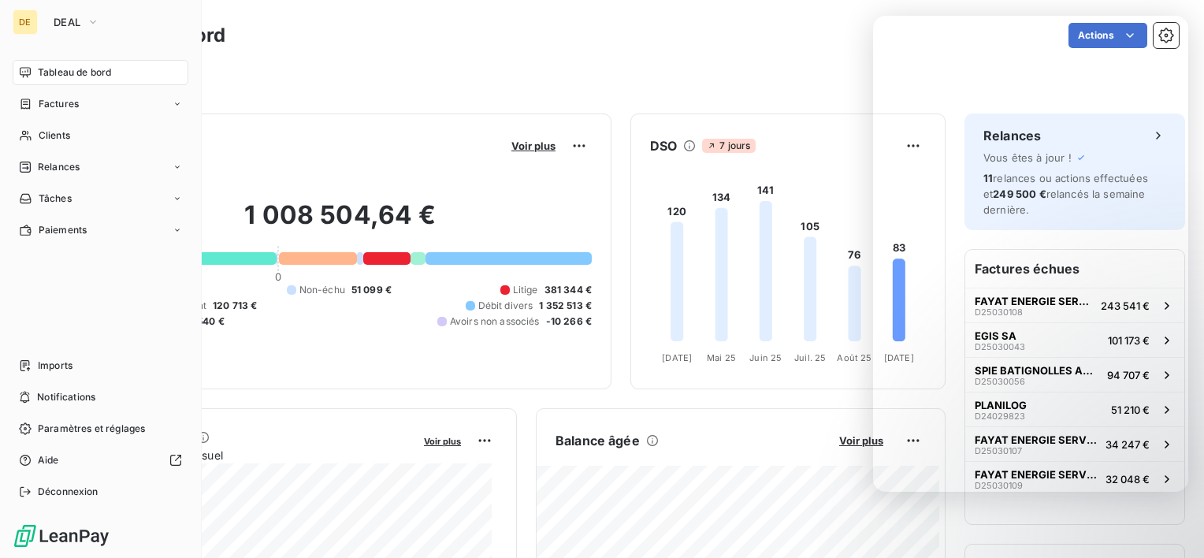
click at [735, 67] on div "Filtrer" at bounding box center [627, 80] width 1103 height 30
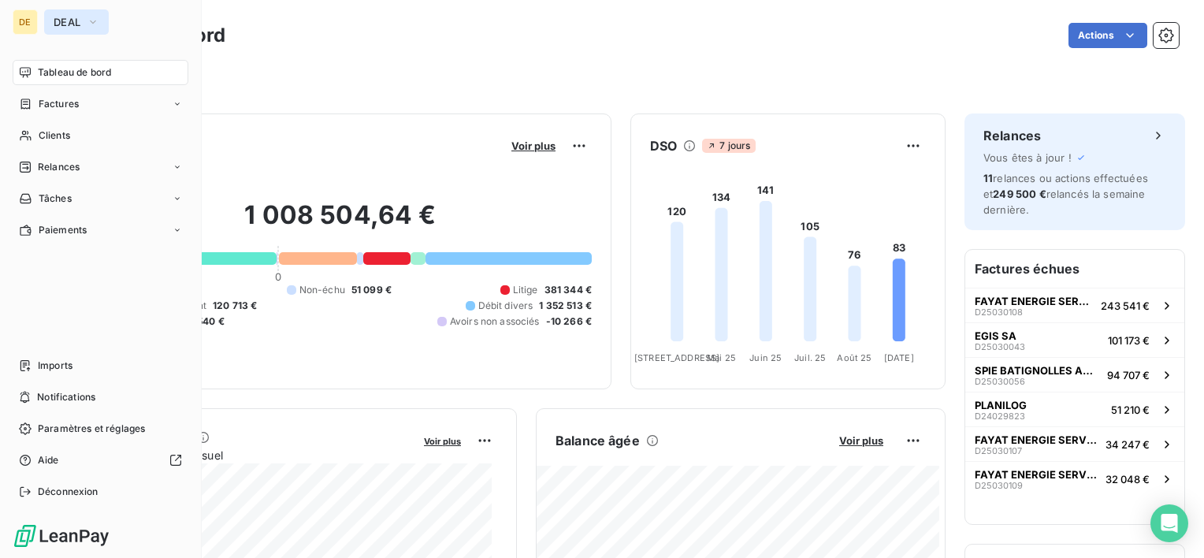
click at [50, 28] on button "DEAL" at bounding box center [76, 21] width 65 height 25
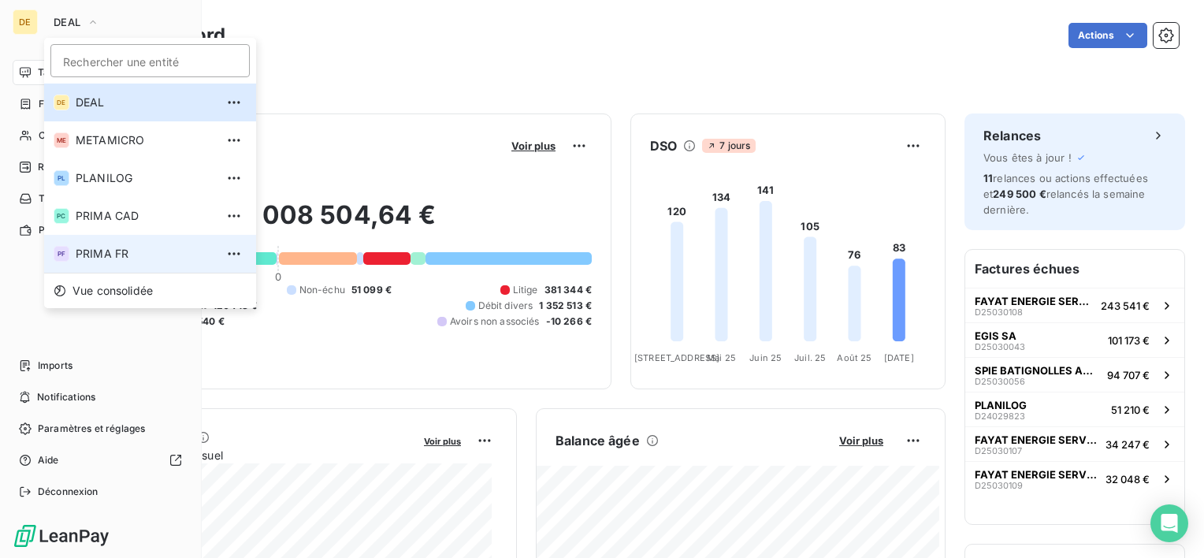
click at [96, 245] on li "PF PRIMA FR" at bounding box center [150, 254] width 212 height 38
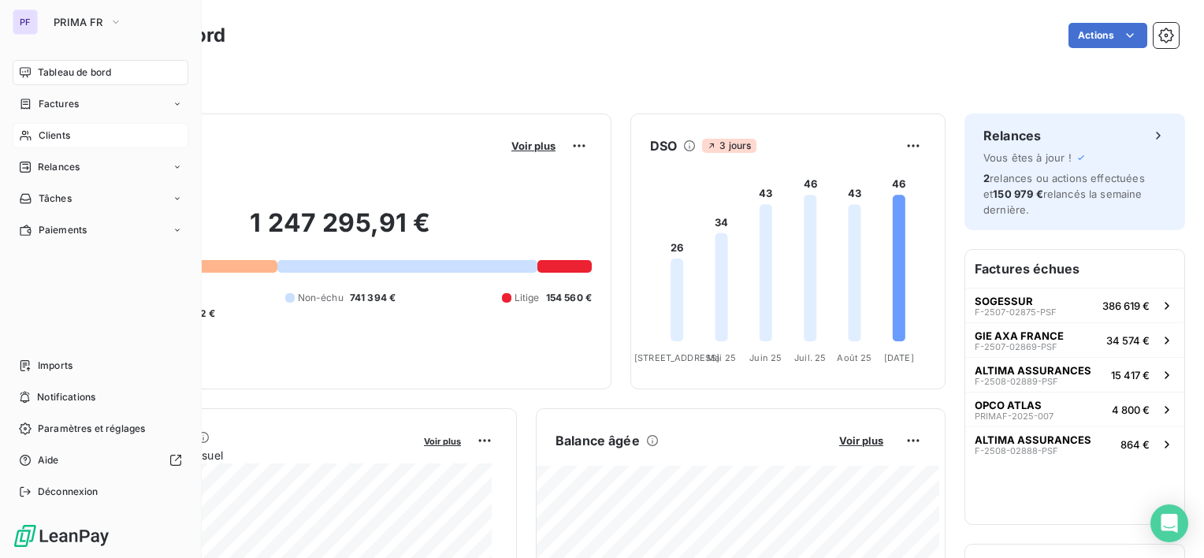
click at [66, 132] on span "Clients" at bounding box center [55, 135] width 32 height 14
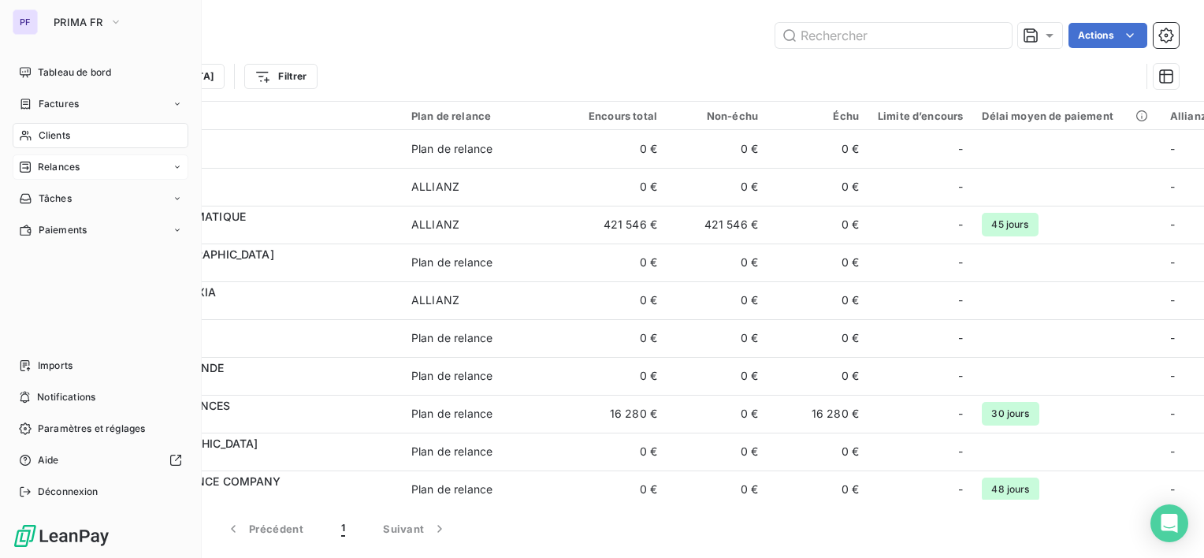
click at [66, 173] on span "Relances" at bounding box center [59, 167] width 42 height 14
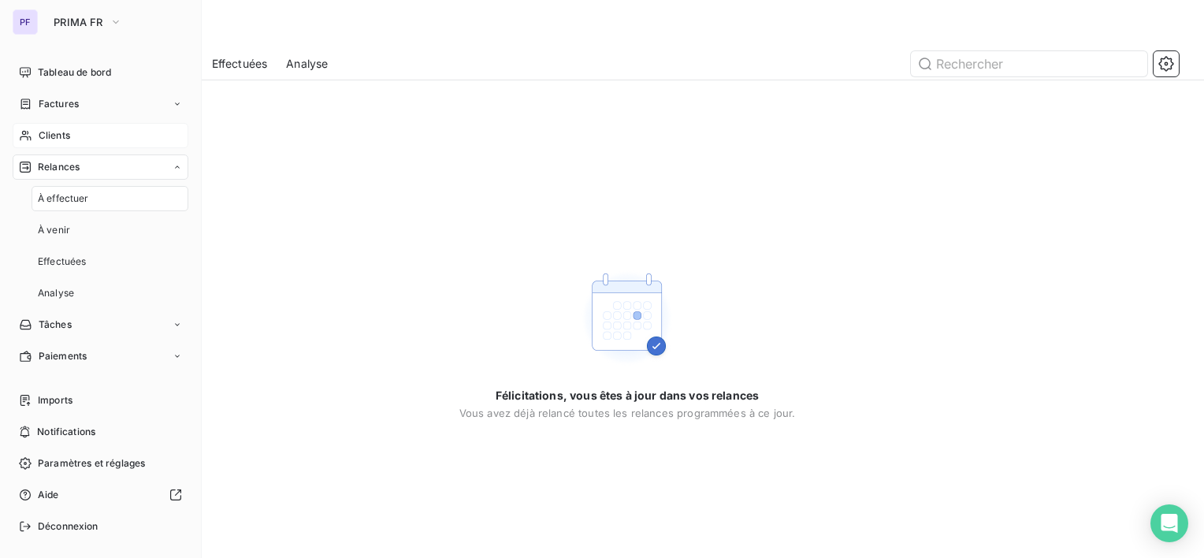
click at [66, 173] on span "Relances" at bounding box center [59, 167] width 42 height 14
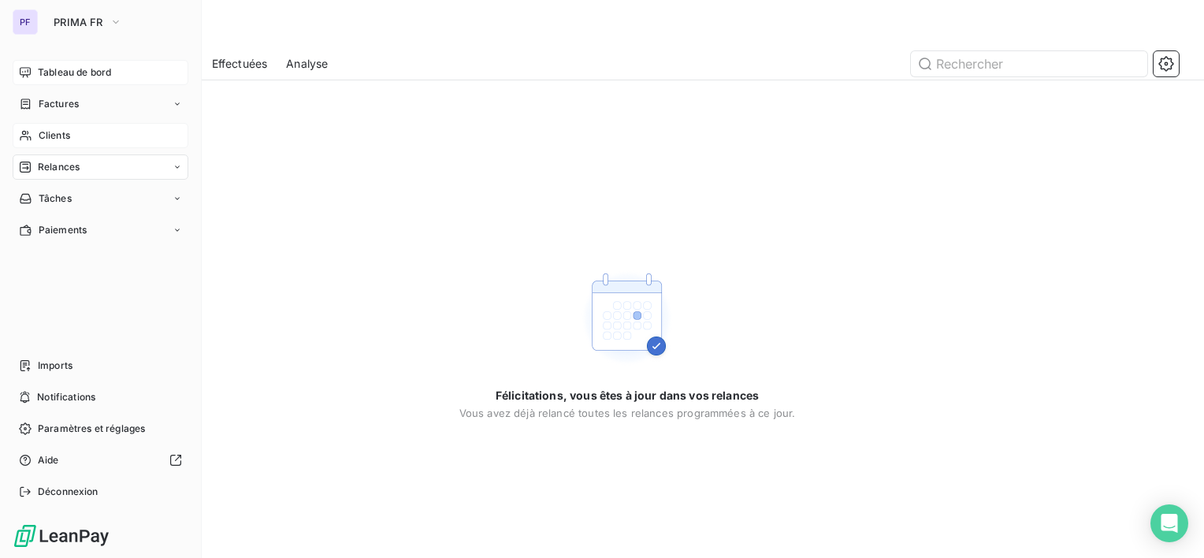
click at [58, 71] on span "Tableau de bord" at bounding box center [74, 72] width 73 height 14
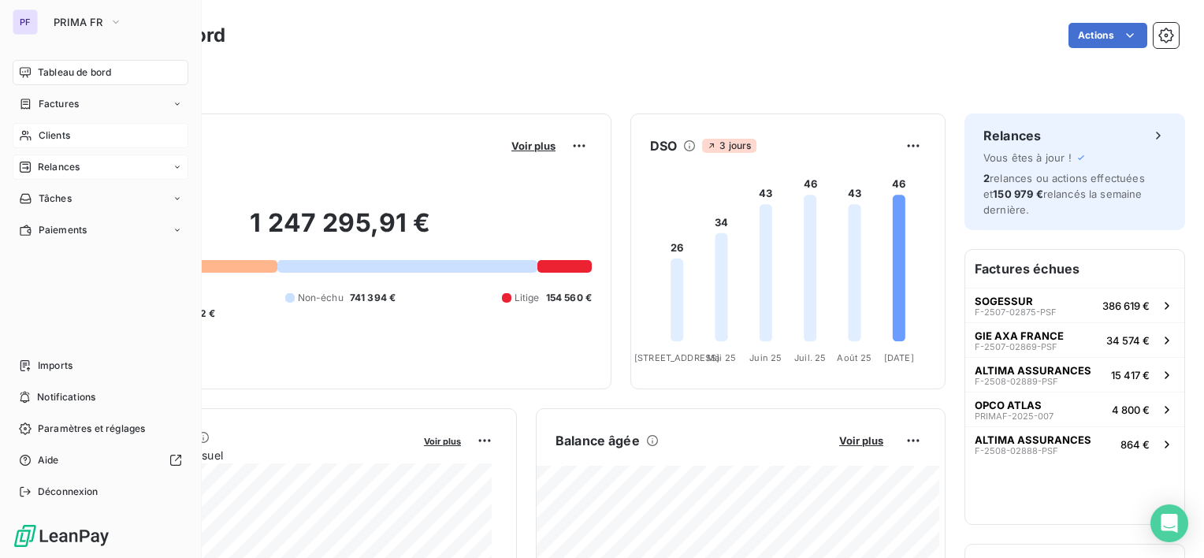
click at [67, 135] on span "Clients" at bounding box center [55, 135] width 32 height 14
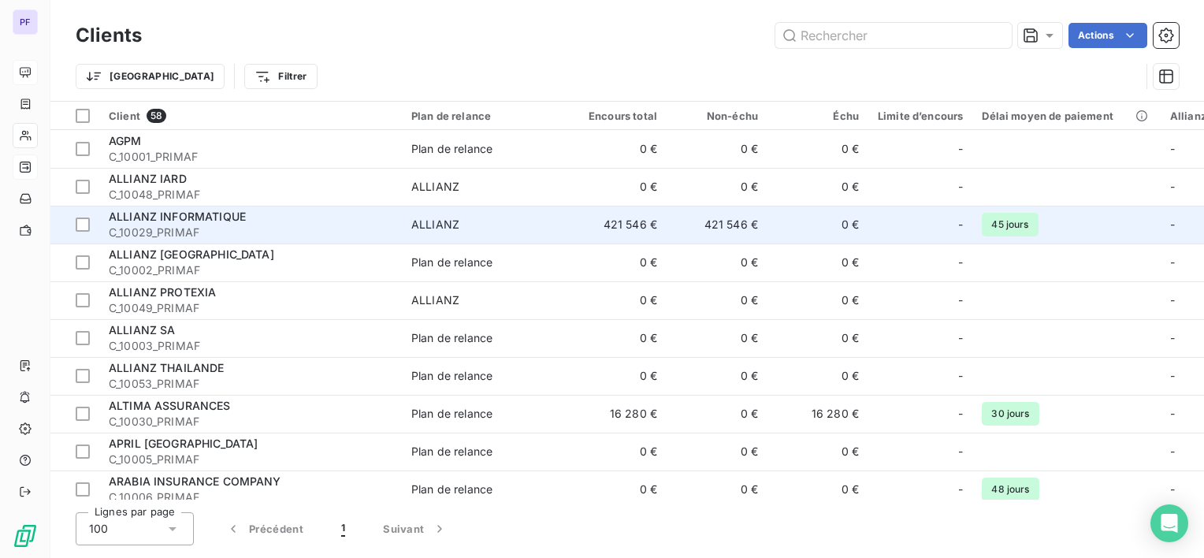
click at [680, 222] on td "421 546 €" at bounding box center [716, 225] width 101 height 38
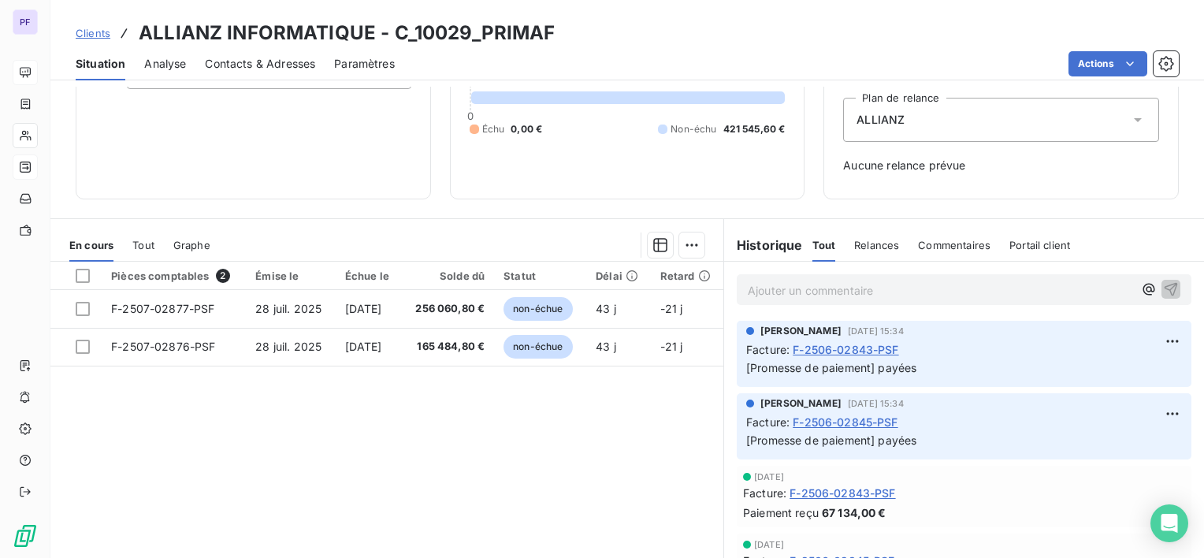
scroll to position [158, 0]
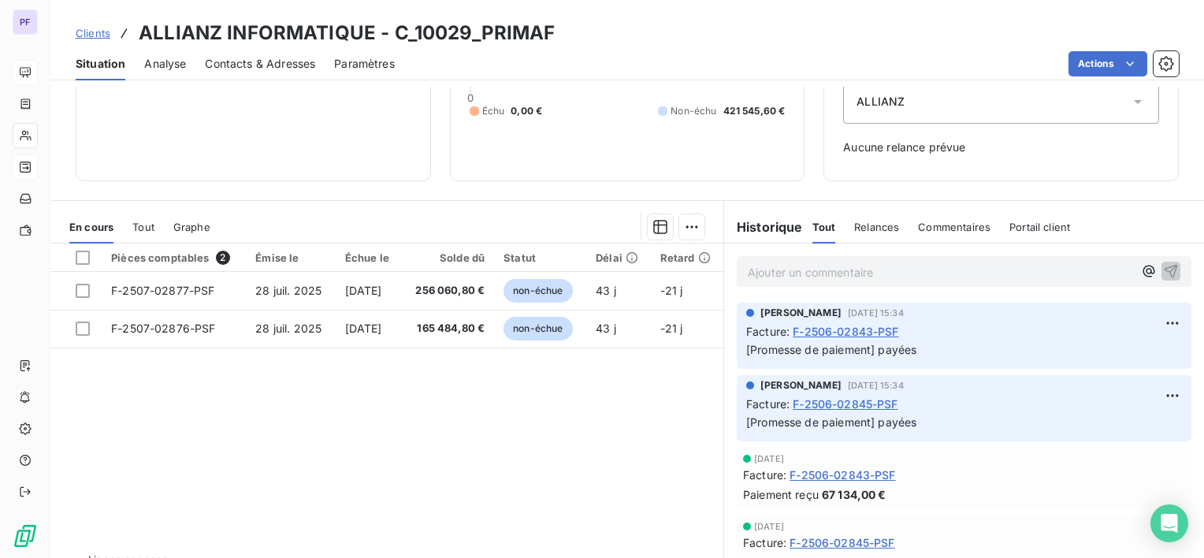
click at [432, 438] on div "Pièces comptables 2 Émise le Échue le Solde dû Statut Délai Retard F-2507-02877…" at bounding box center [386, 394] width 673 height 303
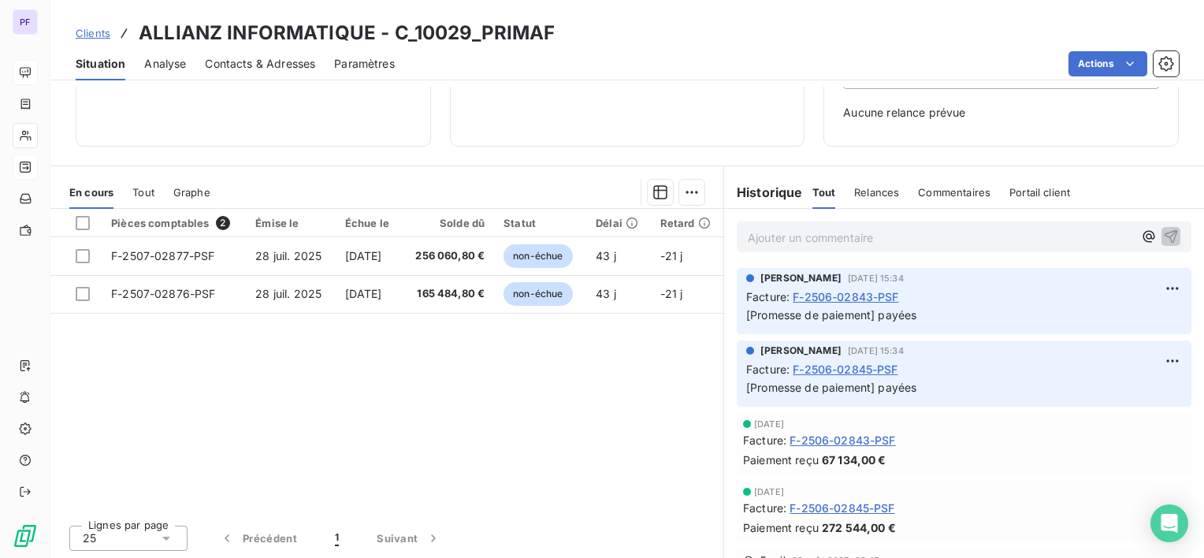
scroll to position [0, 0]
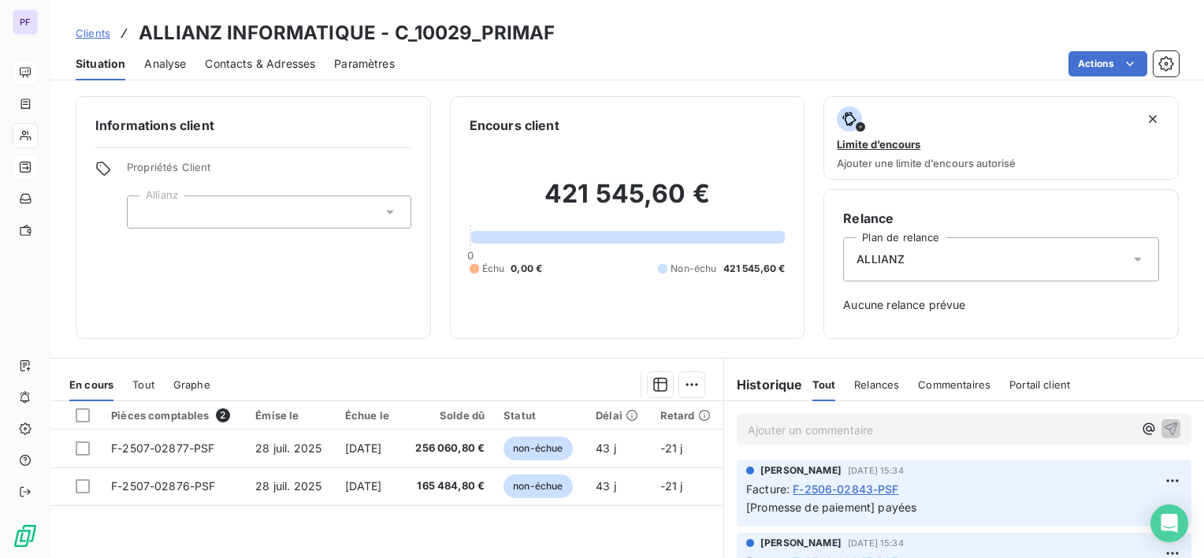
click at [240, 60] on span "Contacts & Adresses" at bounding box center [260, 64] width 110 height 16
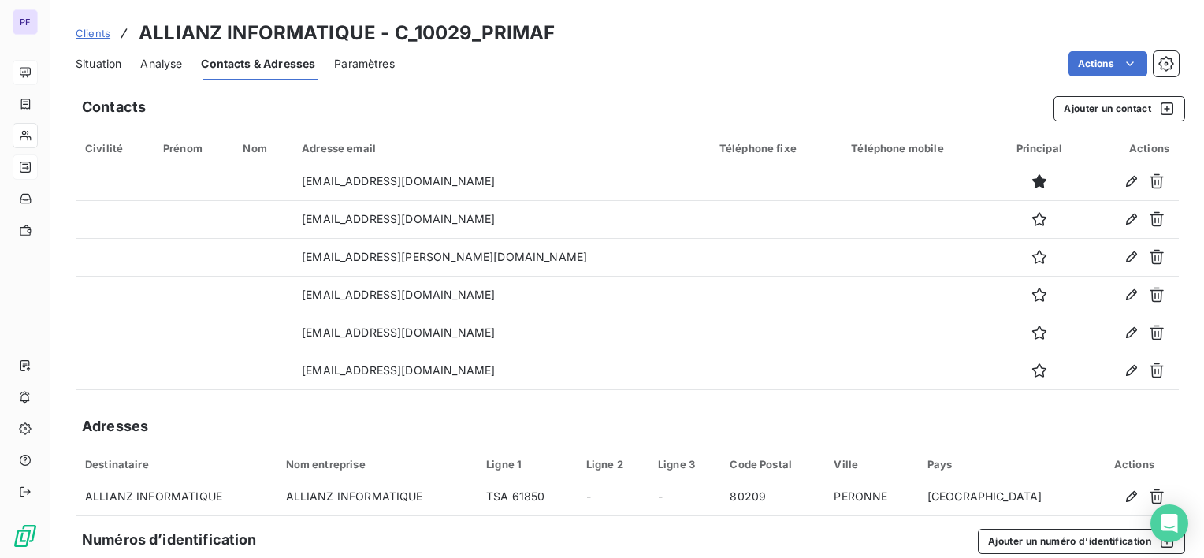
click at [135, 60] on div "Situation Analyse Contacts & Adresses Paramètres Actions" at bounding box center [626, 63] width 1153 height 33
click at [156, 61] on span "Analyse" at bounding box center [161, 64] width 42 height 16
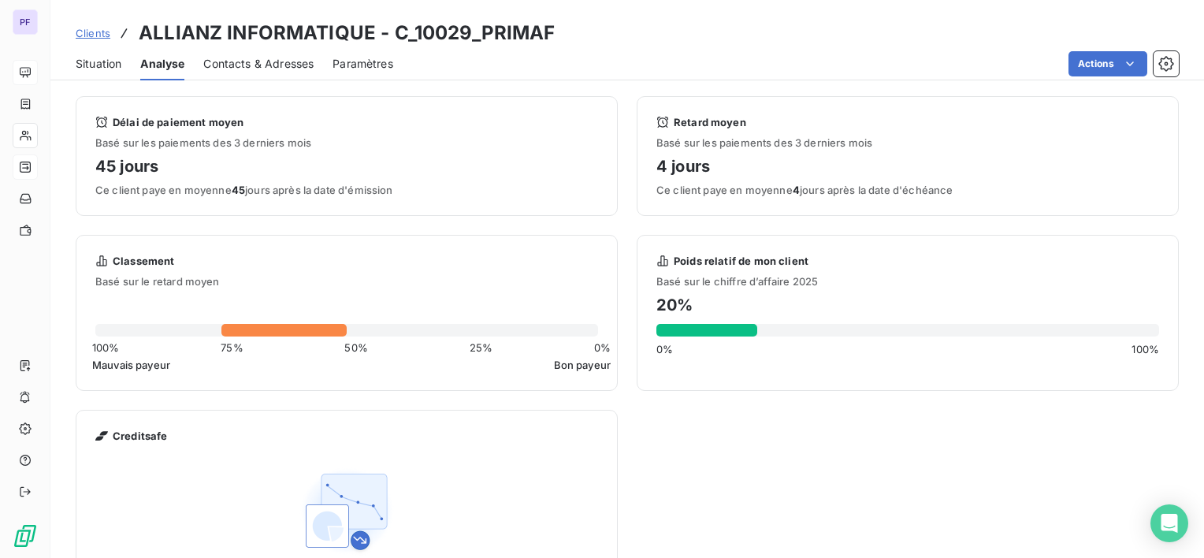
click at [102, 63] on span "Situation" at bounding box center [99, 64] width 46 height 16
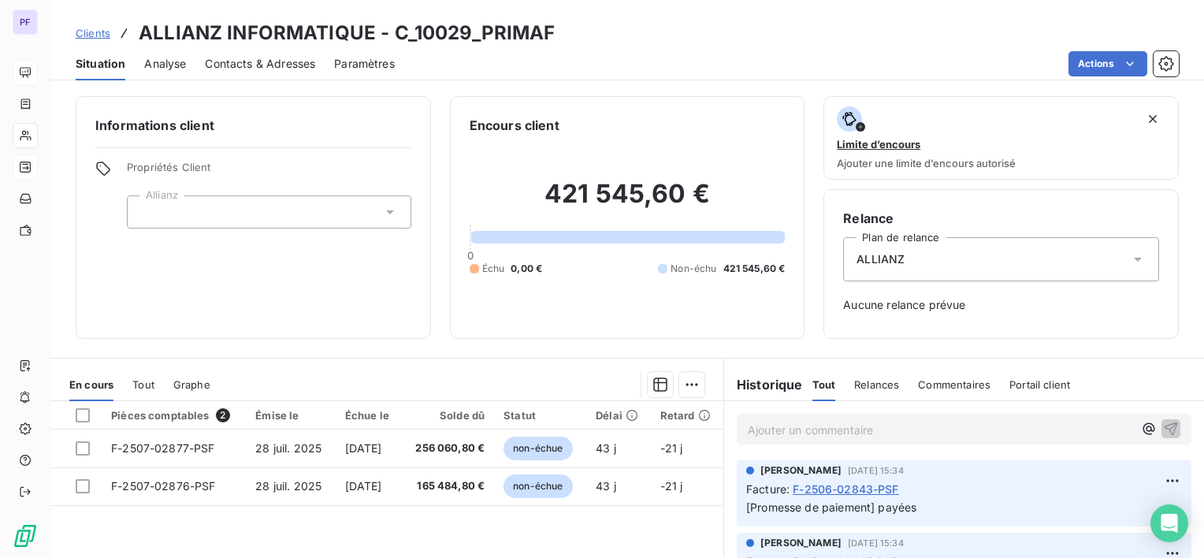
click at [376, 523] on div "Pièces comptables 2 Émise le Échue le Solde dû Statut Délai Retard F-2507-02877…" at bounding box center [386, 552] width 673 height 303
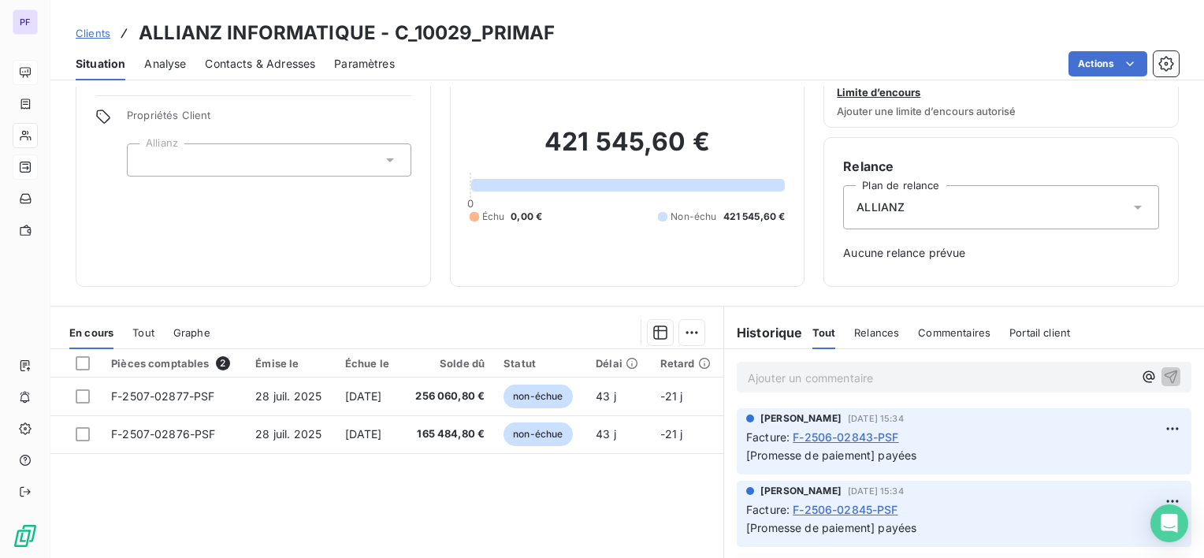
scroll to position [79, 0]
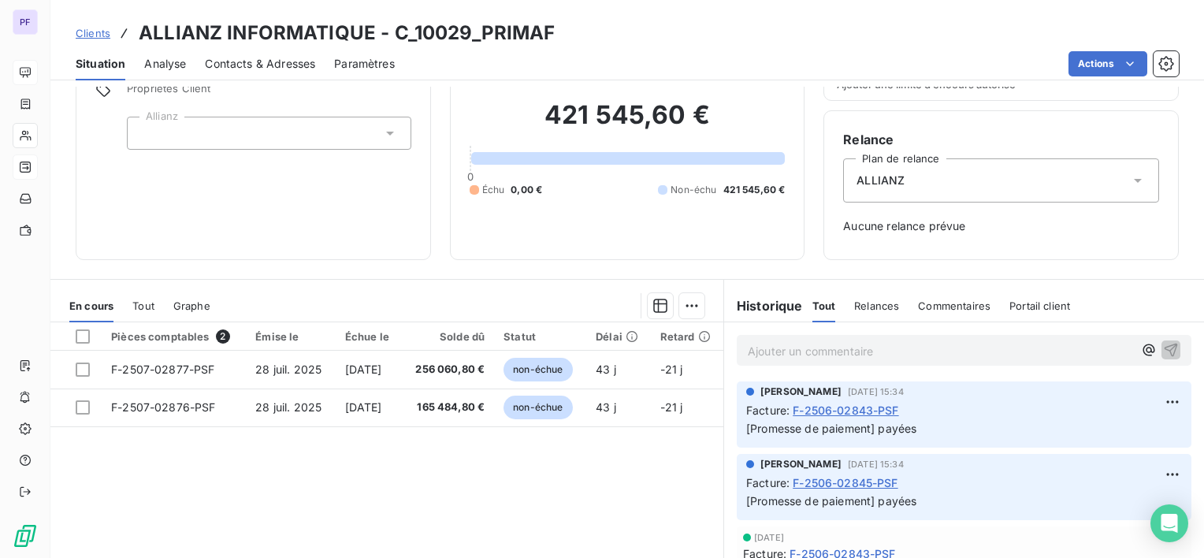
click at [149, 306] on span "Tout" at bounding box center [143, 305] width 22 height 13
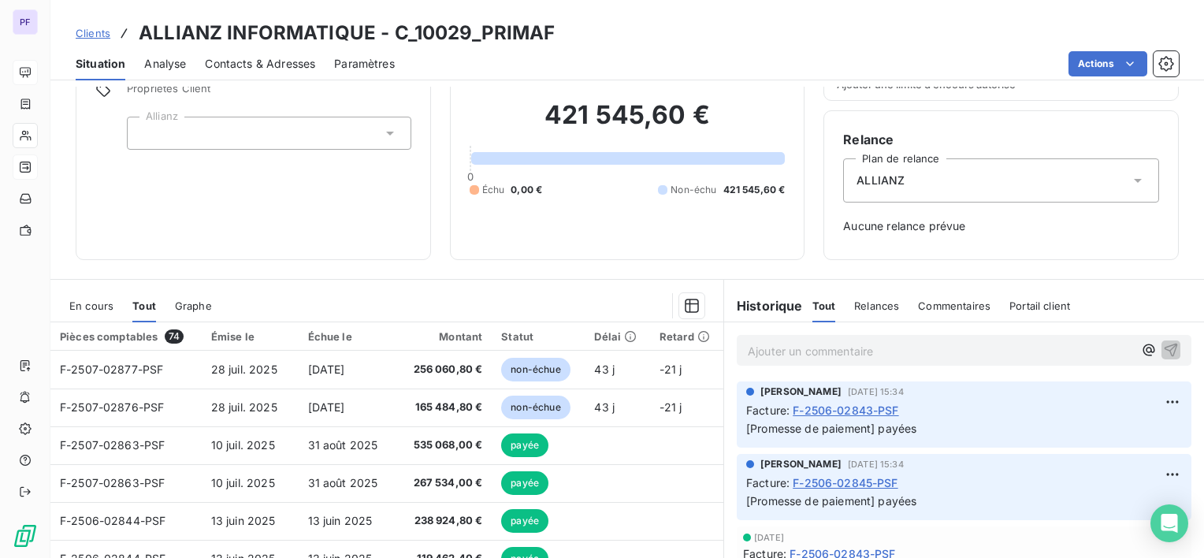
click at [101, 310] on span "En cours" at bounding box center [91, 305] width 44 height 13
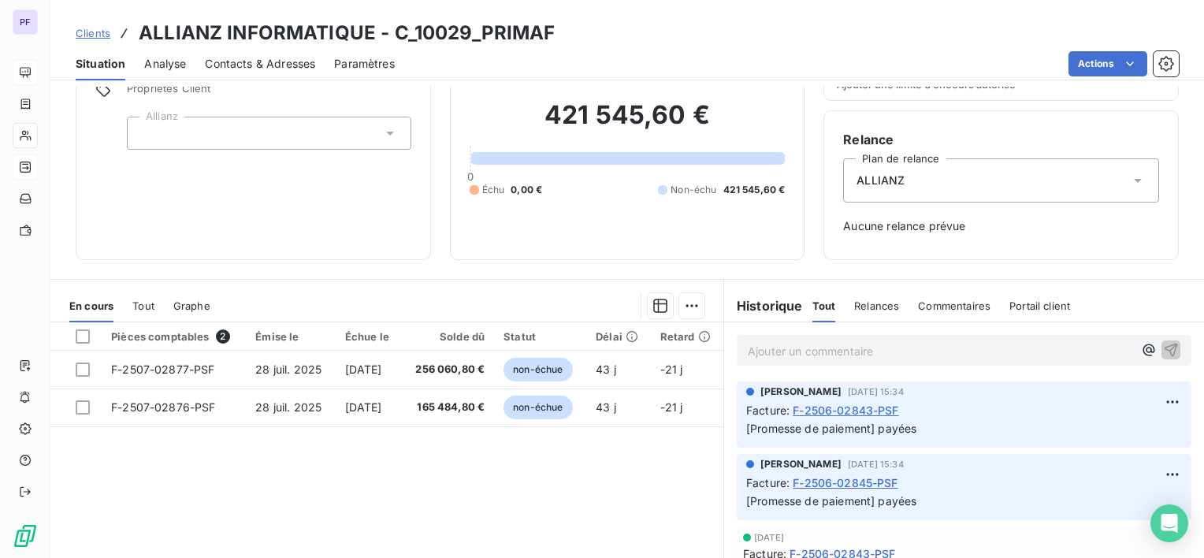
click at [143, 303] on span "Tout" at bounding box center [143, 305] width 22 height 13
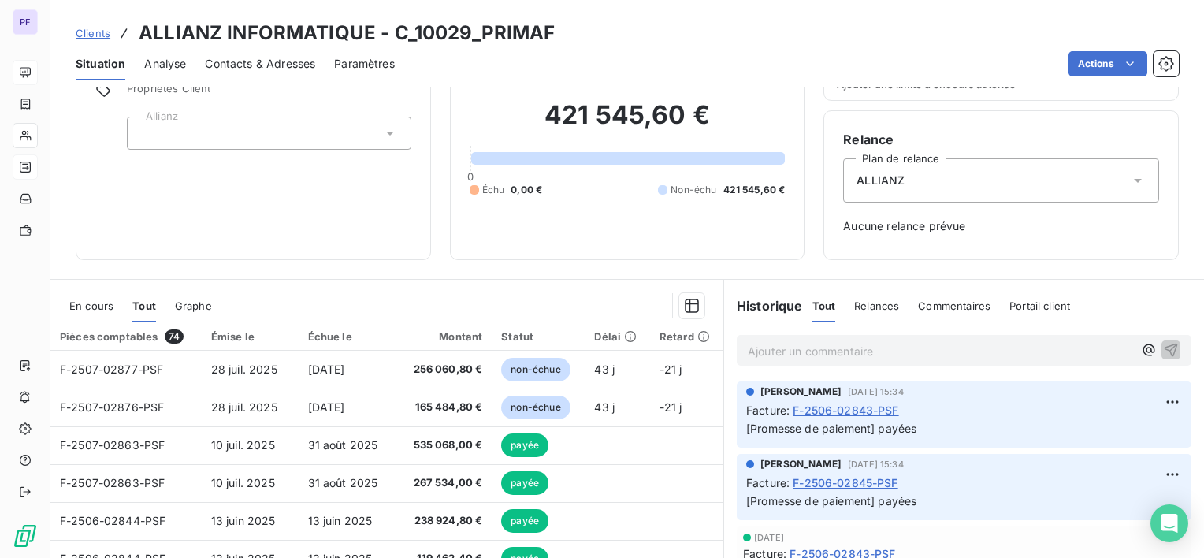
click at [82, 304] on span "En cours" at bounding box center [91, 305] width 44 height 13
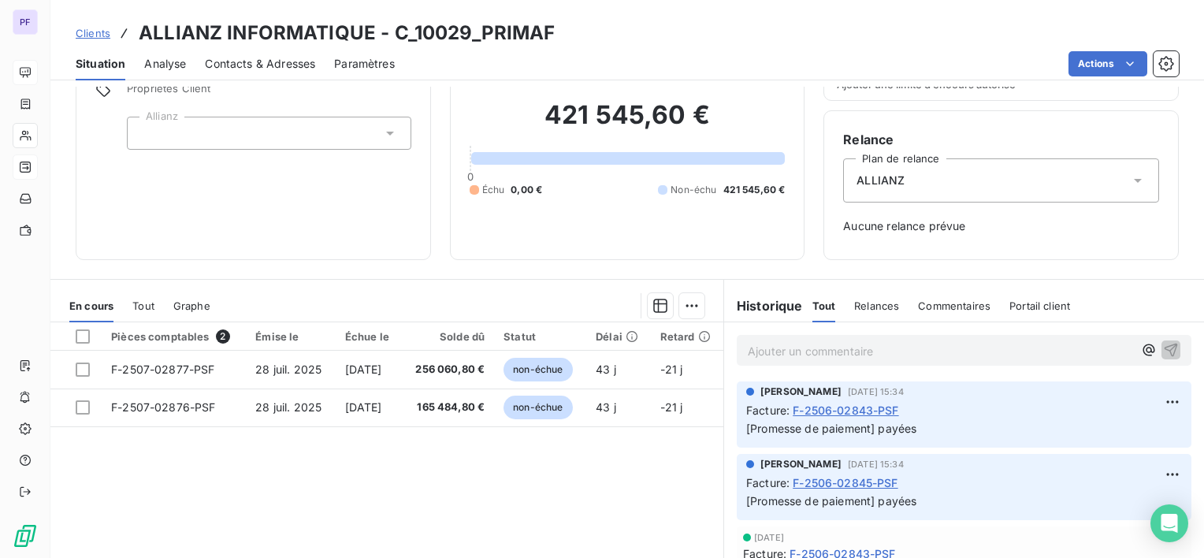
click at [343, 297] on div at bounding box center [466, 305] width 475 height 25
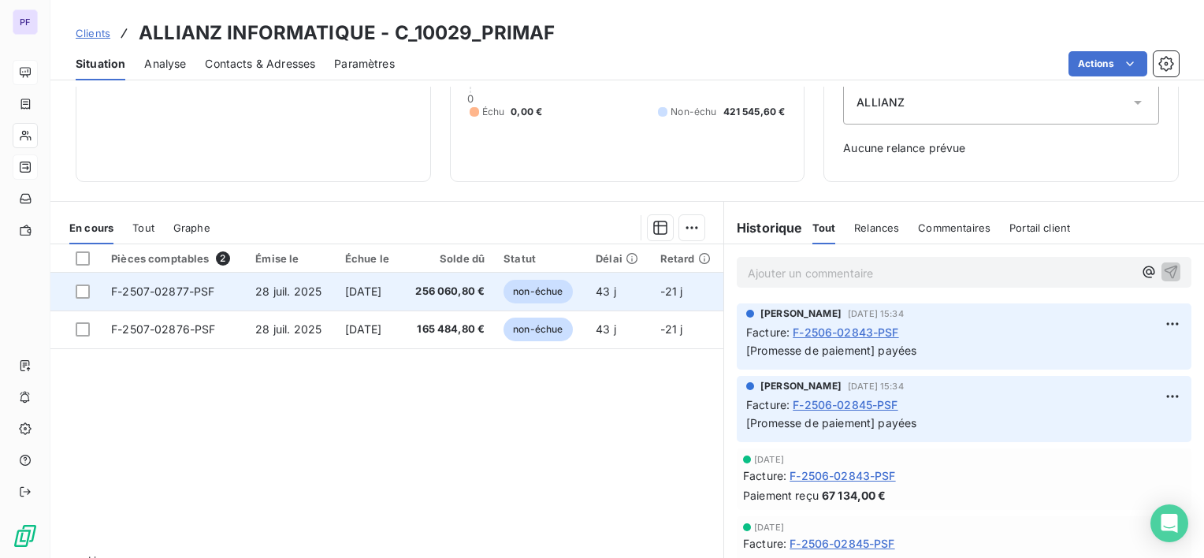
scroll to position [158, 0]
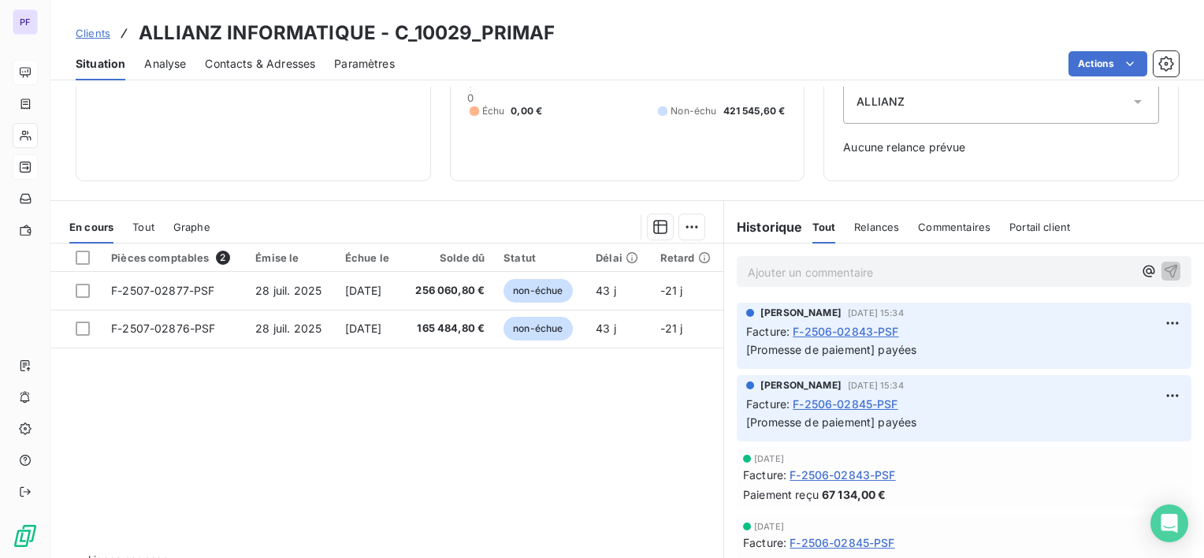
click at [570, 440] on div "Pièces comptables 2 Émise le Échue le Solde dû Statut Délai Retard F-2507-02877…" at bounding box center [386, 394] width 673 height 303
click at [589, 410] on div "Pièces comptables 2 Émise le Échue le Solde dû Statut Délai Retard F-2507-02877…" at bounding box center [386, 394] width 673 height 303
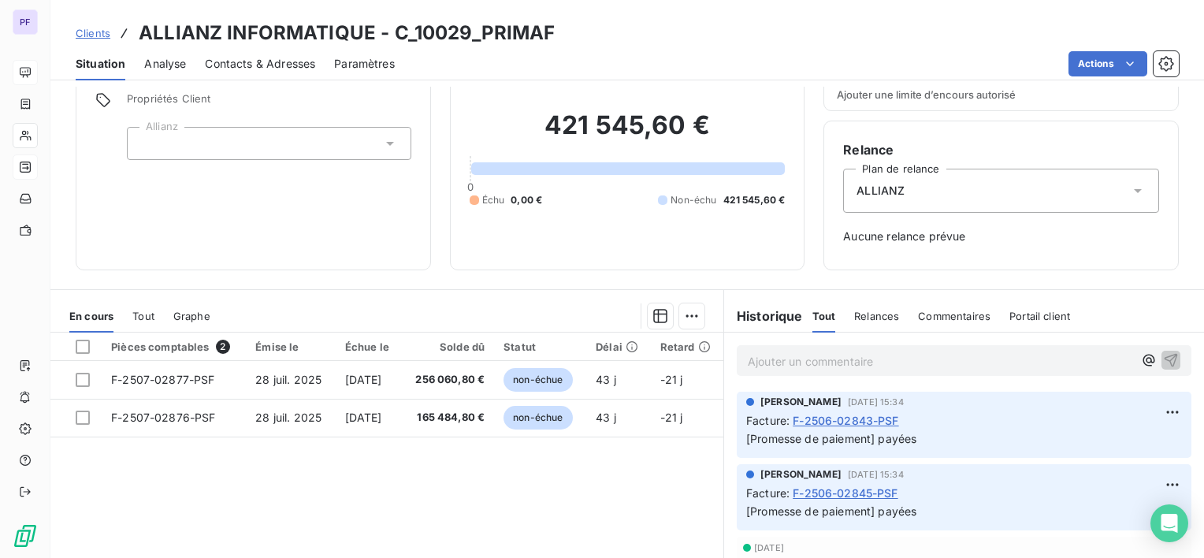
scroll to position [69, 0]
click at [384, 473] on div "Pièces comptables 2 Émise le Échue le Solde dû Statut Délai Retard F-2507-02877…" at bounding box center [386, 483] width 673 height 303
click at [310, 482] on div "Pièces comptables 2 Émise le Échue le Solde dû Statut Délai Retard F-2507-02877…" at bounding box center [386, 483] width 673 height 303
drag, startPoint x: 470, startPoint y: 199, endPoint x: 558, endPoint y: 199, distance: 88.2
click at [558, 199] on div "Échu 0,00 € Non-échu 421 545,60 €" at bounding box center [628, 199] width 316 height 14
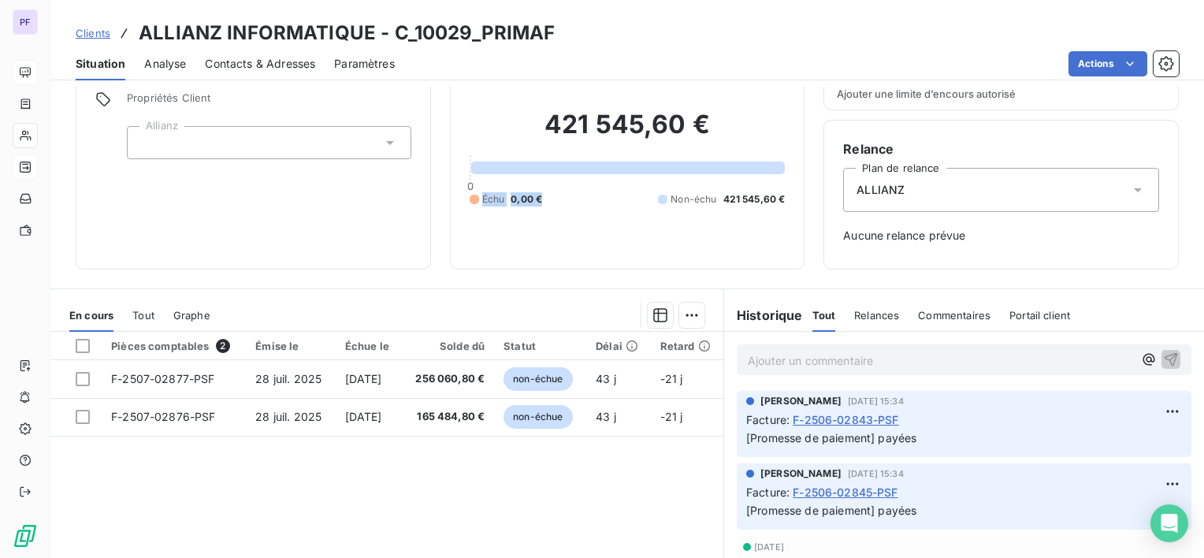
click at [561, 199] on div "Échu 0,00 € Non-échu 421 545,60 €" at bounding box center [628, 199] width 316 height 14
drag, startPoint x: 479, startPoint y: 199, endPoint x: 788, endPoint y: 202, distance: 308.8
click at [788, 202] on div "Encours client 421 545,60 € 0 Échu 0,00 € Non-échu 421 545,60 €" at bounding box center [627, 148] width 355 height 243
drag, startPoint x: 788, startPoint y: 202, endPoint x: 766, endPoint y: 232, distance: 37.8
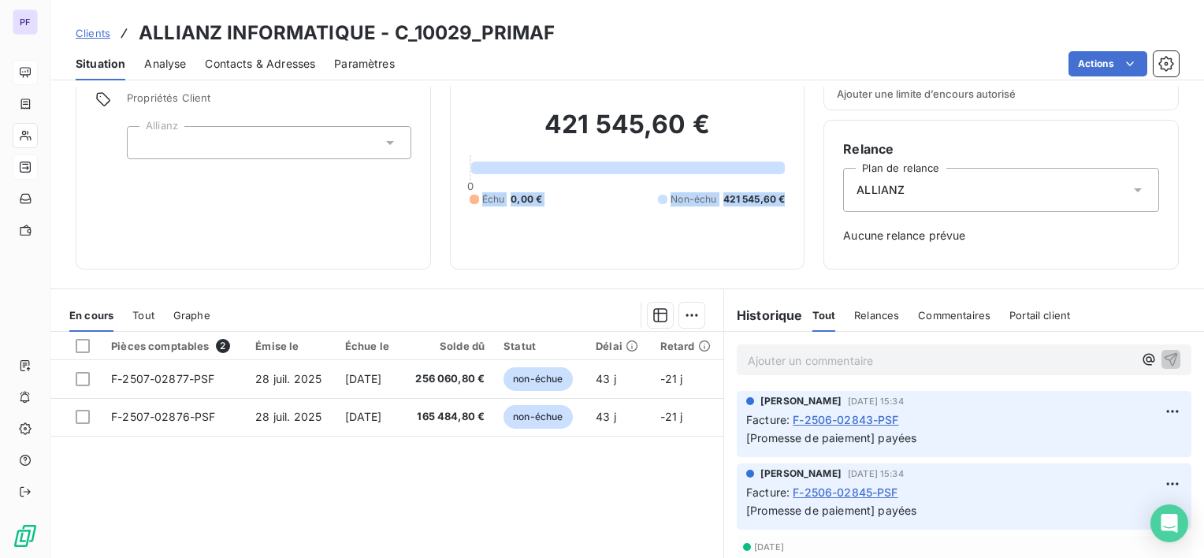
click at [766, 232] on div "421 545,60 € 0 Échu 0,00 € Non-échu 421 545,60 €" at bounding box center [628, 157] width 316 height 184
click at [756, 246] on div "421 545,60 € 0 Échu 0,00 € Non-échu 421 545,60 €" at bounding box center [628, 157] width 316 height 184
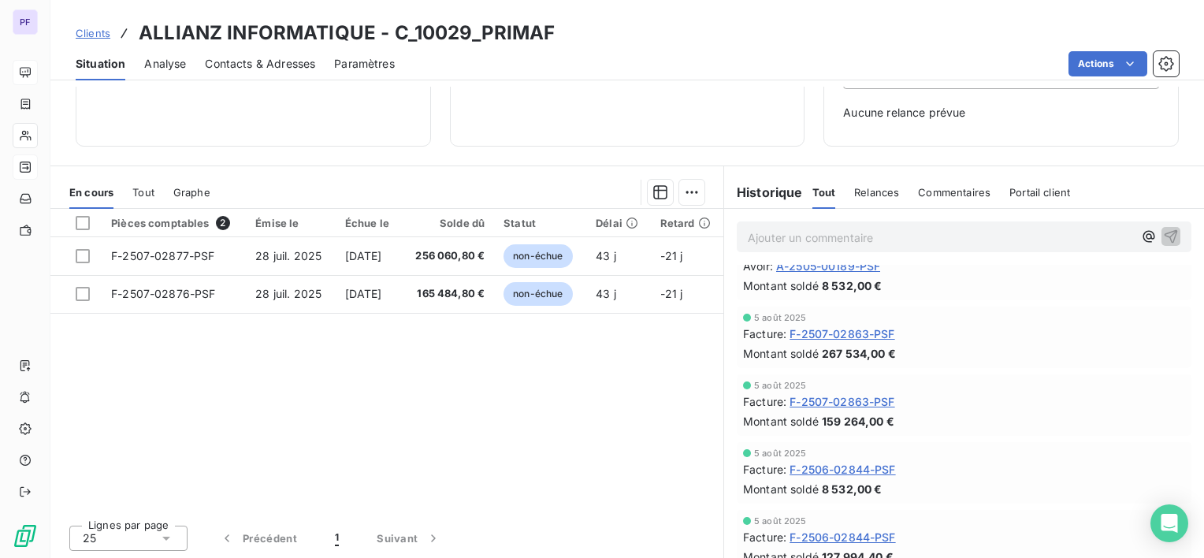
scroll to position [788, 0]
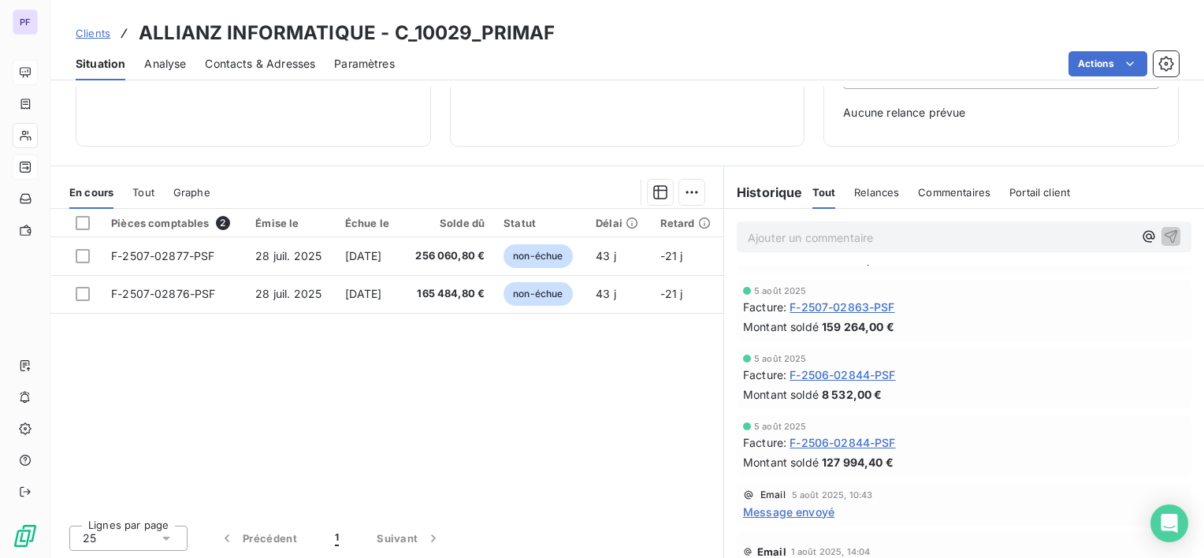
click at [394, 418] on div "Pièces comptables 2 Émise le Échue le Solde dû Statut Délai Retard F-2507-02877…" at bounding box center [386, 360] width 673 height 303
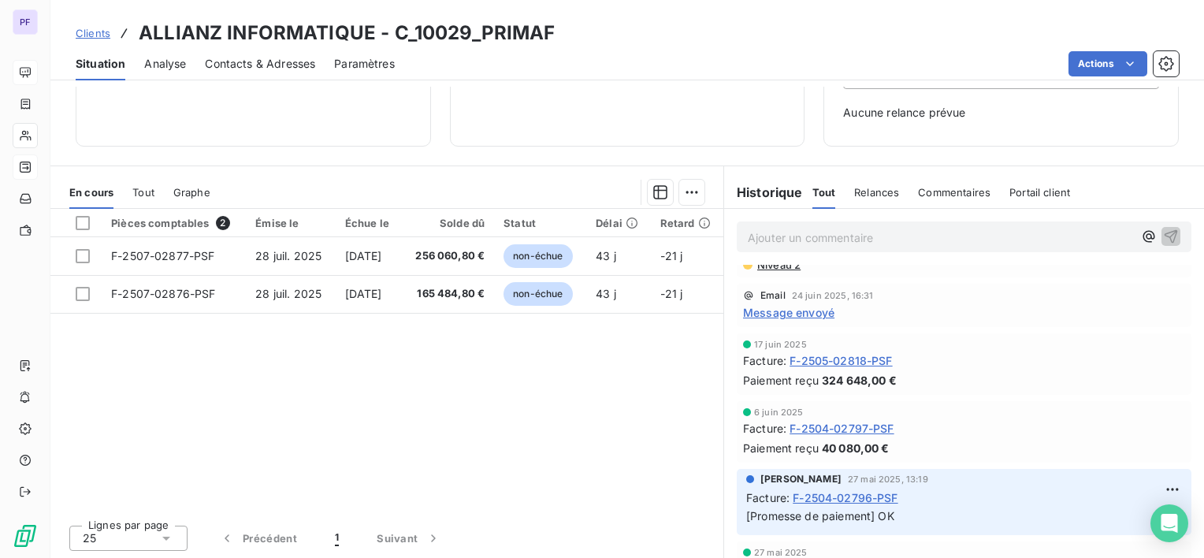
scroll to position [0, 0]
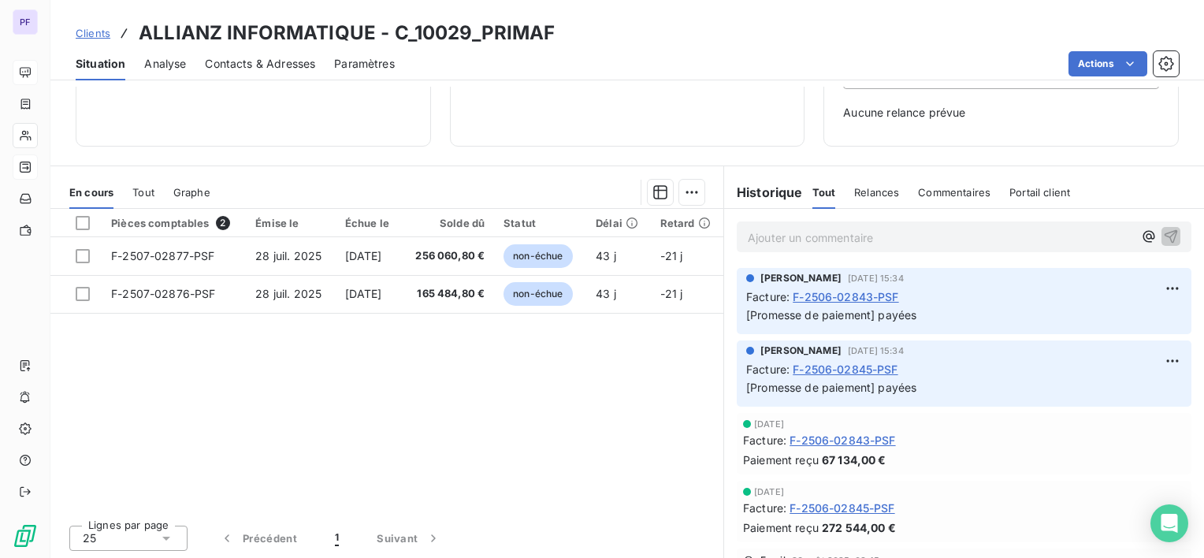
click at [501, 382] on div "Pièces comptables 2 Émise le Échue le Solde dû Statut Délai Retard F-2507-02877…" at bounding box center [386, 360] width 673 height 303
click at [366, 349] on div "Pièces comptables 2 Émise le Échue le Solde dû Statut Délai Retard F-2507-02877…" at bounding box center [386, 360] width 673 height 303
drag, startPoint x: 813, startPoint y: 388, endPoint x: 963, endPoint y: 386, distance: 149.7
click at [963, 386] on p "[Promesse de paiement] payées" at bounding box center [964, 388] width 436 height 18
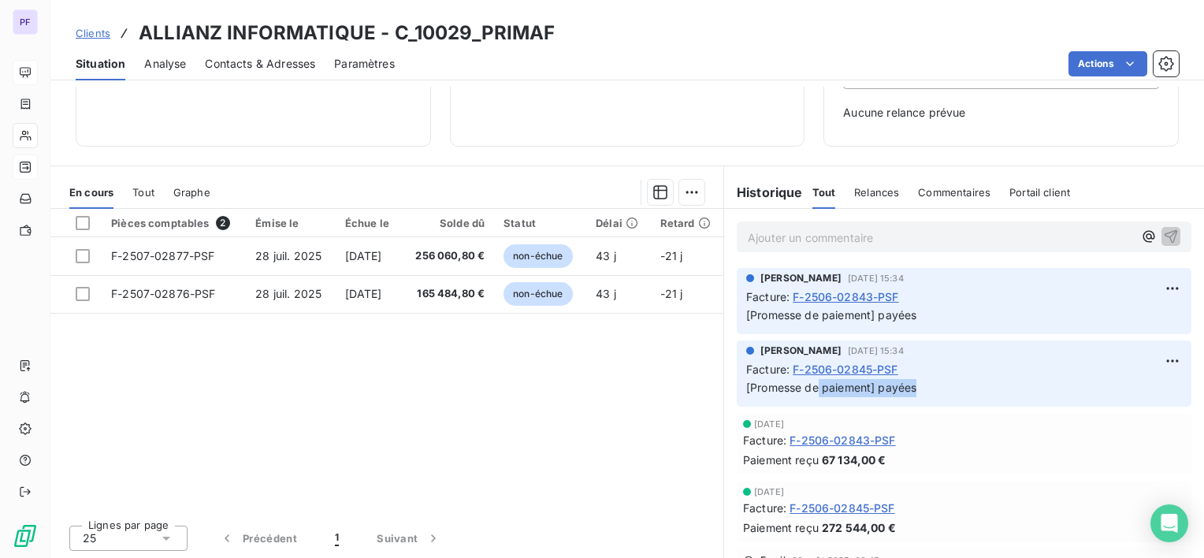
click at [956, 388] on p "[Promesse de paiement] payées" at bounding box center [964, 388] width 436 height 18
click at [753, 392] on span "[Promesse de paiement] payées" at bounding box center [831, 386] width 170 height 13
drag, startPoint x: 736, startPoint y: 388, endPoint x: 967, endPoint y: 393, distance: 231.6
click at [967, 393] on div "Juliette Puybaraud 2 sept. 2025, 15:34 Facture : F-2506-02845-PSF [Promesse de …" at bounding box center [964, 373] width 455 height 66
click at [967, 393] on p "[Promesse de paiement] payées" at bounding box center [964, 388] width 436 height 18
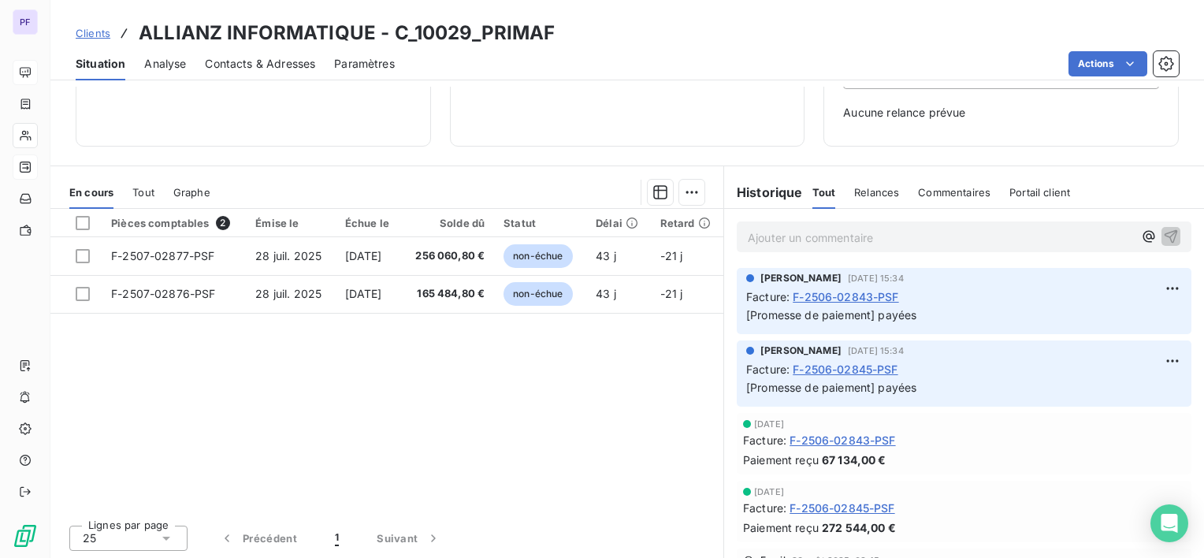
click at [737, 310] on div "Juliette Puybaraud 2 sept. 2025, 15:34 Facture : F-2506-02843-PSF [Promesse de …" at bounding box center [964, 301] width 455 height 66
drag, startPoint x: 744, startPoint y: 315, endPoint x: 752, endPoint y: 314, distance: 7.9
click at [752, 314] on span "[Promesse de paiement] payées" at bounding box center [831, 314] width 170 height 13
drag, startPoint x: 752, startPoint y: 314, endPoint x: 733, endPoint y: 312, distance: 18.3
click at [737, 312] on div "Juliette Puybaraud 2 sept. 2025, 15:34 Facture : F-2506-02843-PSF [Promesse de …" at bounding box center [964, 301] width 455 height 66
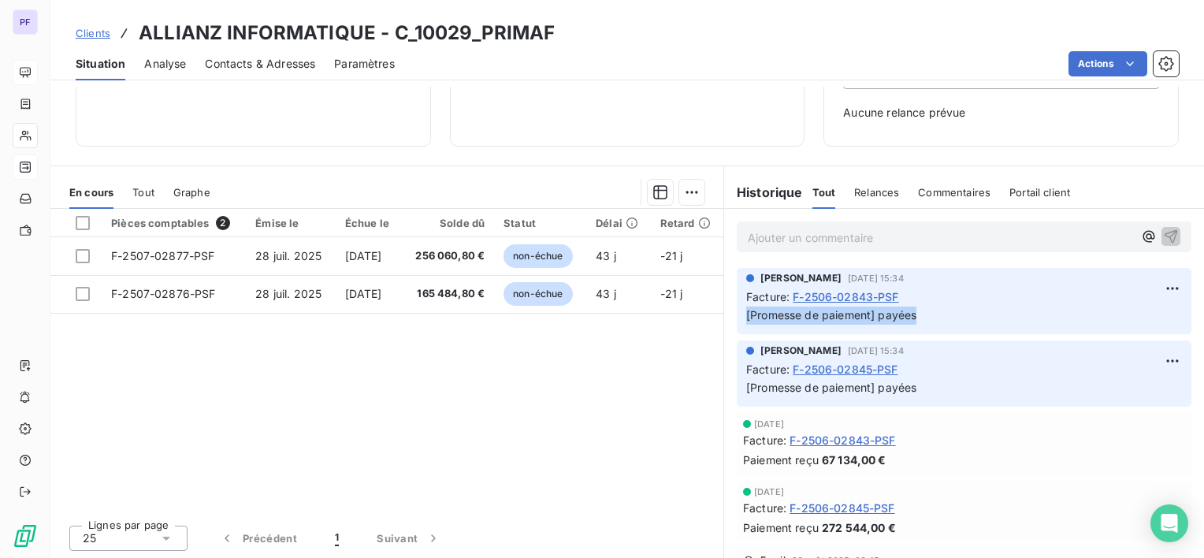
drag, startPoint x: 738, startPoint y: 313, endPoint x: 962, endPoint y: 322, distance: 223.9
click at [962, 322] on p "[Promesse de paiement] payées" at bounding box center [964, 315] width 436 height 18
click at [568, 398] on div "Pièces comptables 2 Émise le Échue le Solde dû Statut Délai Retard F-2507-02877…" at bounding box center [386, 360] width 673 height 303
click at [529, 480] on div "Pièces comptables 2 Émise le Échue le Solde dû Statut Délai Retard F-2507-02877…" at bounding box center [386, 360] width 673 height 303
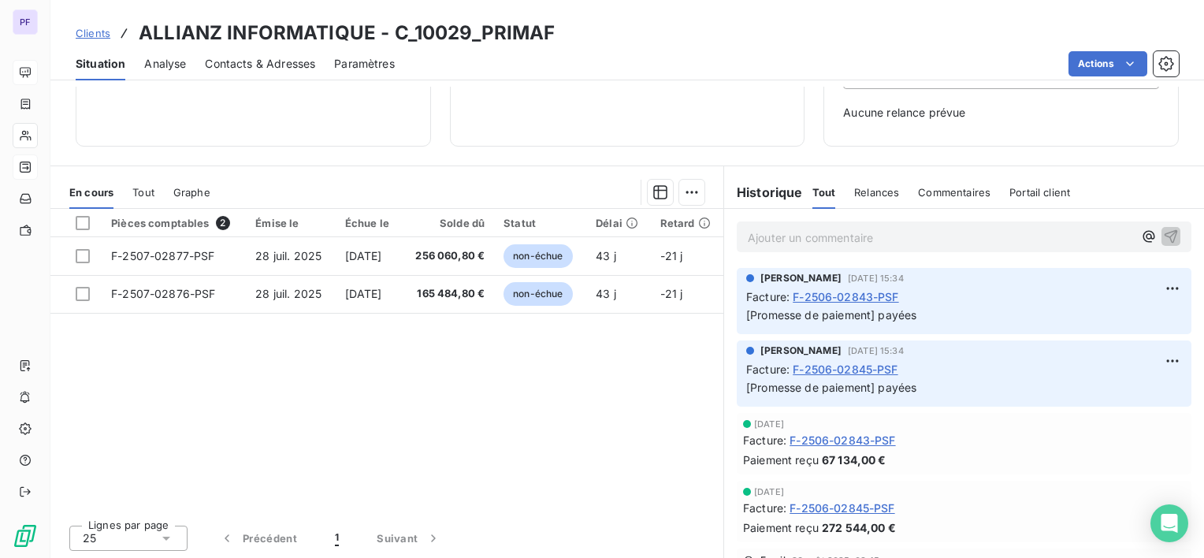
drag, startPoint x: 102, startPoint y: 32, endPoint x: 366, endPoint y: 27, distance: 264.7
click at [102, 32] on span "Clients" at bounding box center [93, 33] width 35 height 13
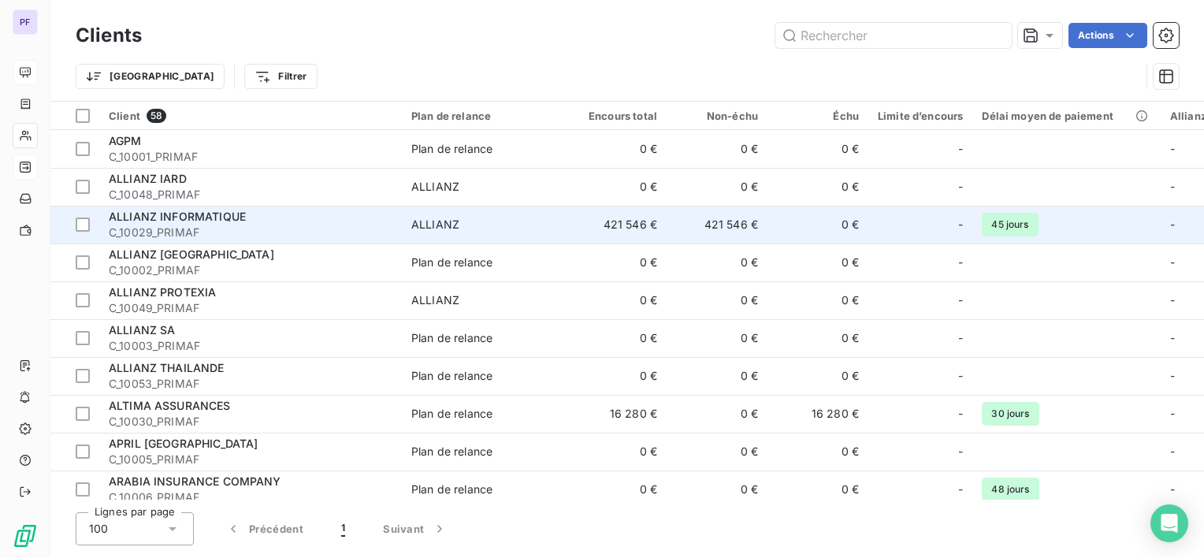
click at [435, 230] on div "ALLIANZ" at bounding box center [435, 225] width 48 height 16
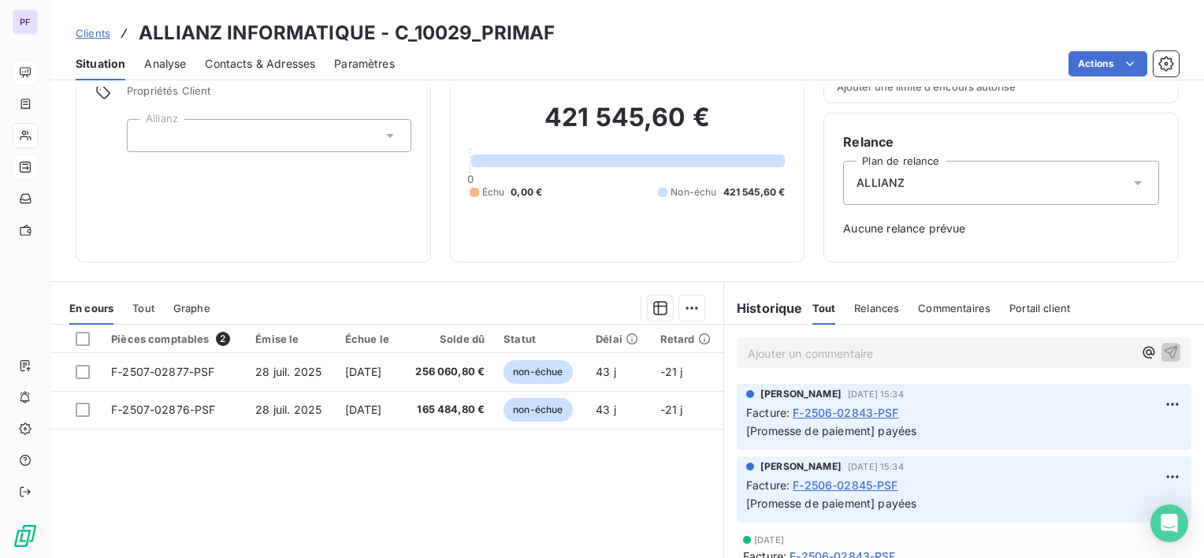
scroll to position [192, 0]
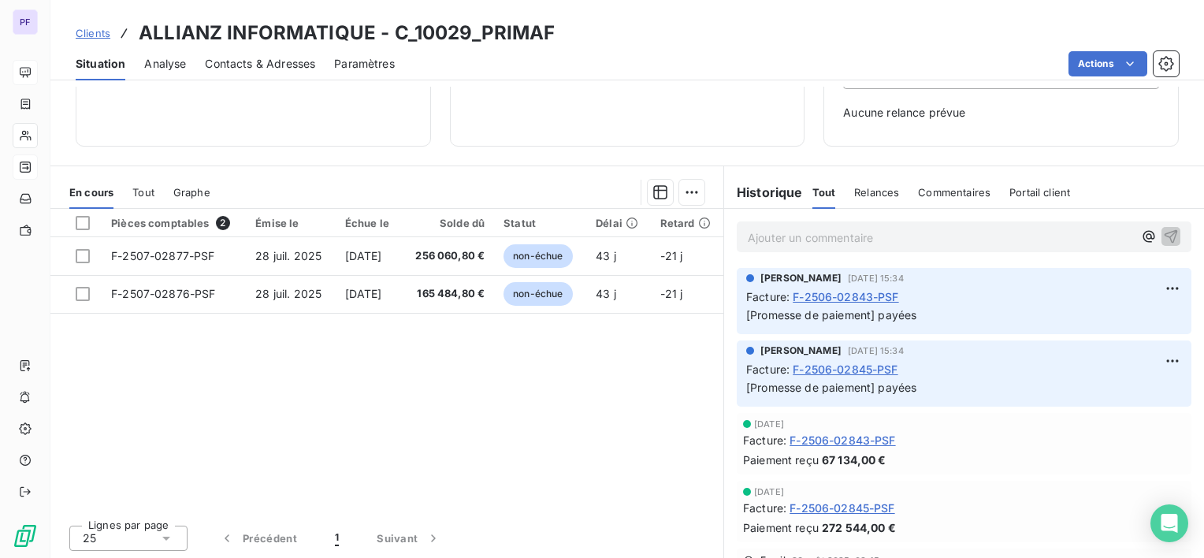
click at [547, 345] on div "Pièces comptables 2 Émise le Échue le Solde dû Statut Délai Retard F-2507-02877…" at bounding box center [386, 360] width 673 height 303
click at [518, 402] on div "Pièces comptables 2 Émise le Échue le Solde dû Statut Délai Retard F-2507-02877…" at bounding box center [386, 360] width 673 height 303
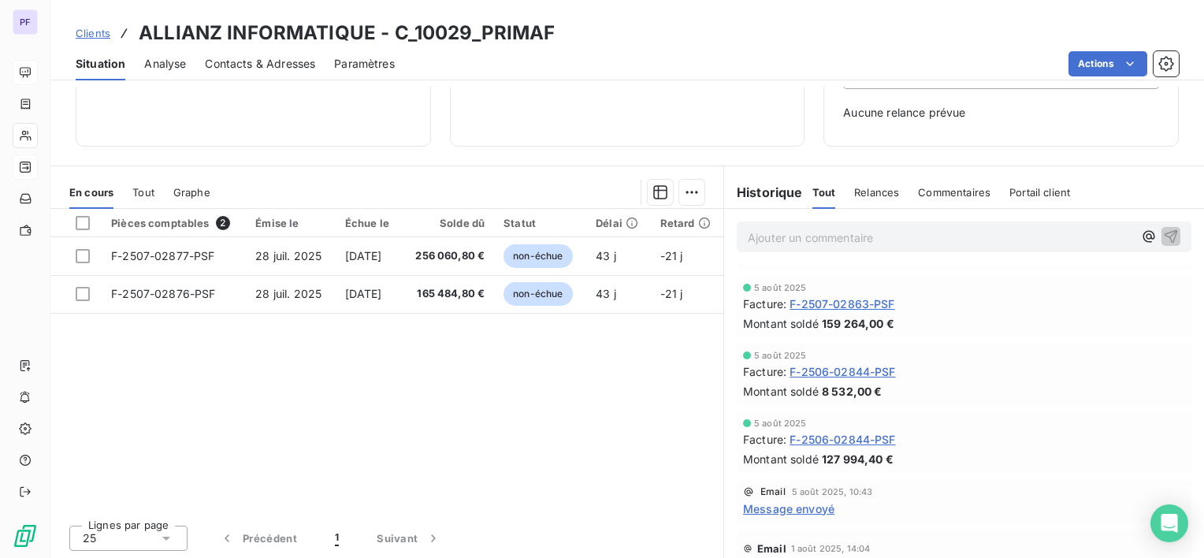
scroll to position [1103, 0]
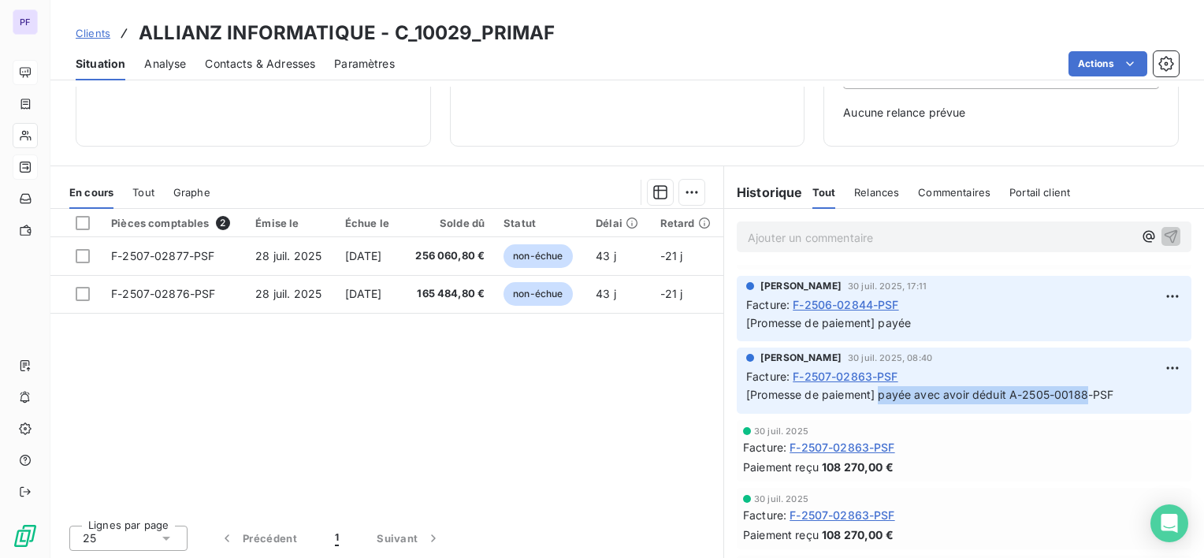
drag, startPoint x: 872, startPoint y: 397, endPoint x: 1078, endPoint y: 398, distance: 205.6
click at [1078, 398] on span "[Promesse de paiement] payée avec avoir déduit A-2505-00188-PSF" at bounding box center [929, 394] width 367 height 13
click at [1081, 398] on span "[Promesse de paiement] payée avec avoir déduit A-2505-00188-PSF" at bounding box center [929, 394] width 367 height 13
click at [950, 392] on span "[Promesse de paiement] payée avec avoir déduit A-2505-00188-PSF" at bounding box center [929, 394] width 367 height 13
click at [997, 306] on div "Facture : F-2506-02844-PSF" at bounding box center [964, 304] width 436 height 17
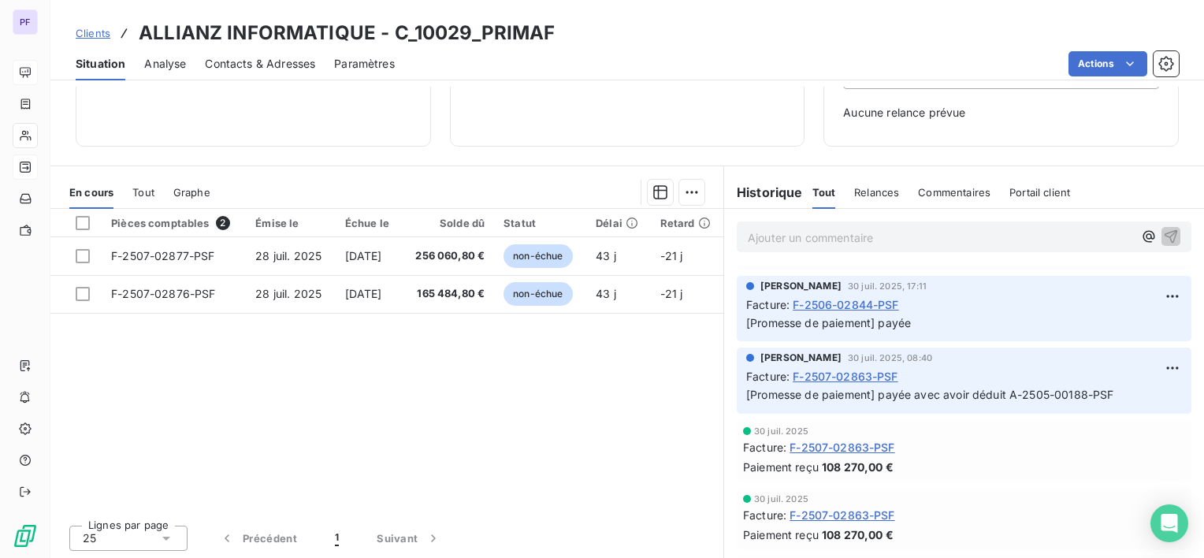
scroll to position [0, 0]
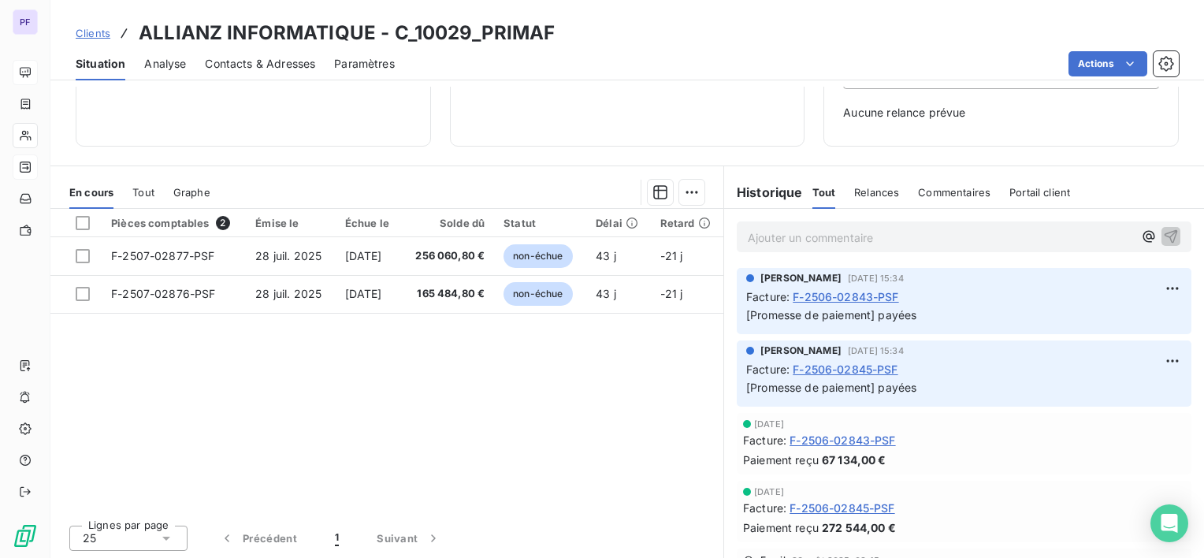
click at [1138, 147] on div "Informations client Propriétés Client Allianz Encours client 421 545,60 € 0 Éch…" at bounding box center [626, 322] width 1153 height 471
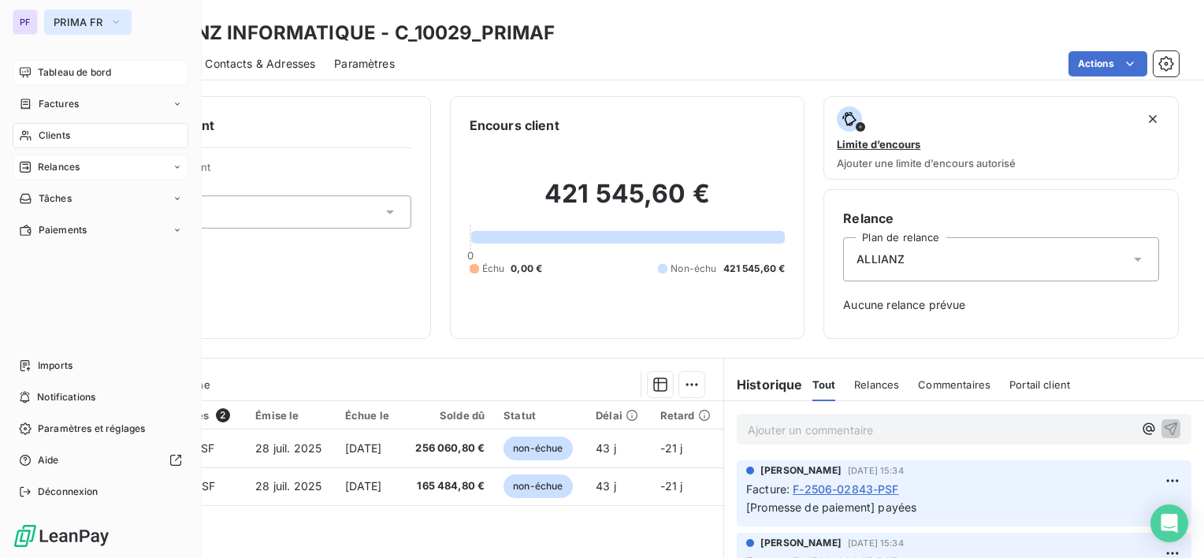
click at [87, 18] on span "PRIMA FR" at bounding box center [79, 22] width 50 height 13
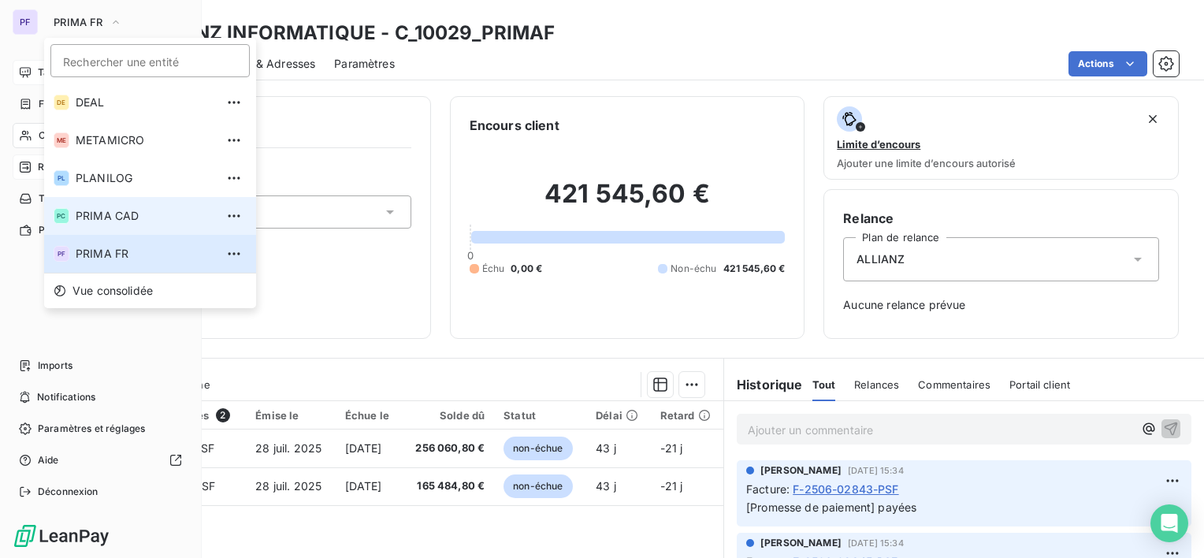
click at [113, 215] on span "PRIMA CAD" at bounding box center [145, 216] width 139 height 16
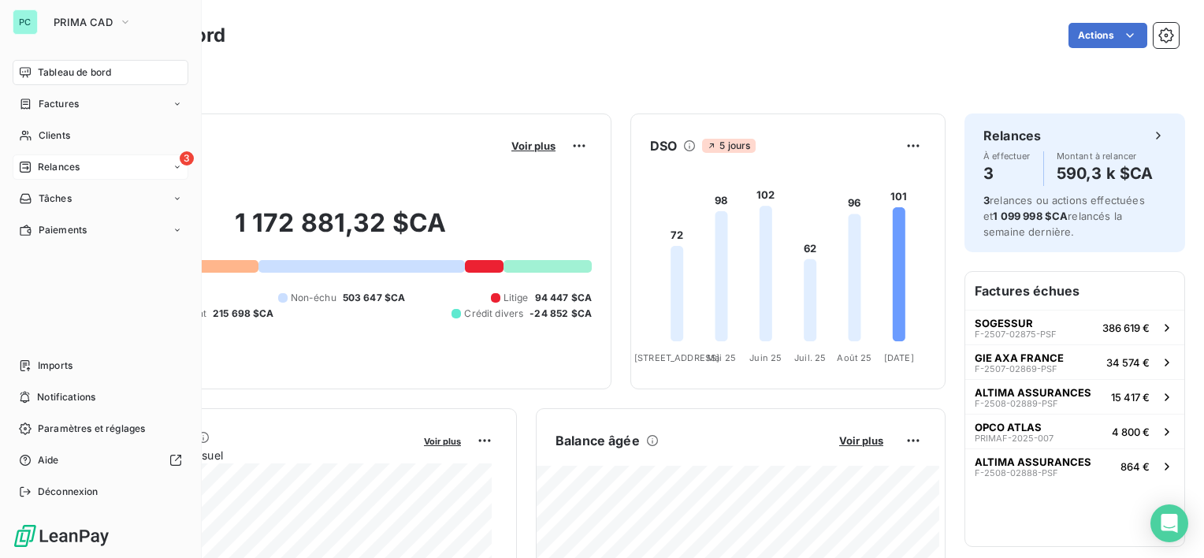
click at [61, 167] on span "Relances" at bounding box center [59, 167] width 42 height 14
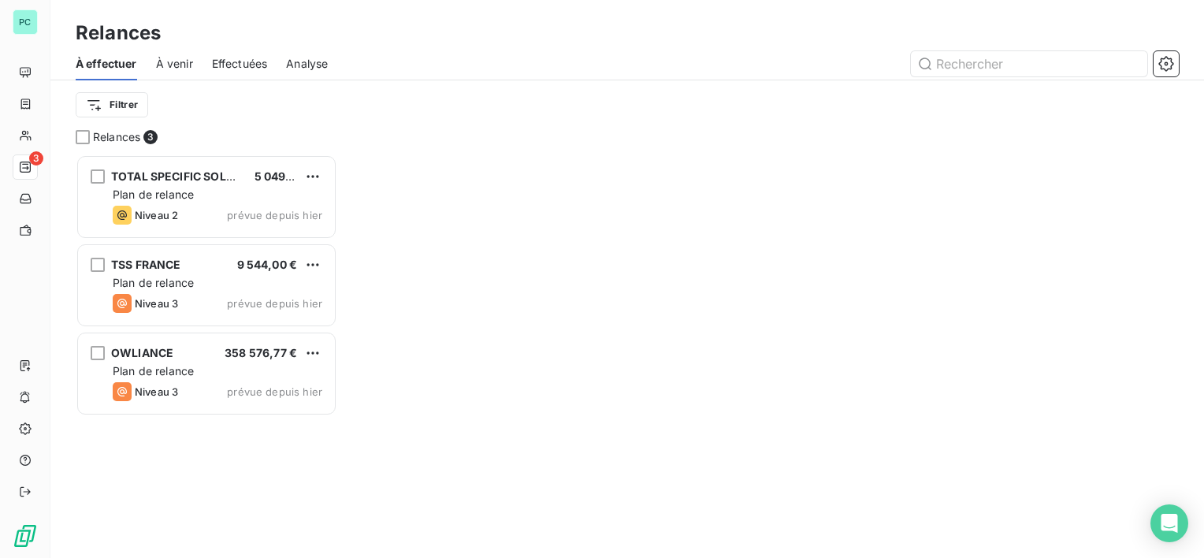
scroll to position [391, 249]
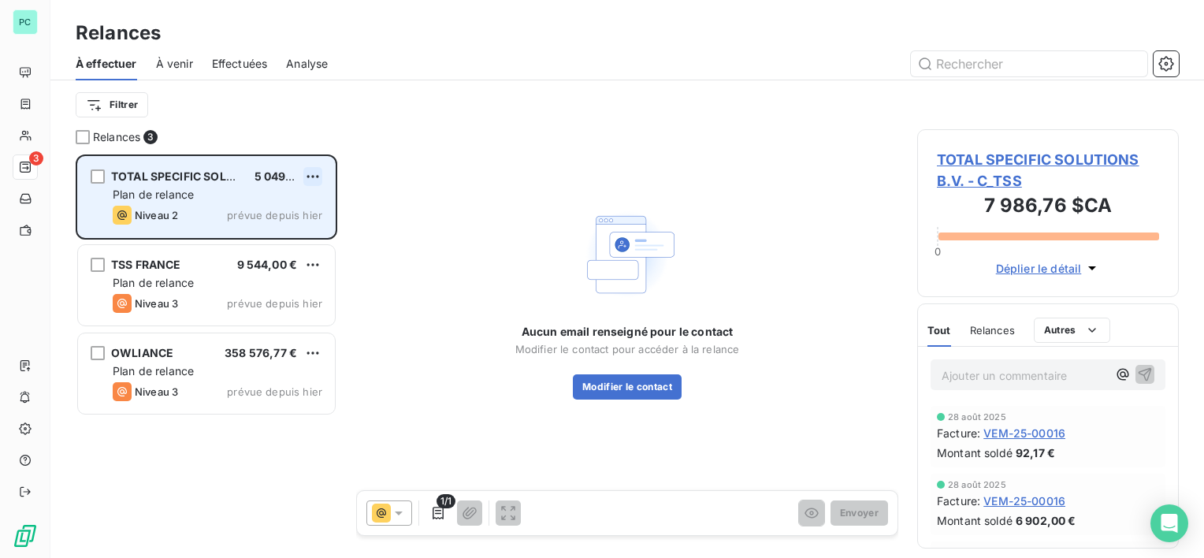
click at [319, 178] on html "PC 3 Relances À effectuer À venir Effectuées Analyse Filtrer Relances 3 TOTAL S…" at bounding box center [602, 279] width 1204 height 558
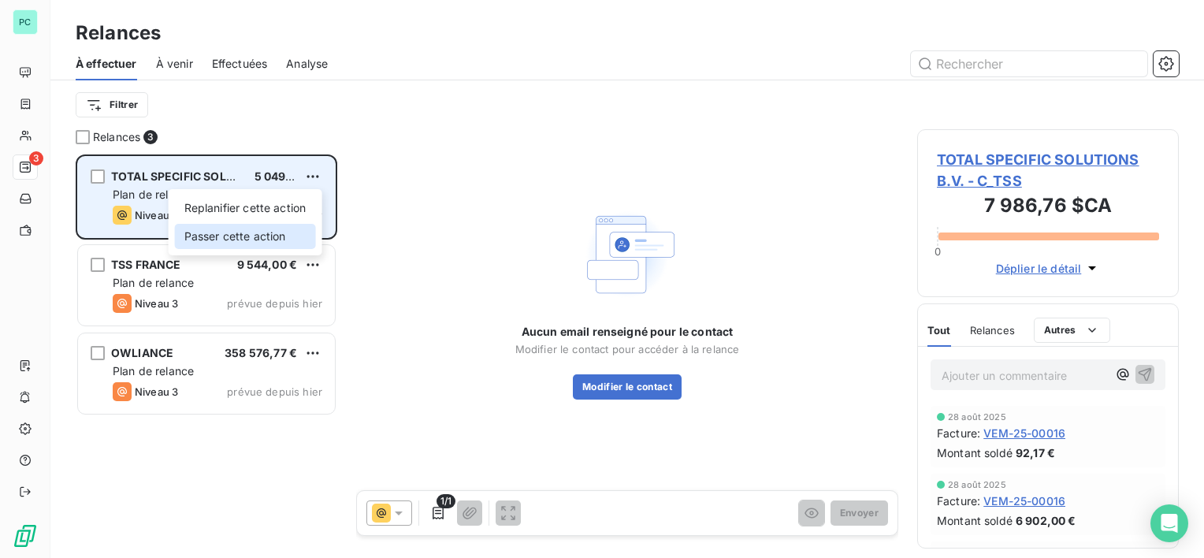
click at [269, 233] on div "Passer cette action" at bounding box center [245, 236] width 141 height 25
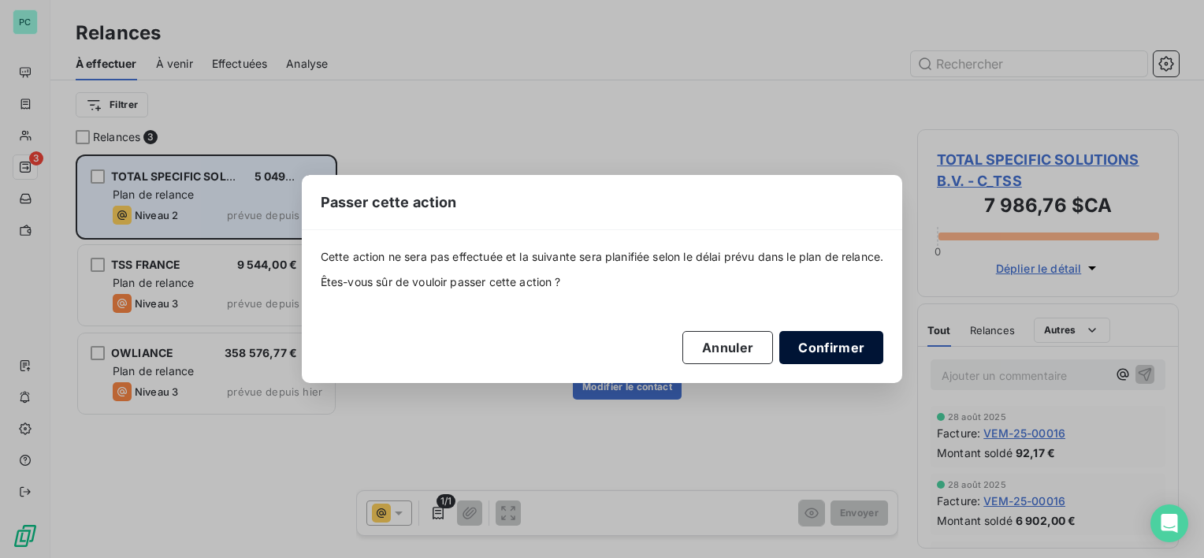
click at [863, 352] on button "Confirmer" at bounding box center [831, 347] width 104 height 33
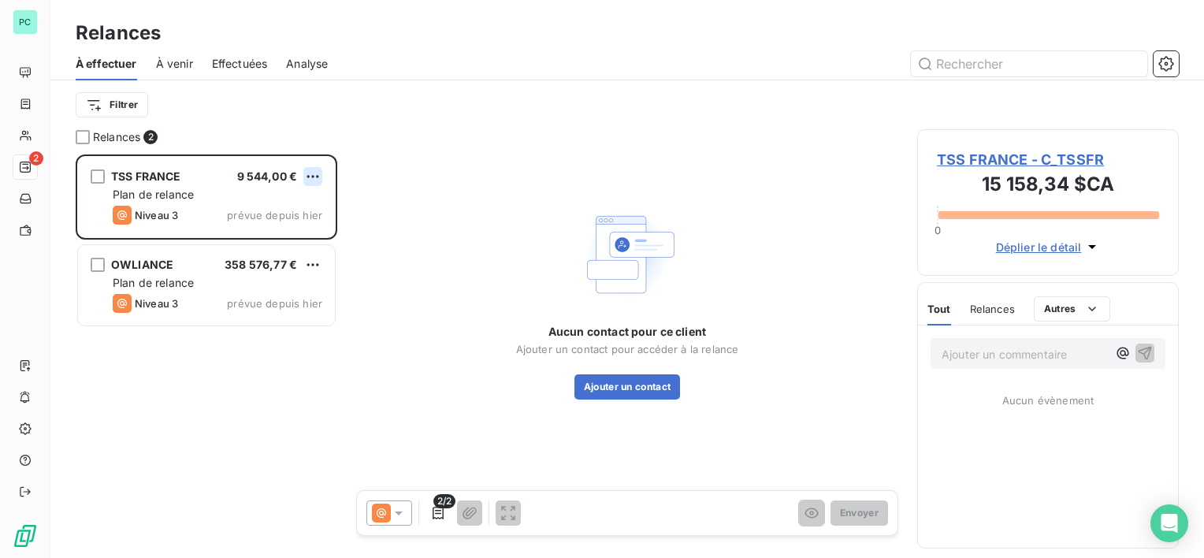
click at [321, 179] on html "PC 2 Relances À effectuer À venir Effectuées Analyse Filtrer Relances 2 TSS FRA…" at bounding box center [602, 279] width 1204 height 558
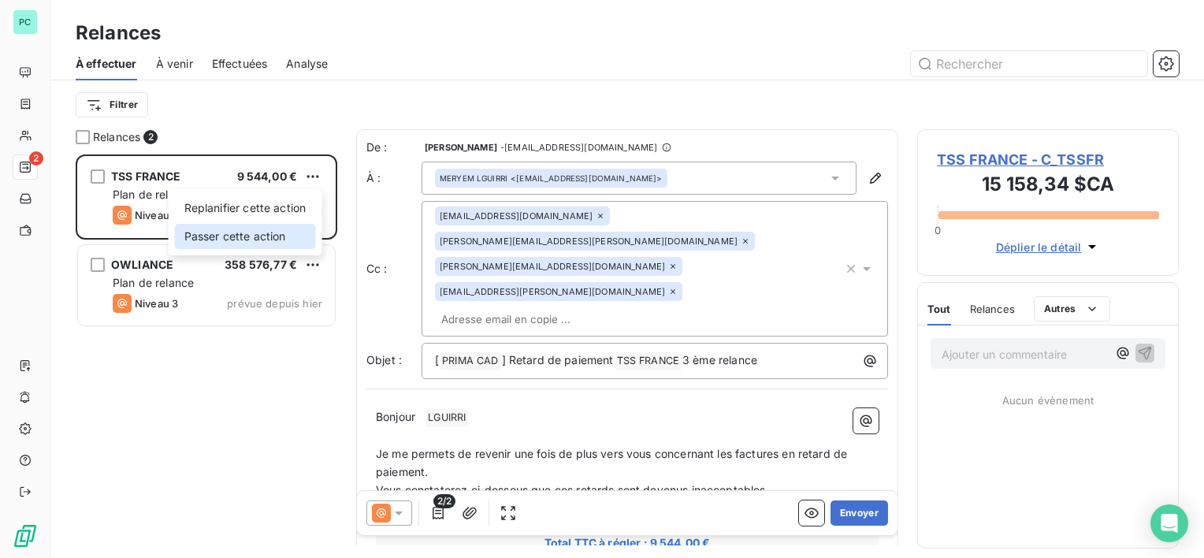
click at [289, 232] on div "Passer cette action" at bounding box center [245, 236] width 141 height 25
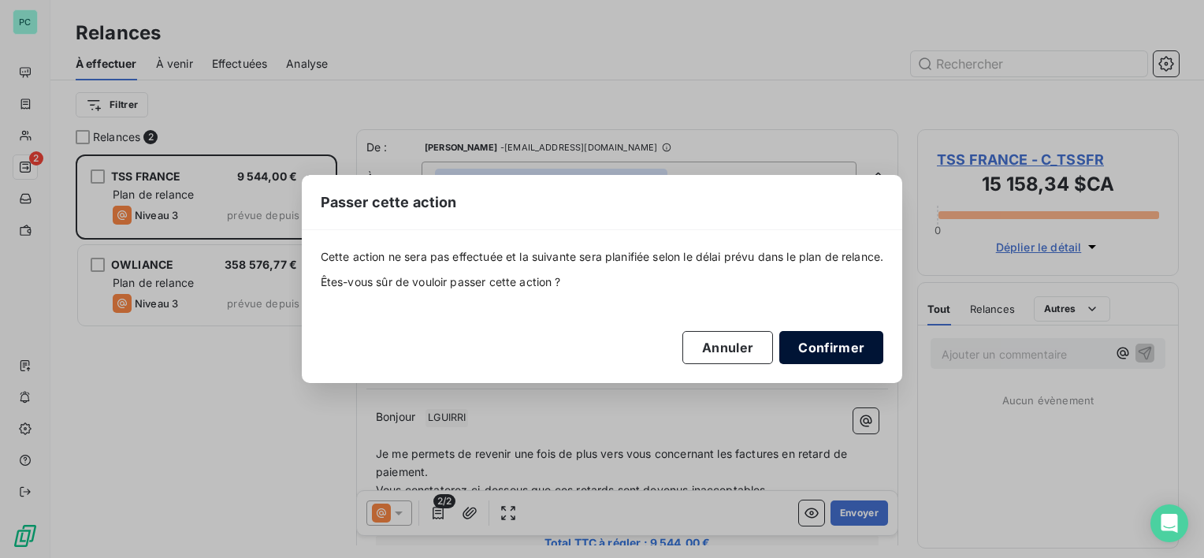
click at [858, 339] on button "Confirmer" at bounding box center [831, 347] width 104 height 33
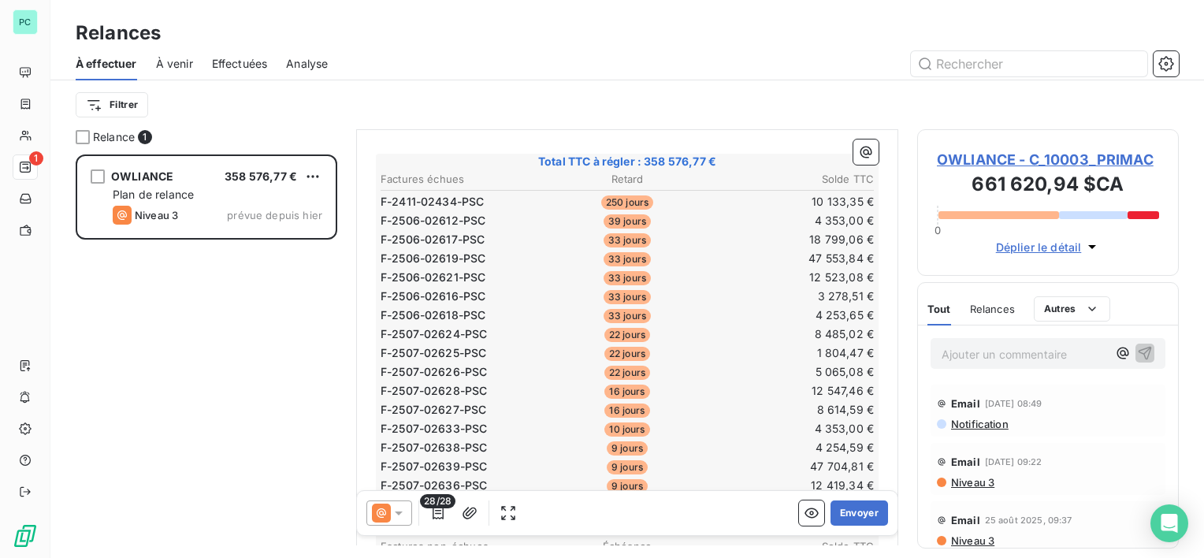
scroll to position [630, 0]
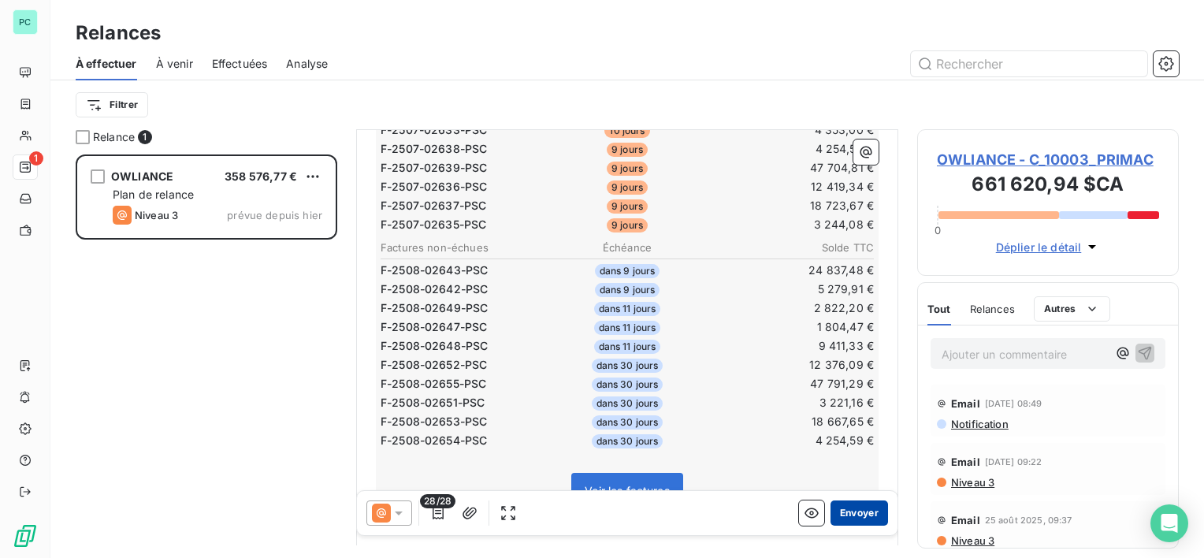
click at [858, 513] on button "Envoyer" at bounding box center [859, 512] width 58 height 25
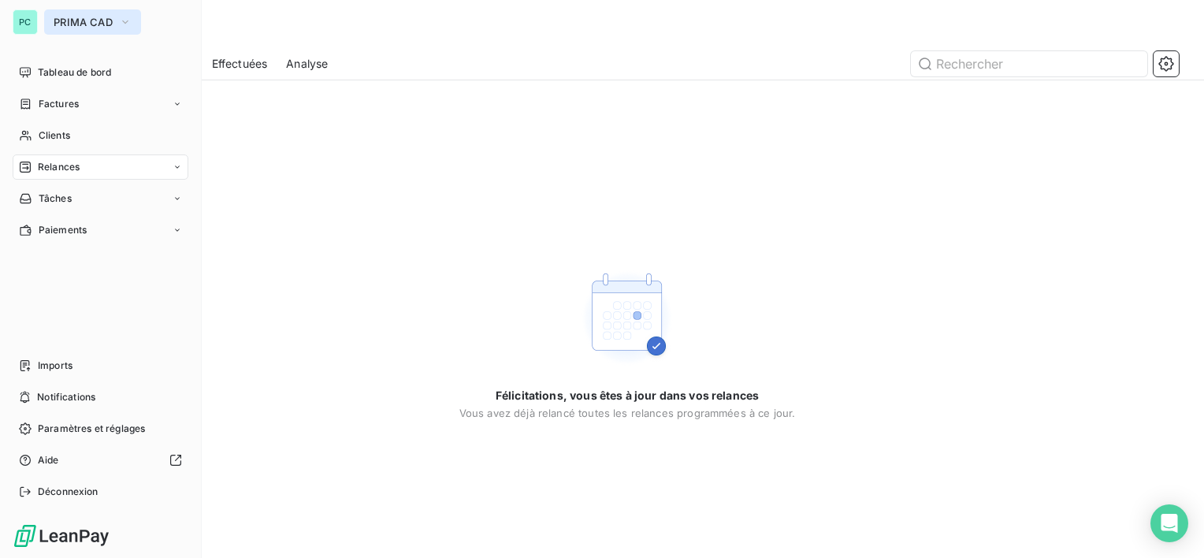
click at [126, 14] on icon "button" at bounding box center [125, 22] width 13 height 16
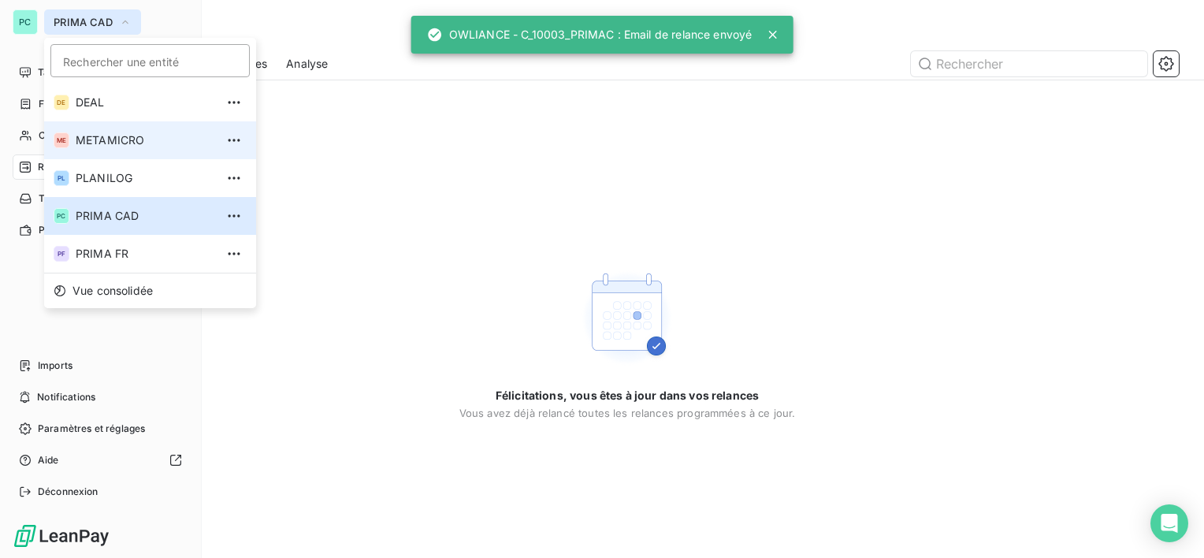
click at [113, 142] on span "METAMICRO" at bounding box center [145, 140] width 139 height 16
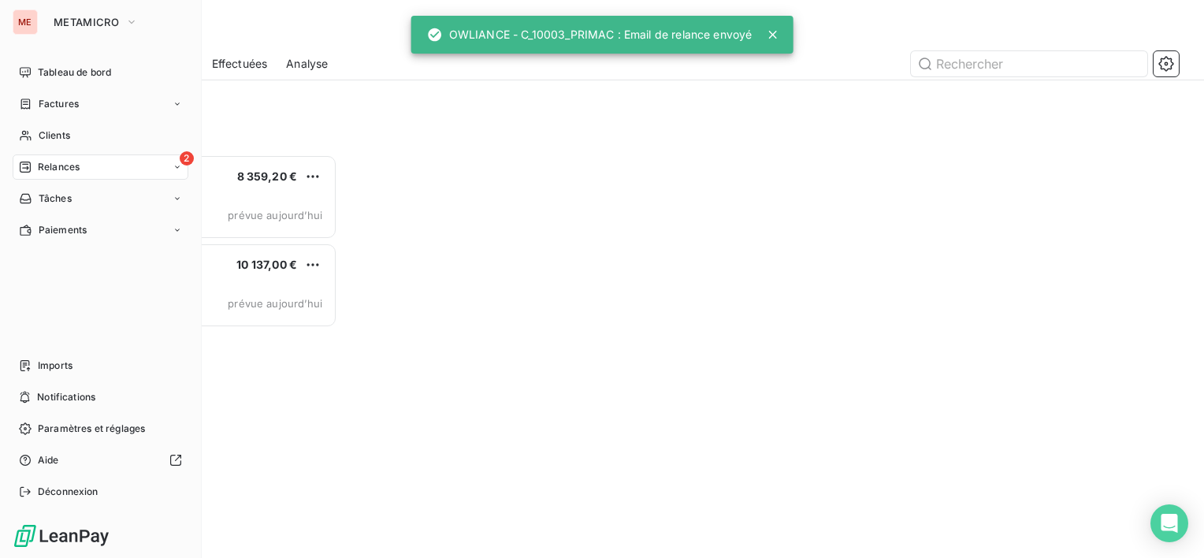
scroll to position [391, 249]
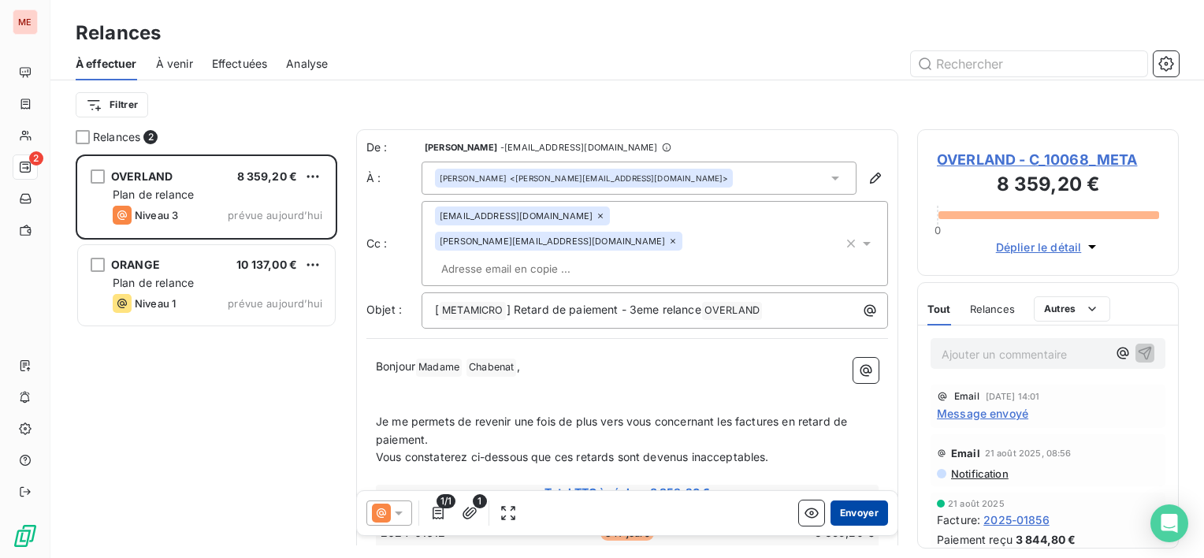
click at [862, 514] on button "Envoyer" at bounding box center [859, 512] width 58 height 25
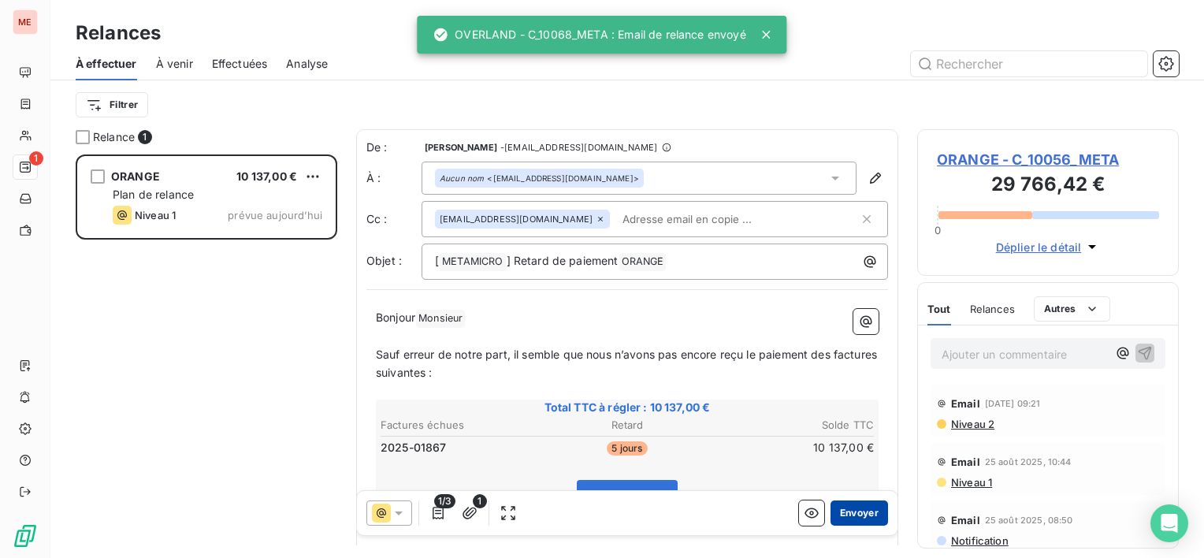
click at [838, 510] on button "Envoyer" at bounding box center [859, 512] width 58 height 25
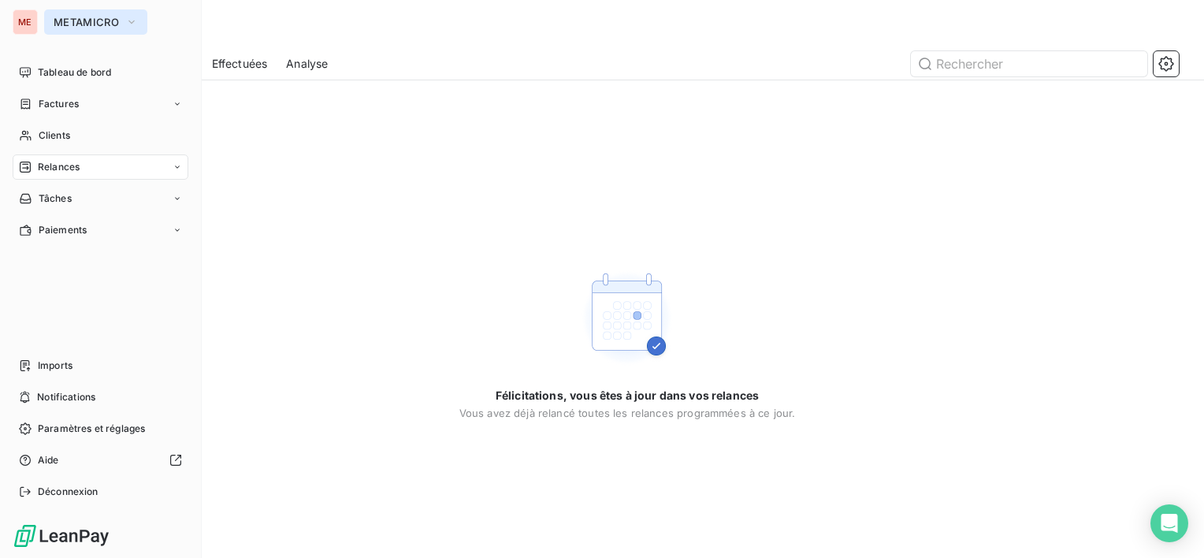
click at [57, 20] on span "METAMICRO" at bounding box center [86, 22] width 65 height 13
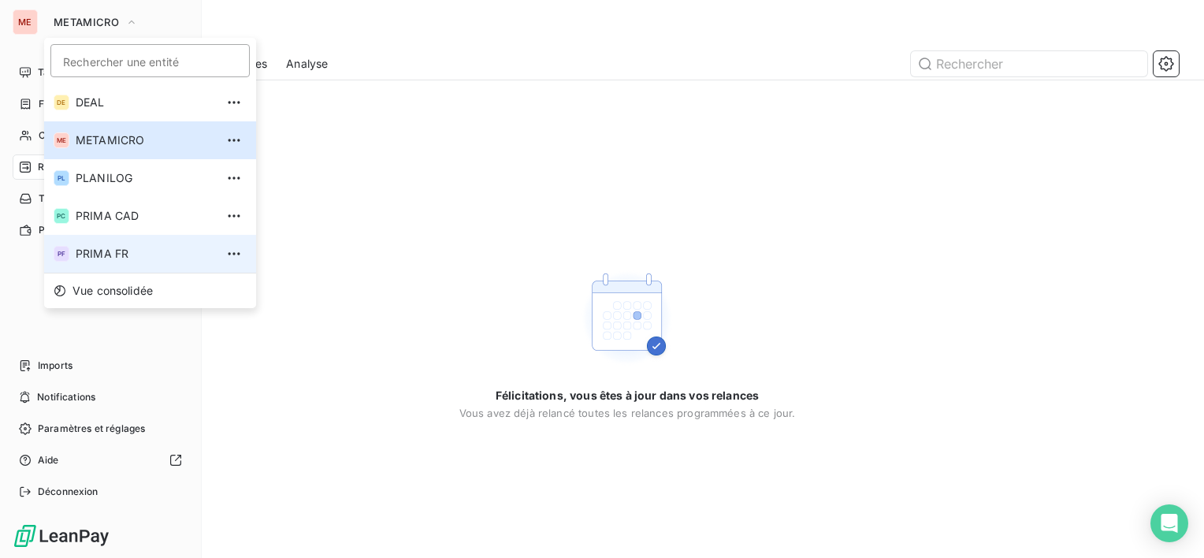
click at [106, 255] on span "PRIMA FR" at bounding box center [145, 254] width 139 height 16
